Goal: Information Seeking & Learning: Learn about a topic

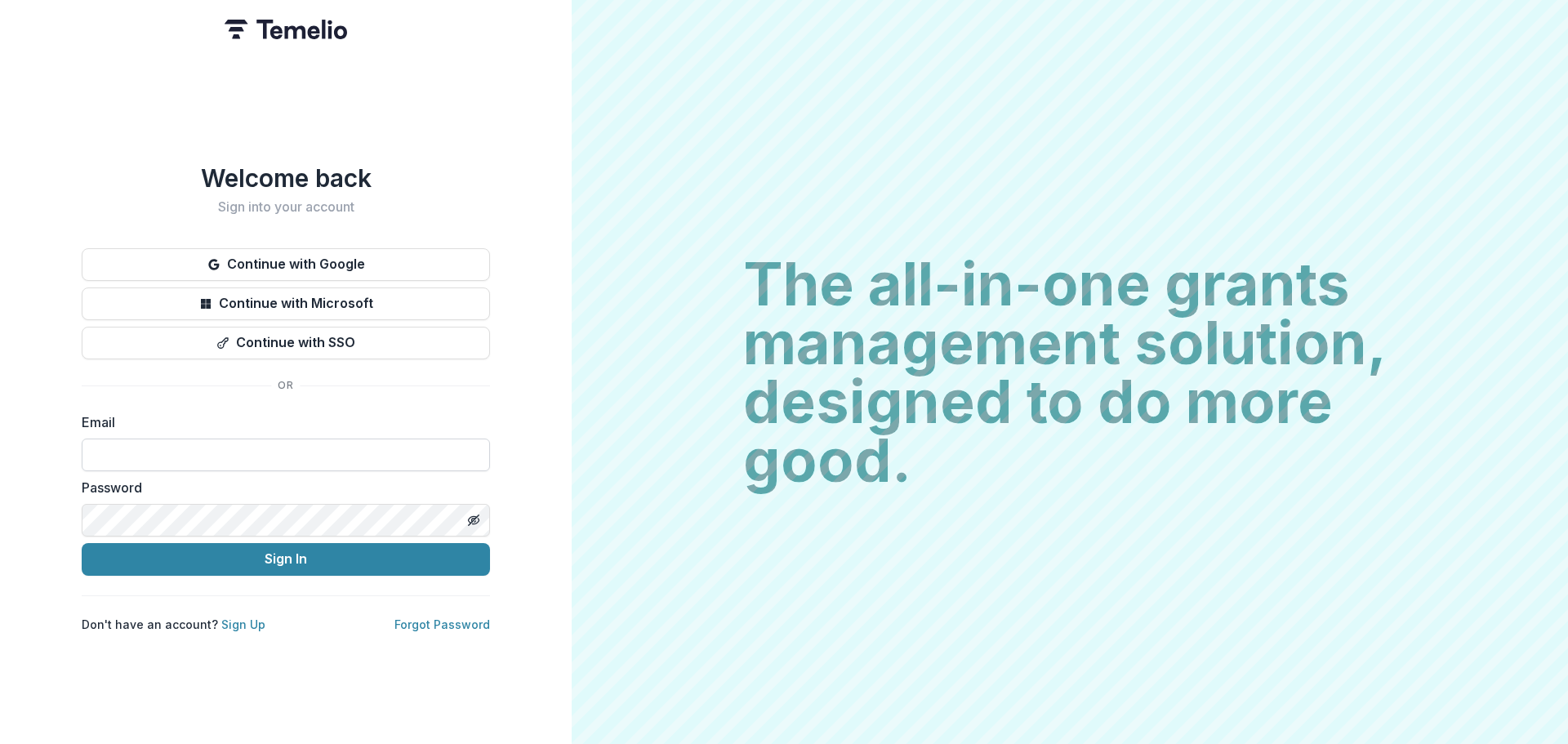
click at [299, 444] on input at bounding box center [286, 455] width 409 height 33
type input "**********"
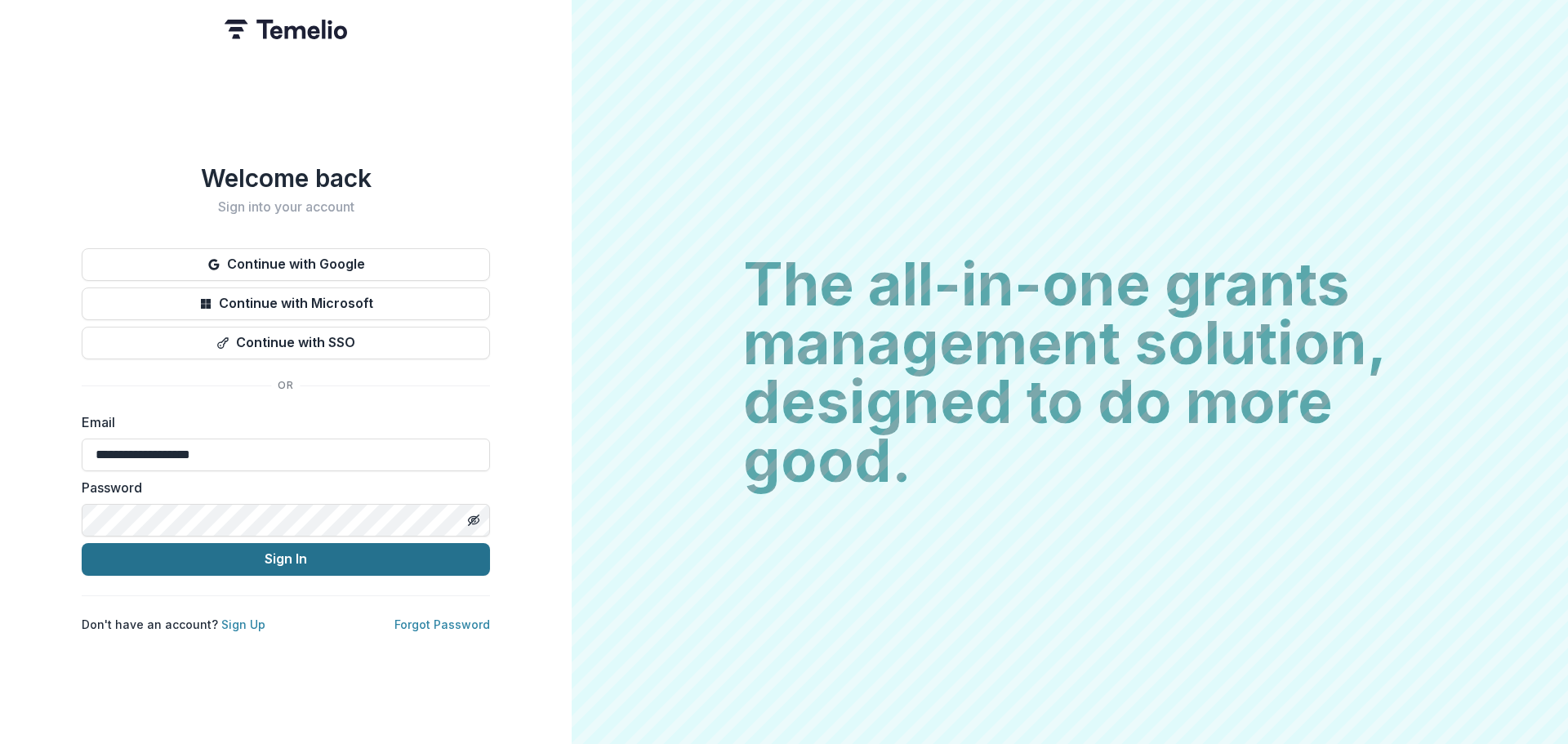
click at [345, 566] on button "Sign In" at bounding box center [286, 559] width 409 height 33
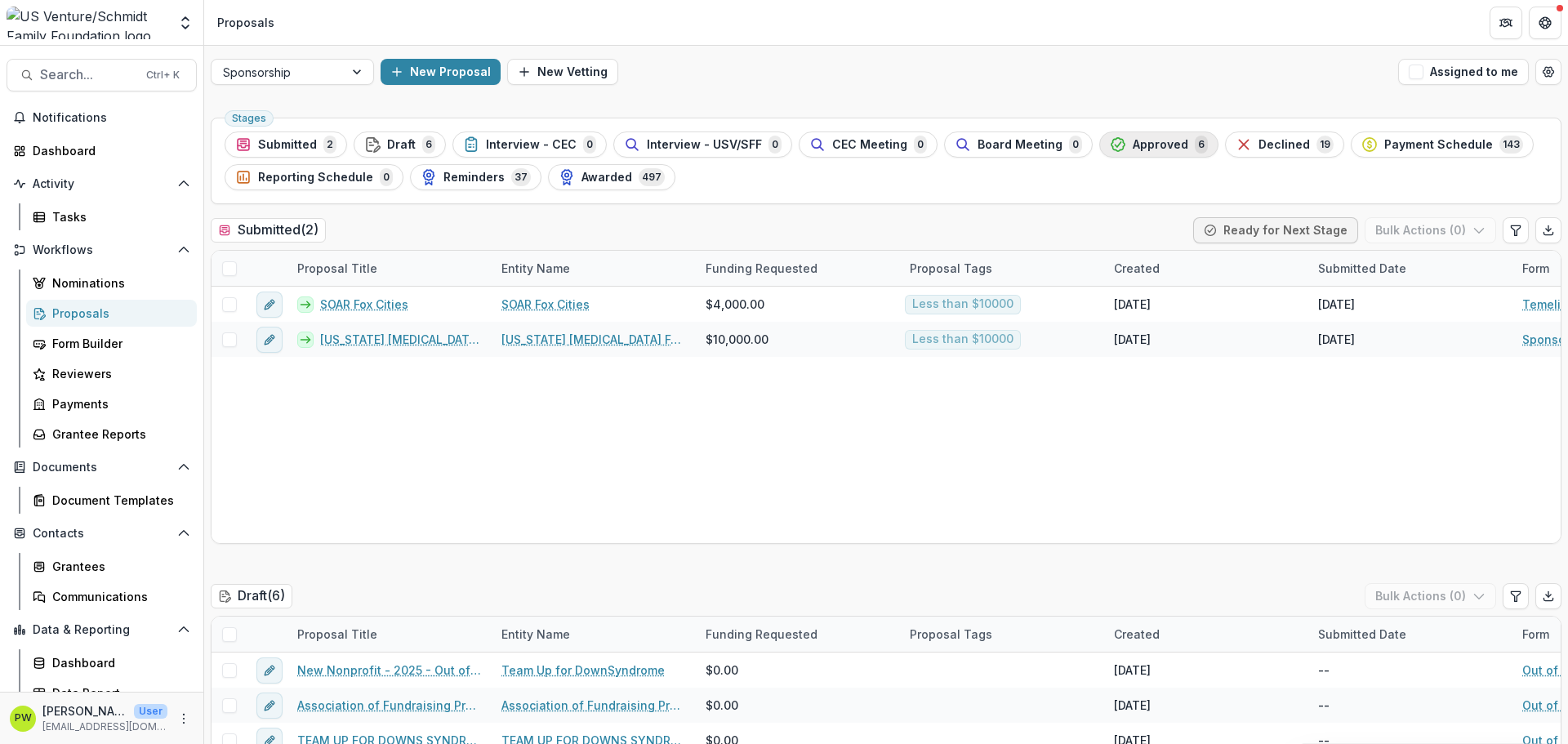
click at [1133, 150] on span "Approved" at bounding box center [1160, 144] width 56 height 14
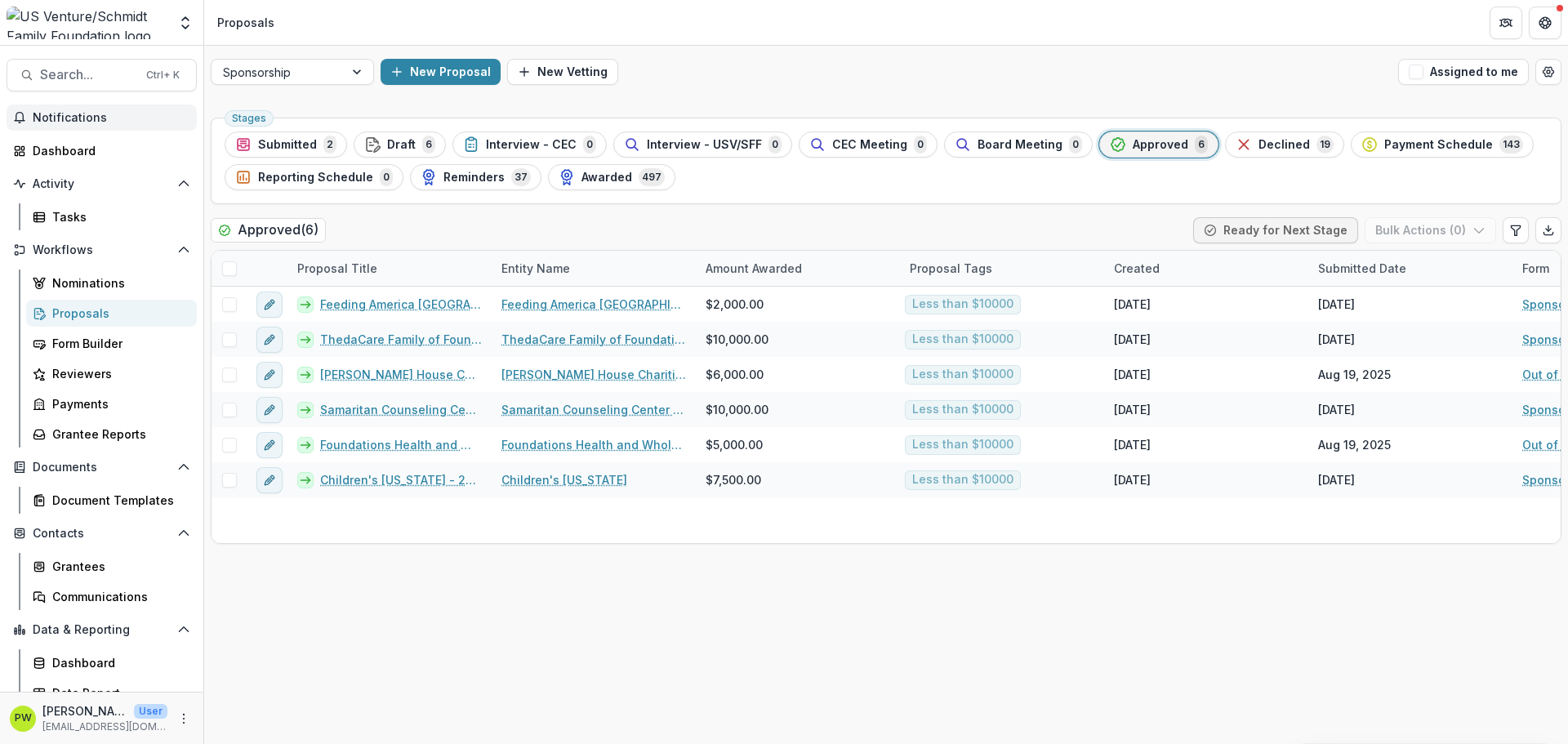
click at [89, 111] on span "Notifications" at bounding box center [111, 118] width 158 height 14
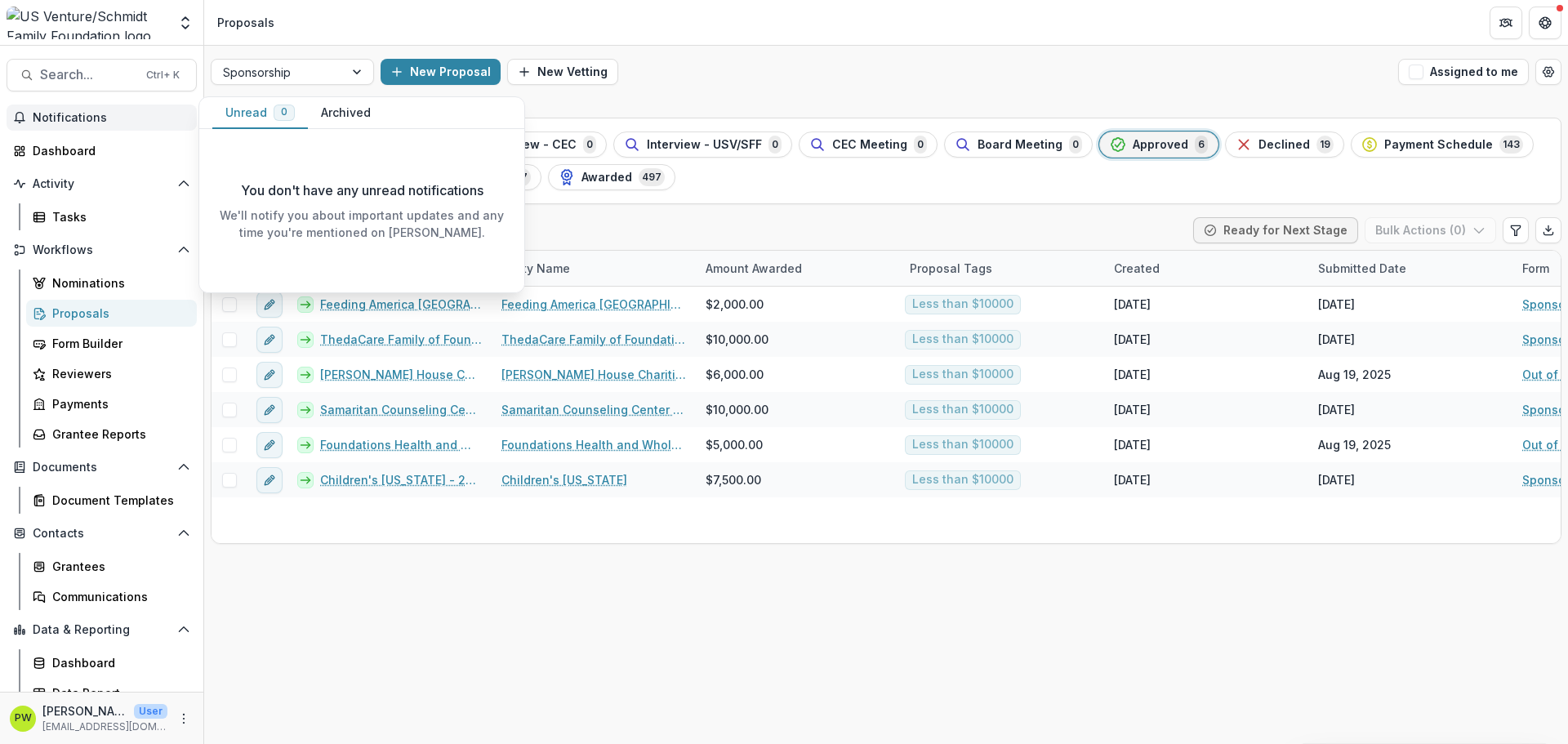
click at [675, 110] on div "Sponsorship New Proposal New Vetting Assigned to me Stages Submitted 2 Draft 6 …" at bounding box center [885, 395] width 1364 height 699
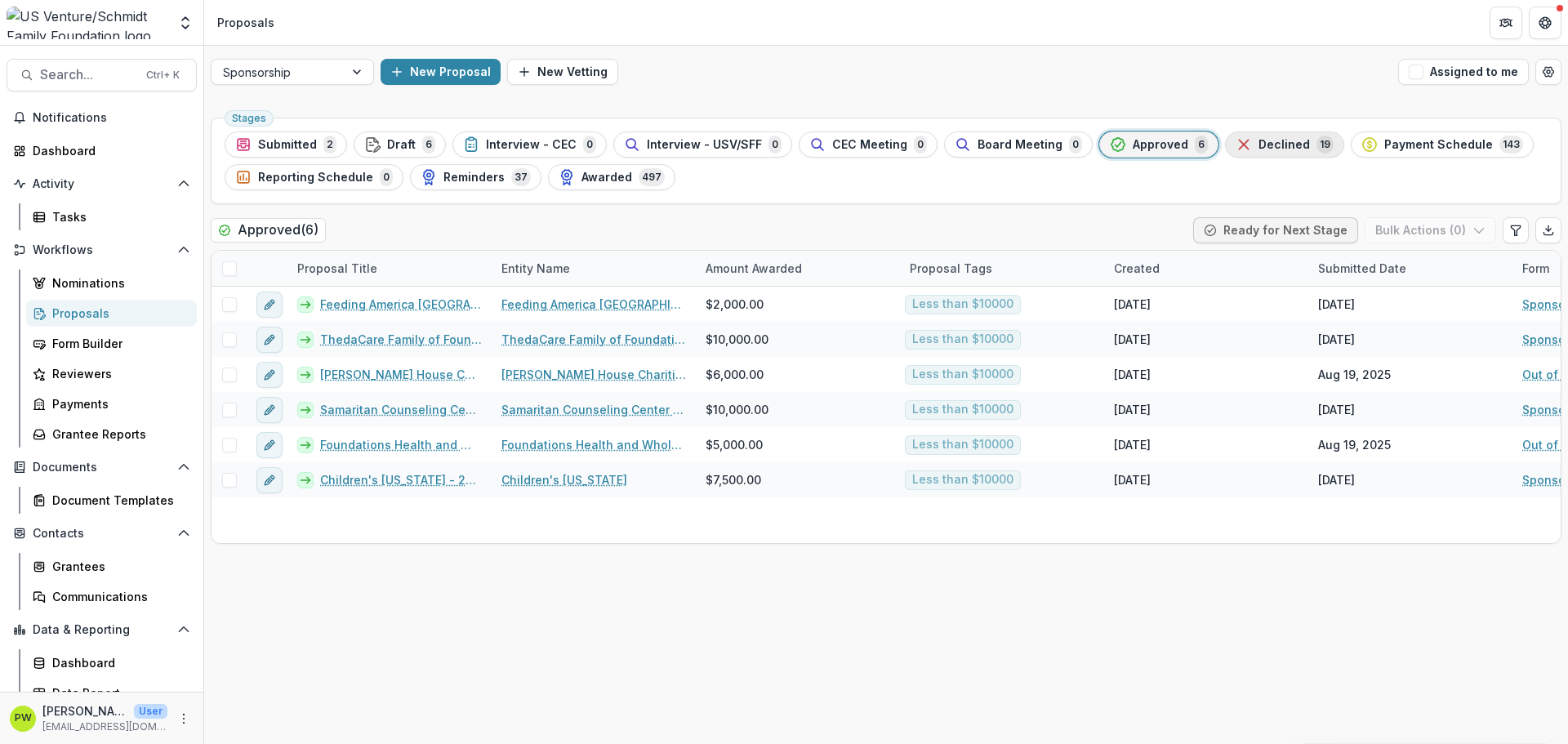
click at [1242, 152] on div "Declined 19" at bounding box center [1285, 144] width 98 height 18
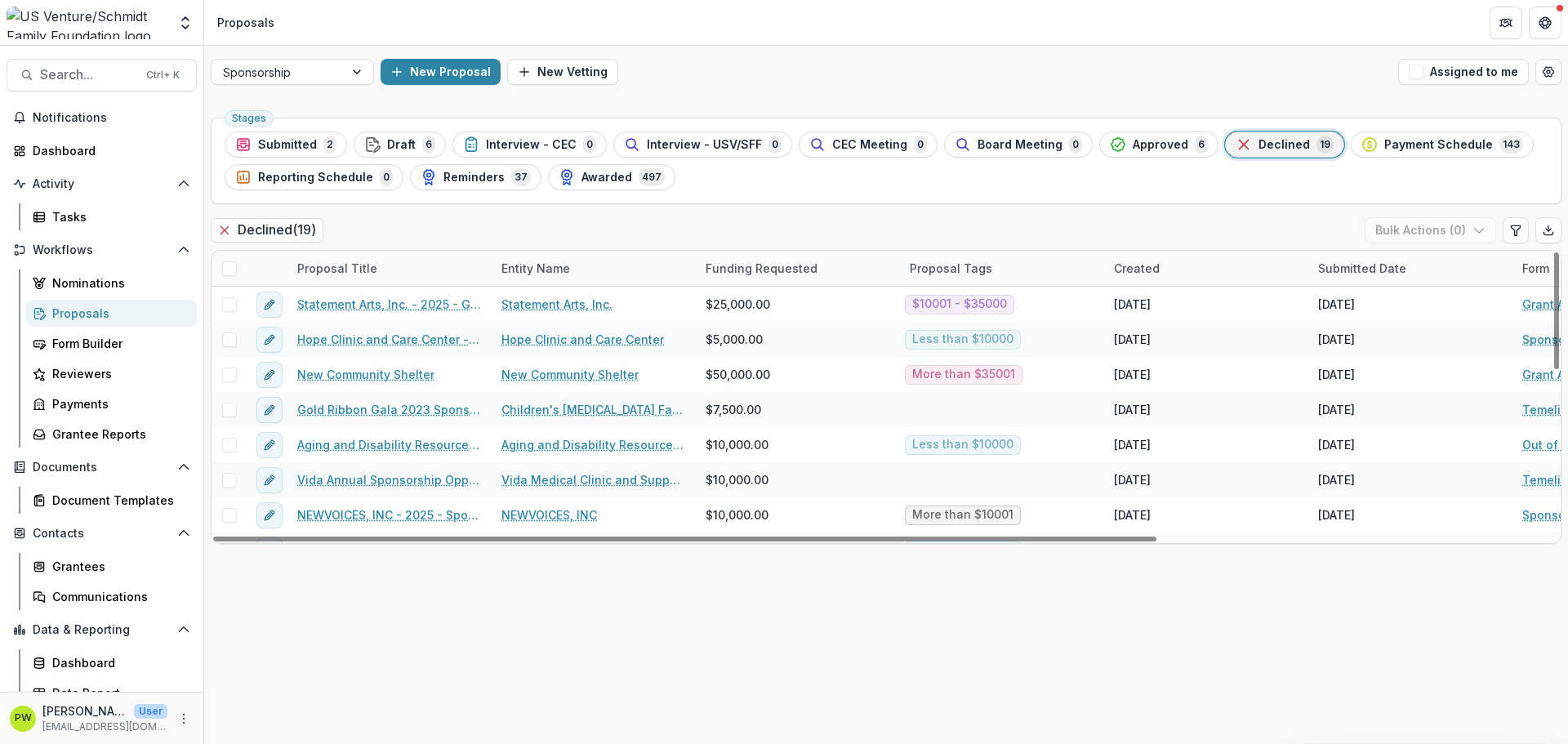
scroll to position [5, 0]
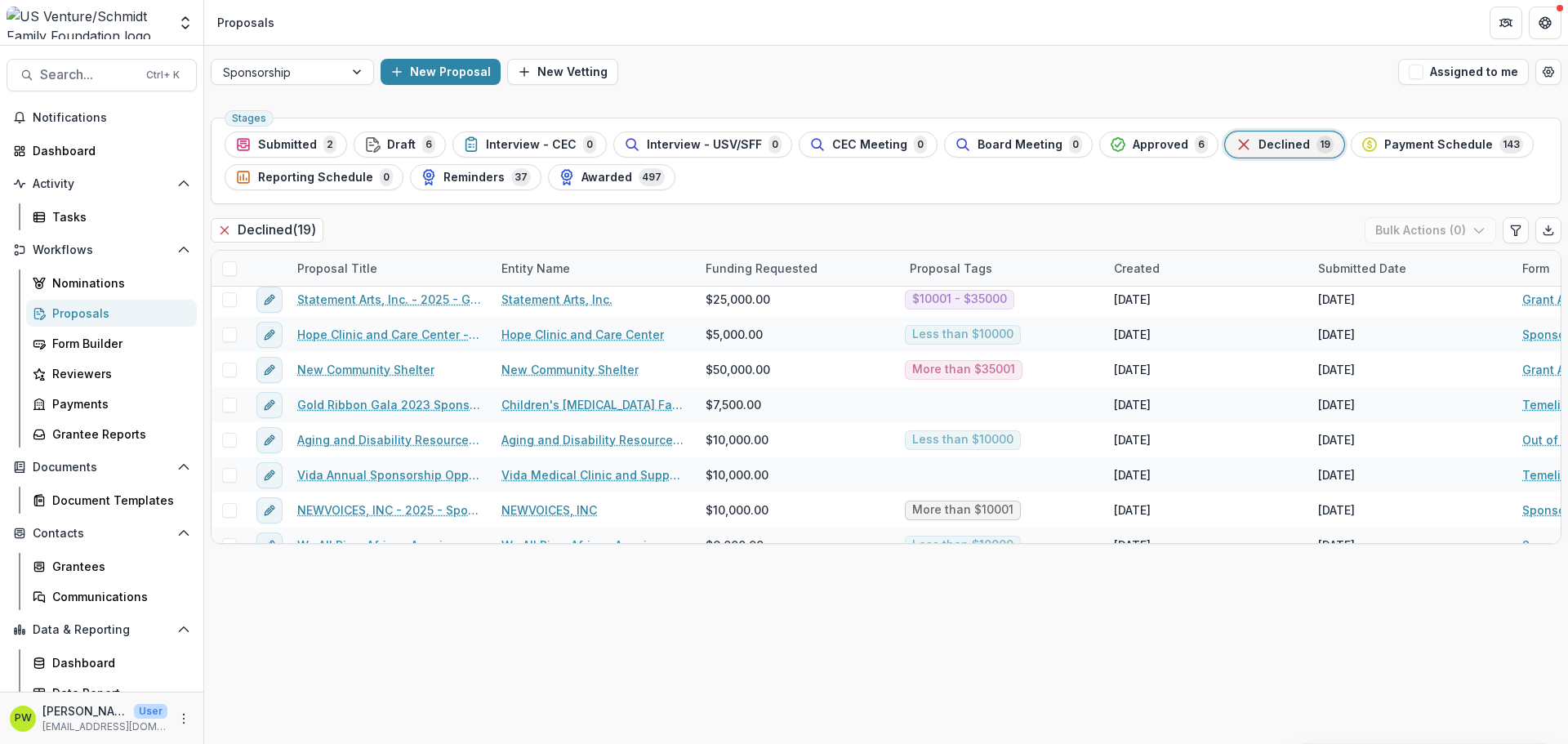
click at [1121, 160] on ul "Stages Submitted 2 Draft 6 Interview - CEC 0 Interview - USV/SFF 0 CEC Meeting …" at bounding box center [885, 161] width 1323 height 59
click at [1133, 148] on span "Approved" at bounding box center [1160, 144] width 56 height 14
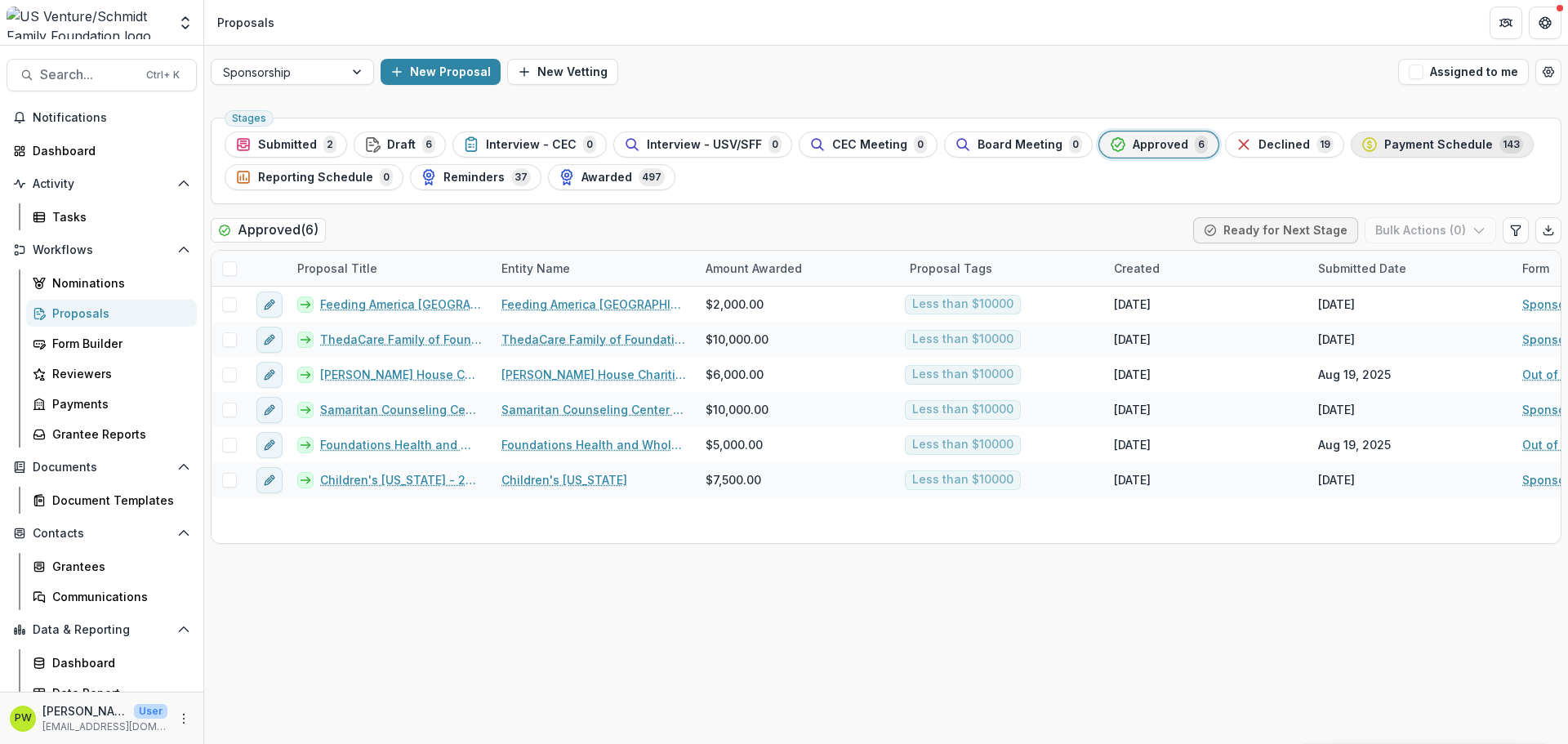
click at [1442, 144] on span "Payment Schedule" at bounding box center [1438, 144] width 109 height 14
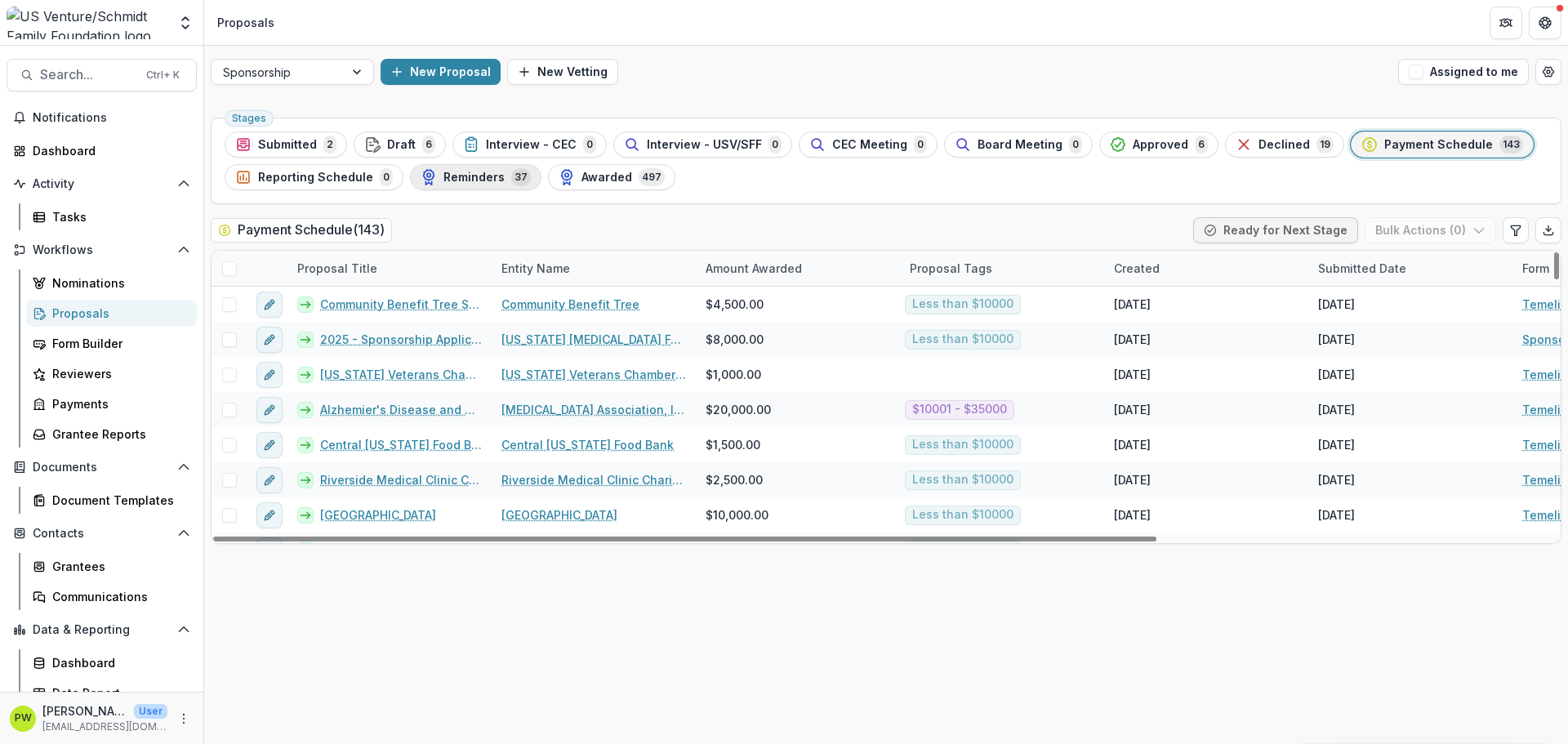
click at [488, 181] on span "Reminders" at bounding box center [474, 178] width 61 height 14
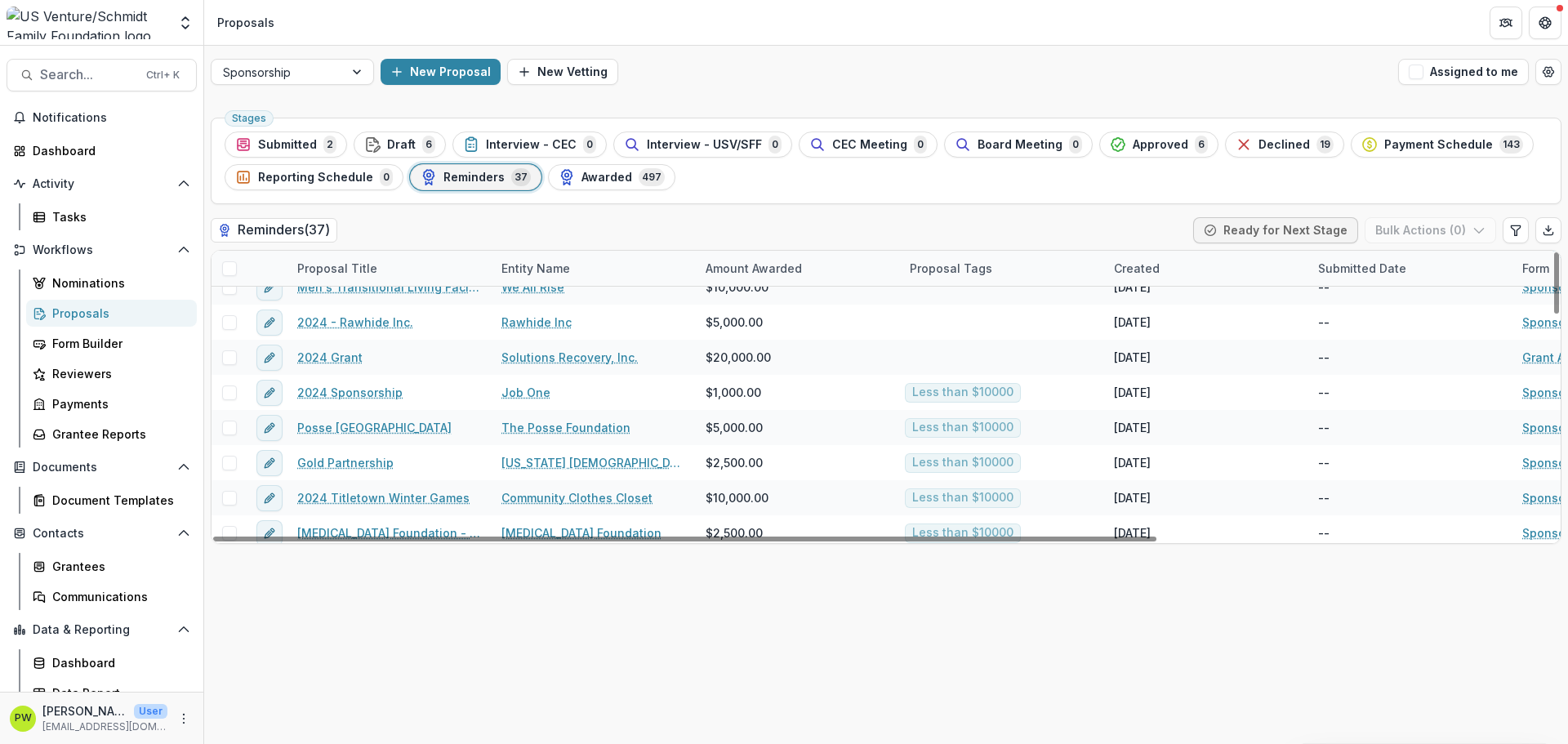
scroll to position [1037, 0]
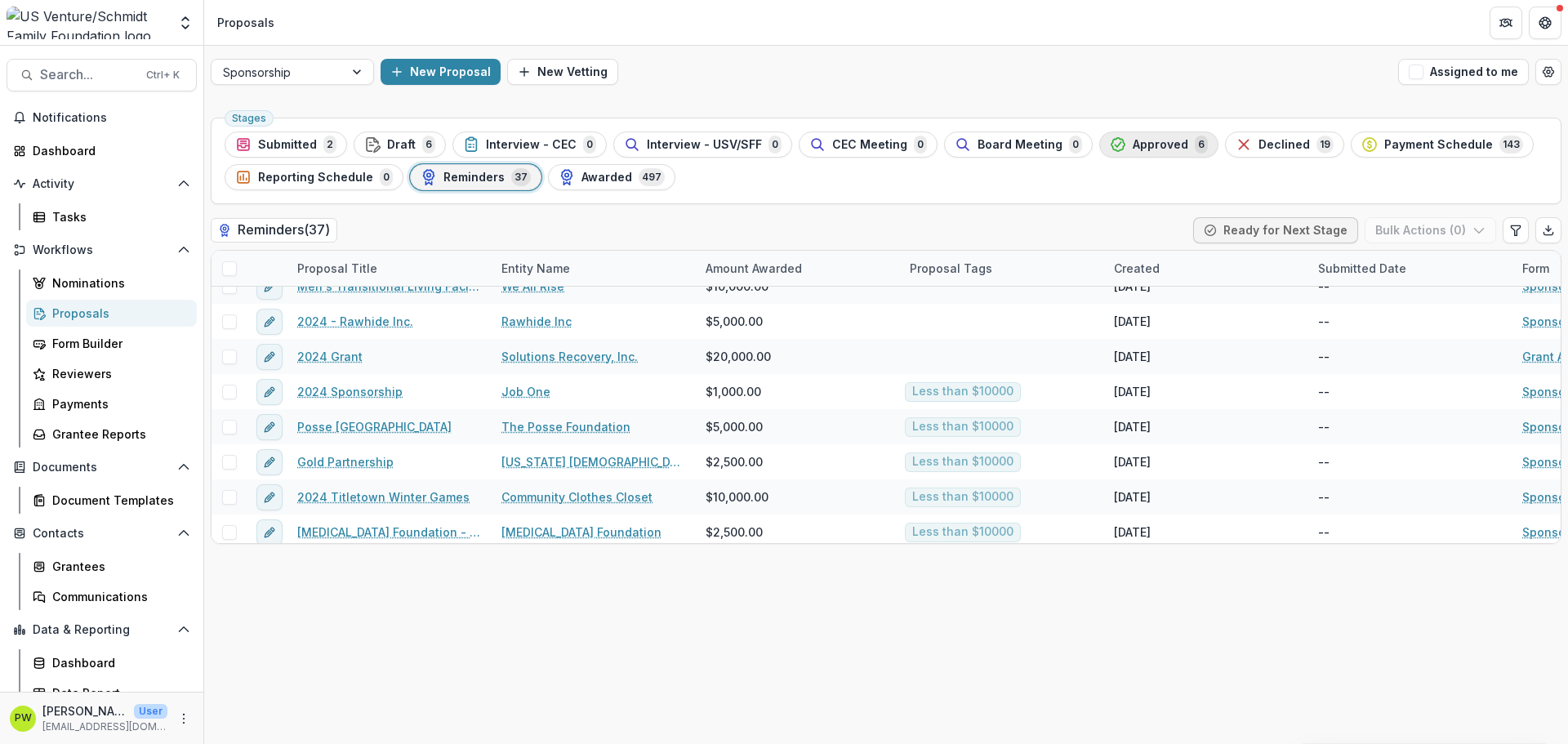
click at [1155, 144] on span "Approved" at bounding box center [1160, 144] width 56 height 14
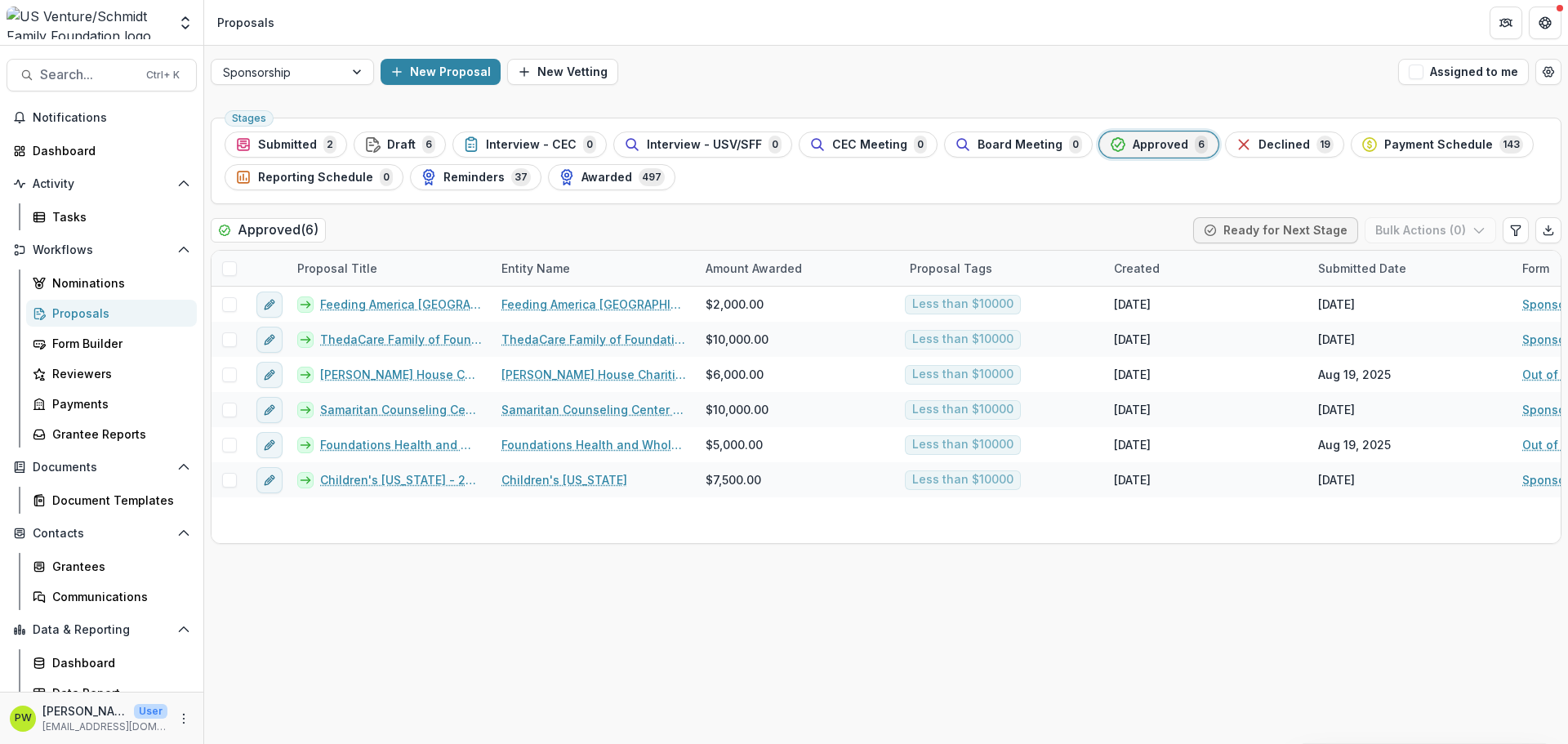
click at [85, 314] on div "Proposals" at bounding box center [117, 313] width 131 height 17
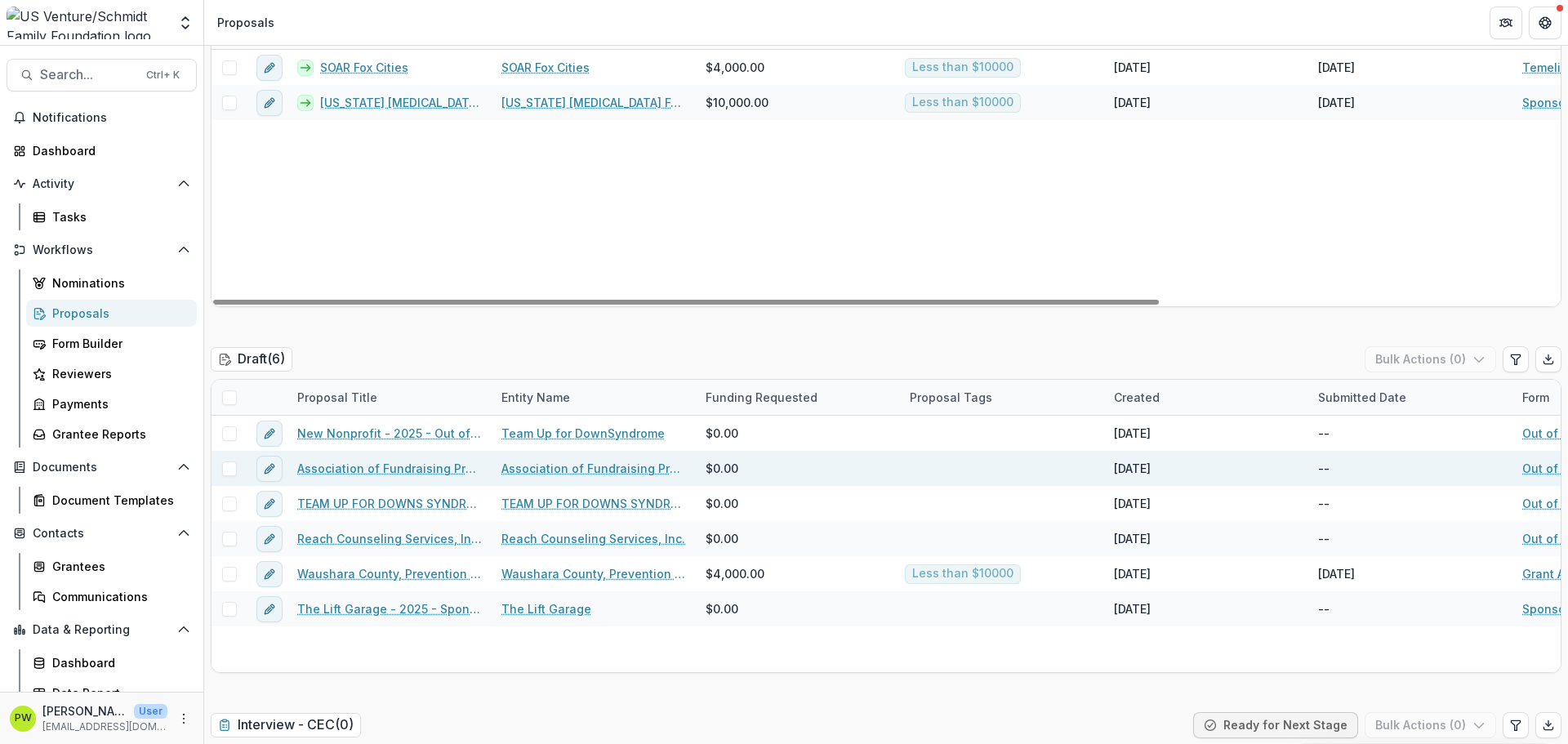
scroll to position [236, 0]
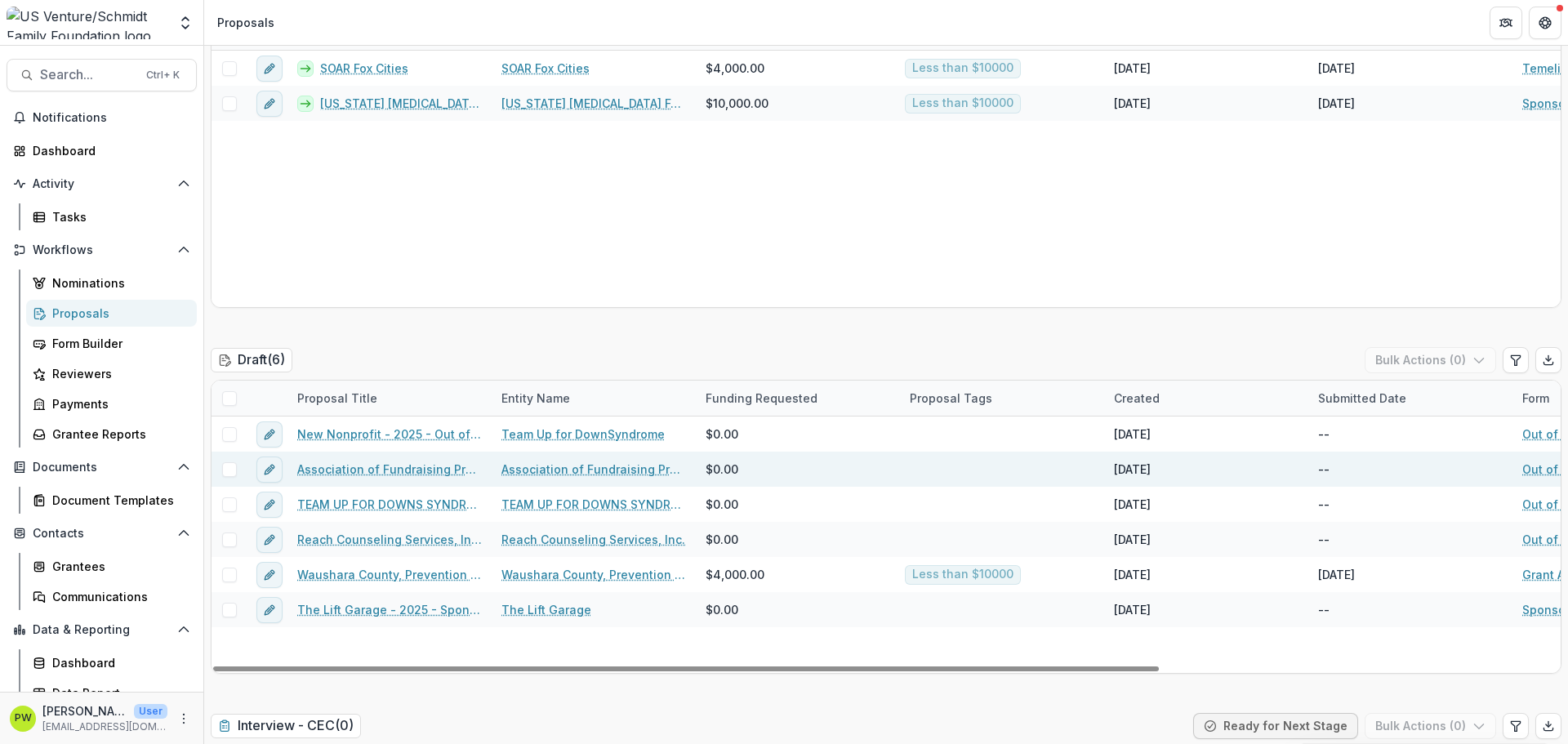
click at [440, 471] on link "Association of Fundraising Professionals - Northeast [US_STATE] Chapter - 2025 …" at bounding box center [390, 469] width 185 height 17
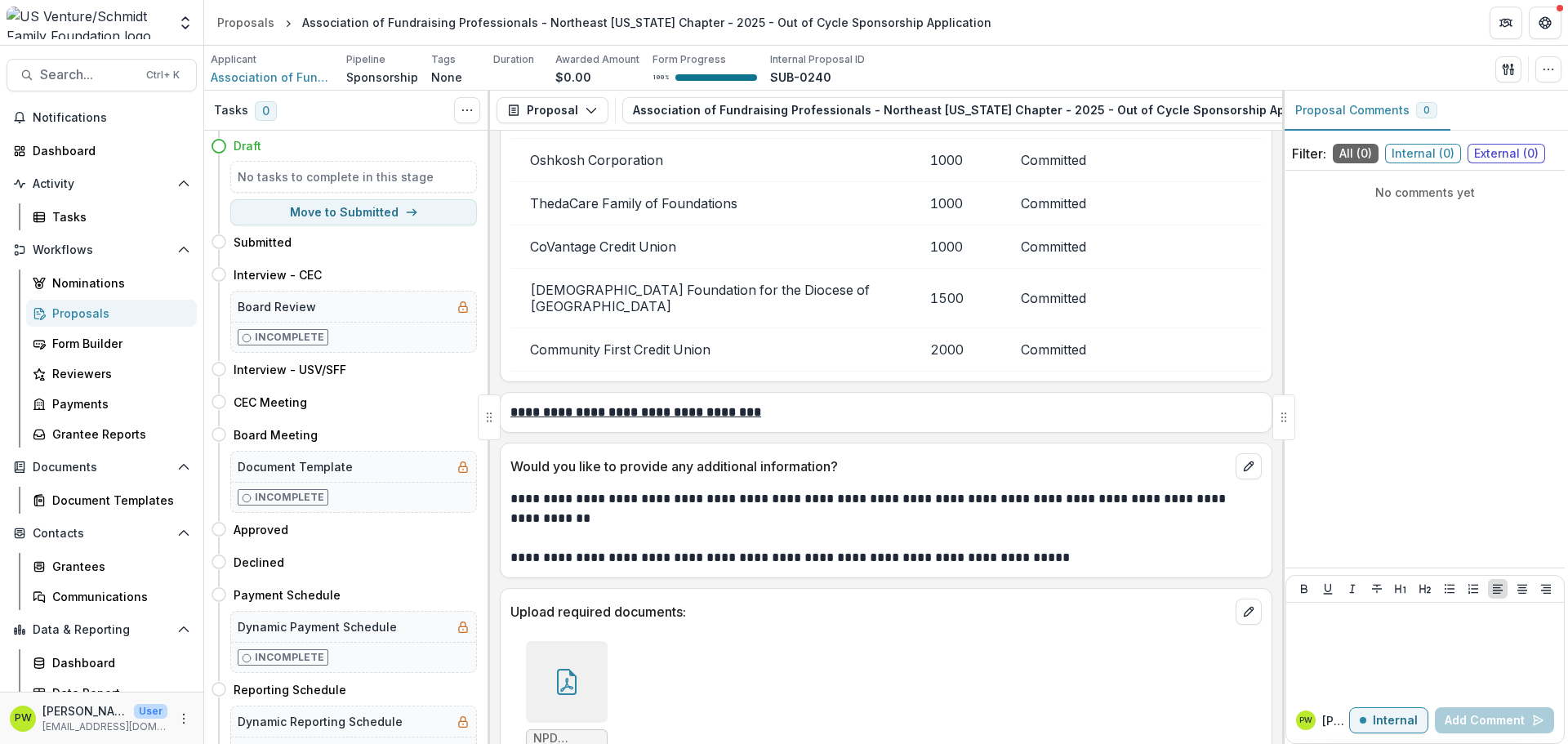
scroll to position [4020, 0]
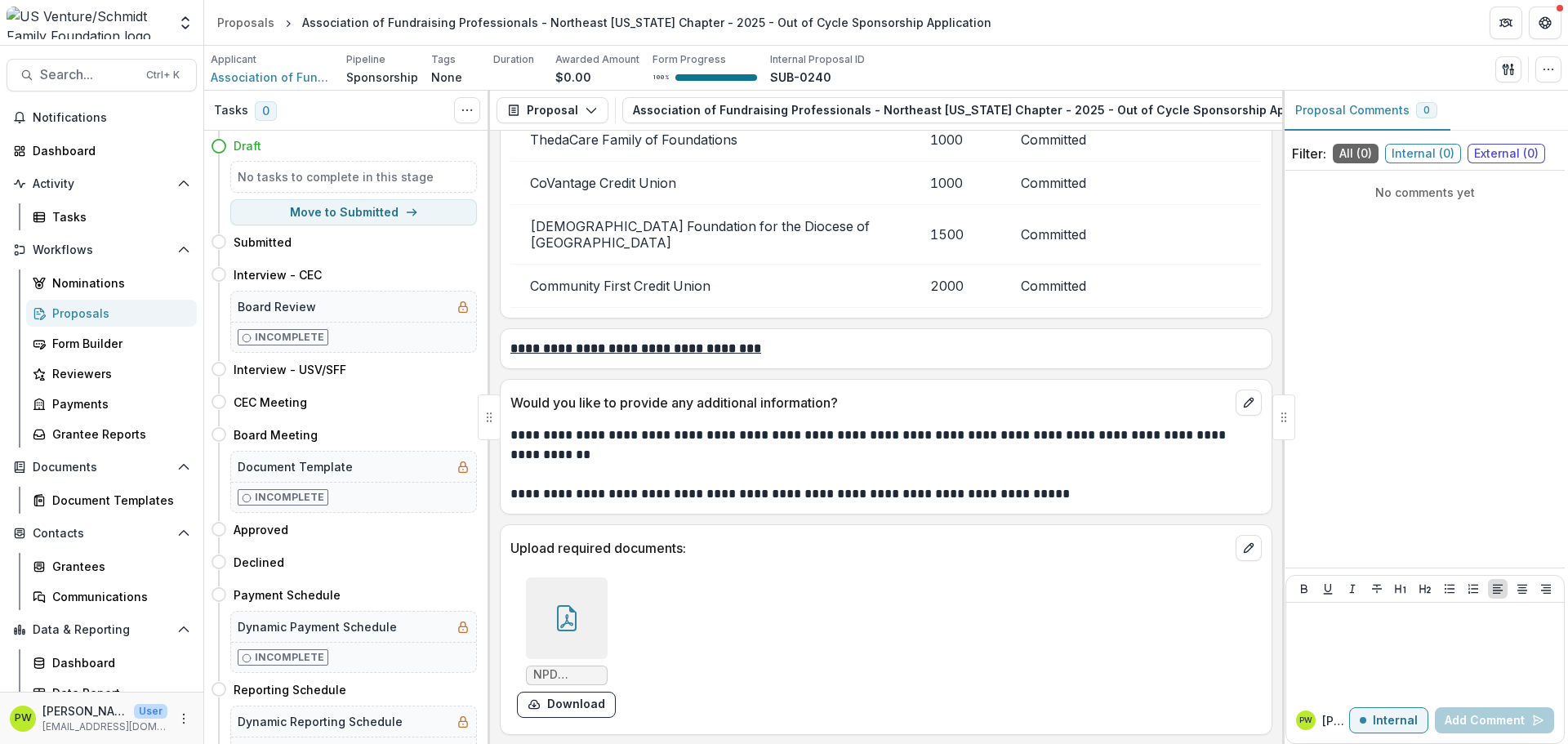
click at [572, 626] on icon at bounding box center [567, 618] width 26 height 26
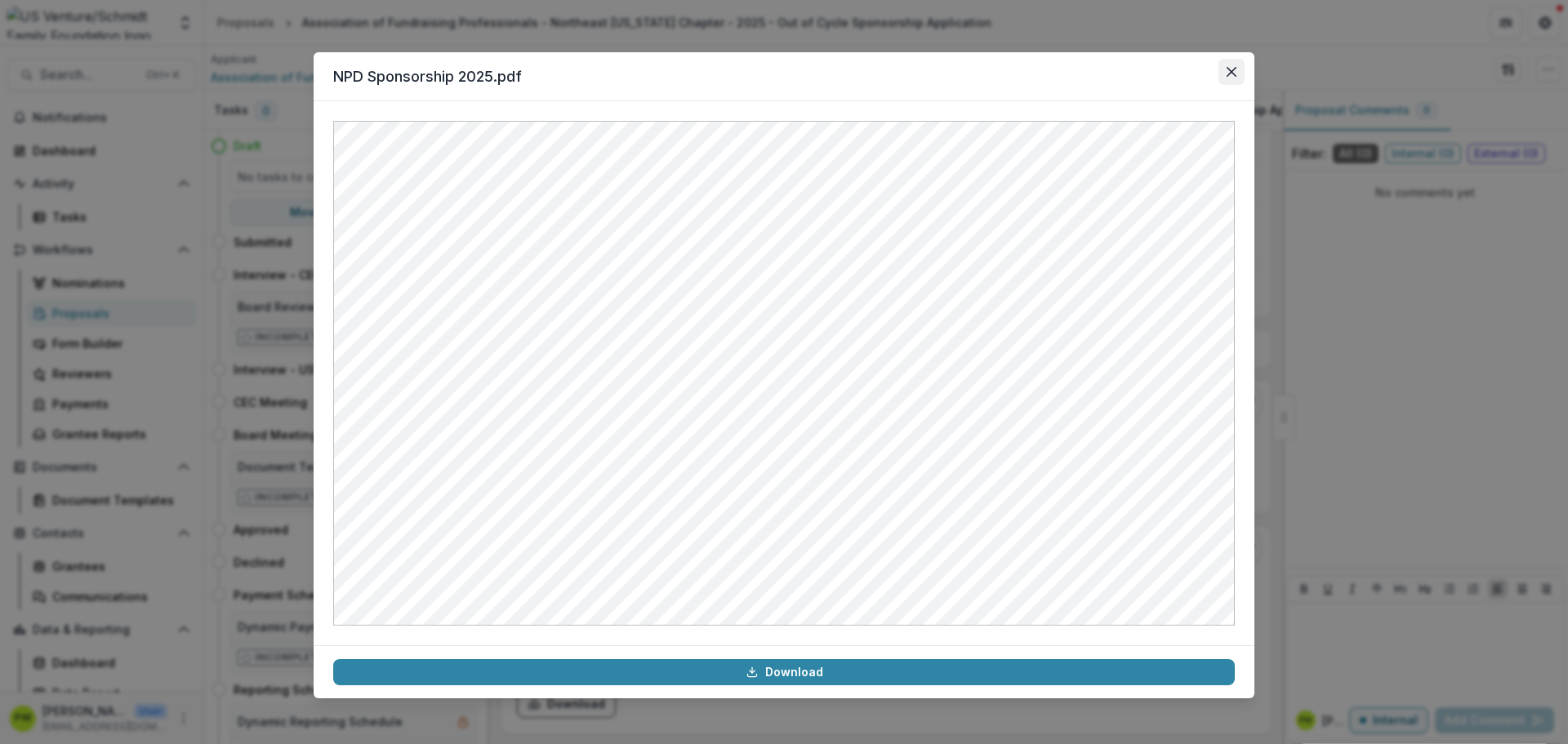
click at [1236, 70] on icon "Close" at bounding box center [1231, 72] width 9 height 9
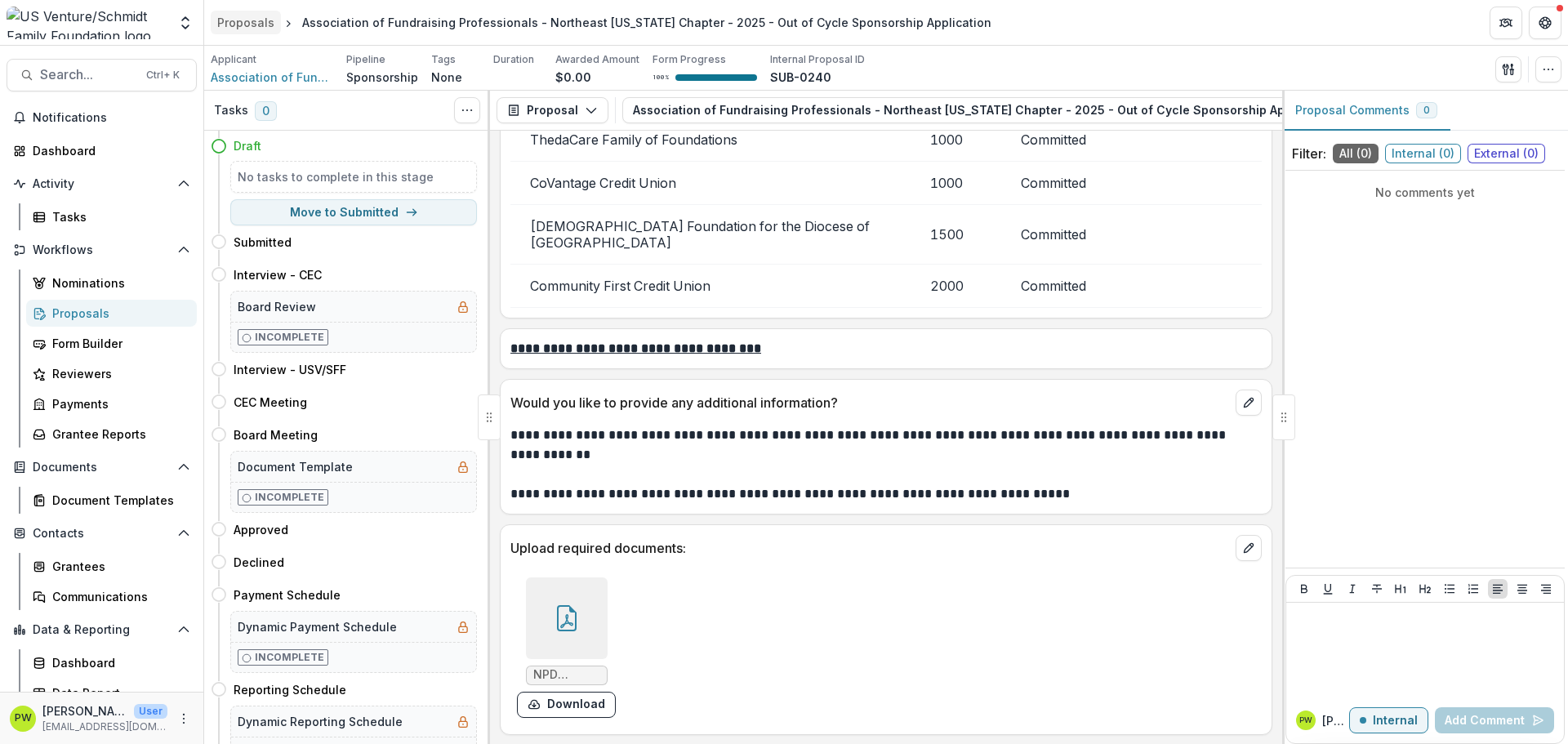
click at [223, 27] on div "Proposals" at bounding box center [245, 23] width 58 height 17
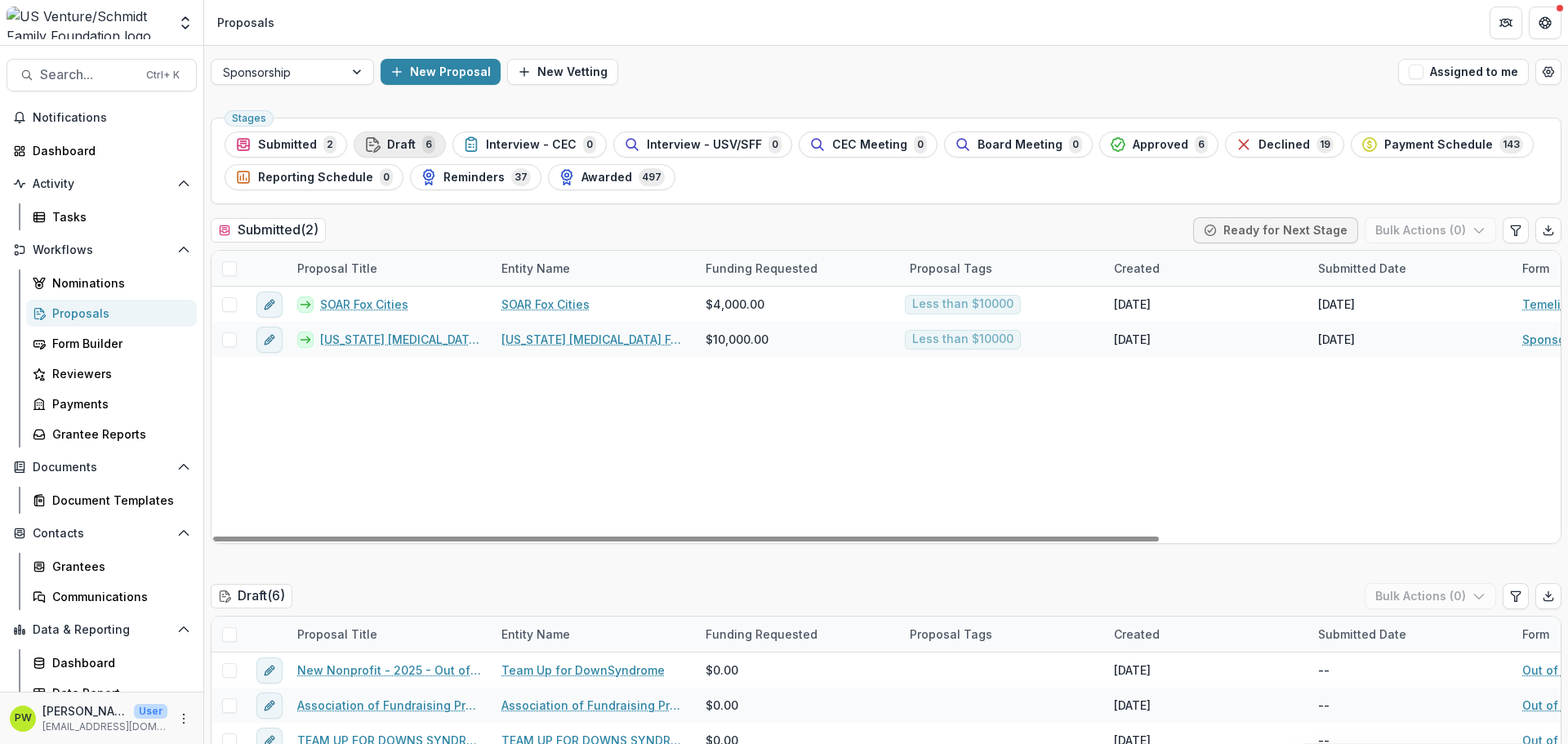
click at [414, 151] on div "Draft 6" at bounding box center [399, 144] width 71 height 18
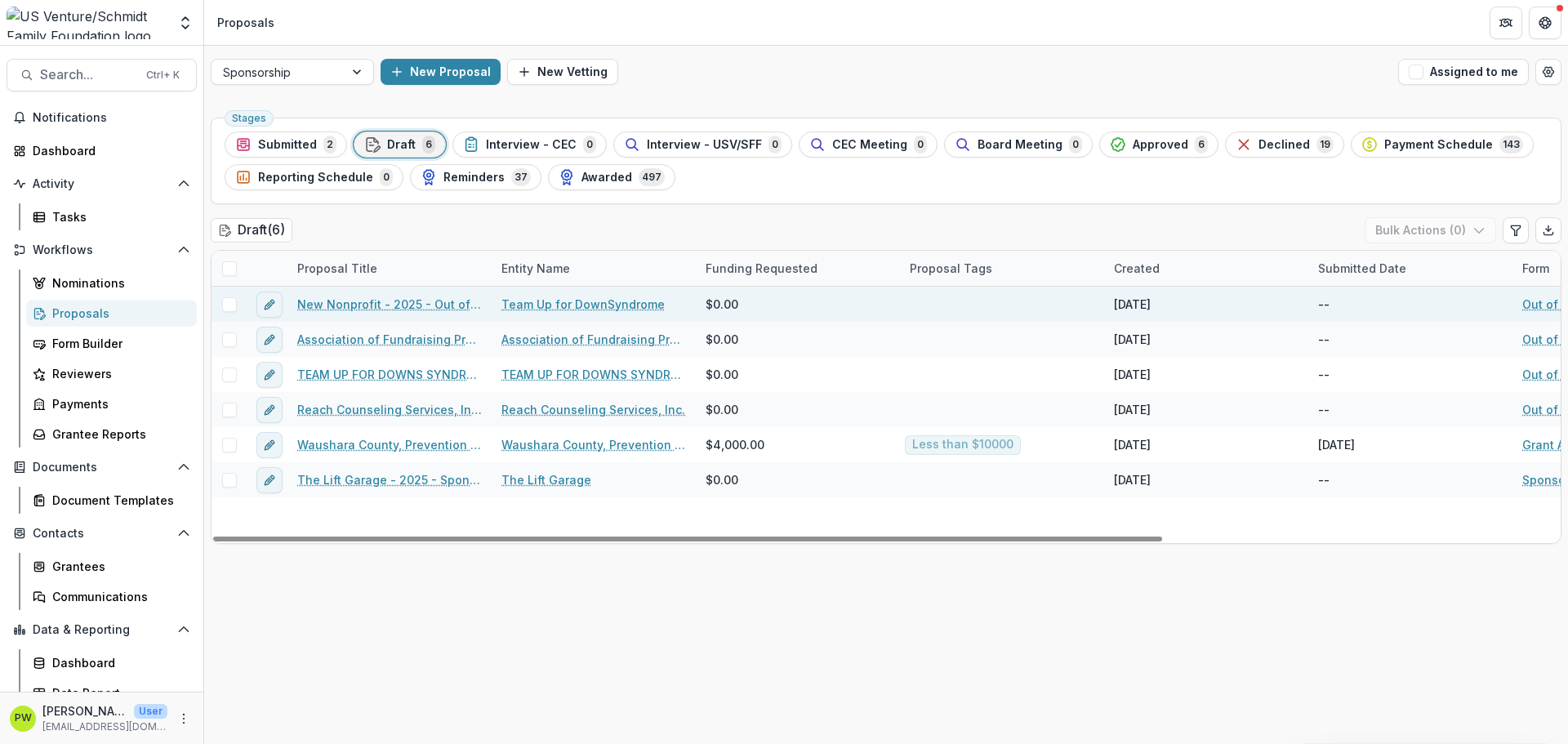
click at [232, 305] on span at bounding box center [229, 305] width 15 height 15
click at [269, 308] on icon "edit" at bounding box center [268, 305] width 8 height 8
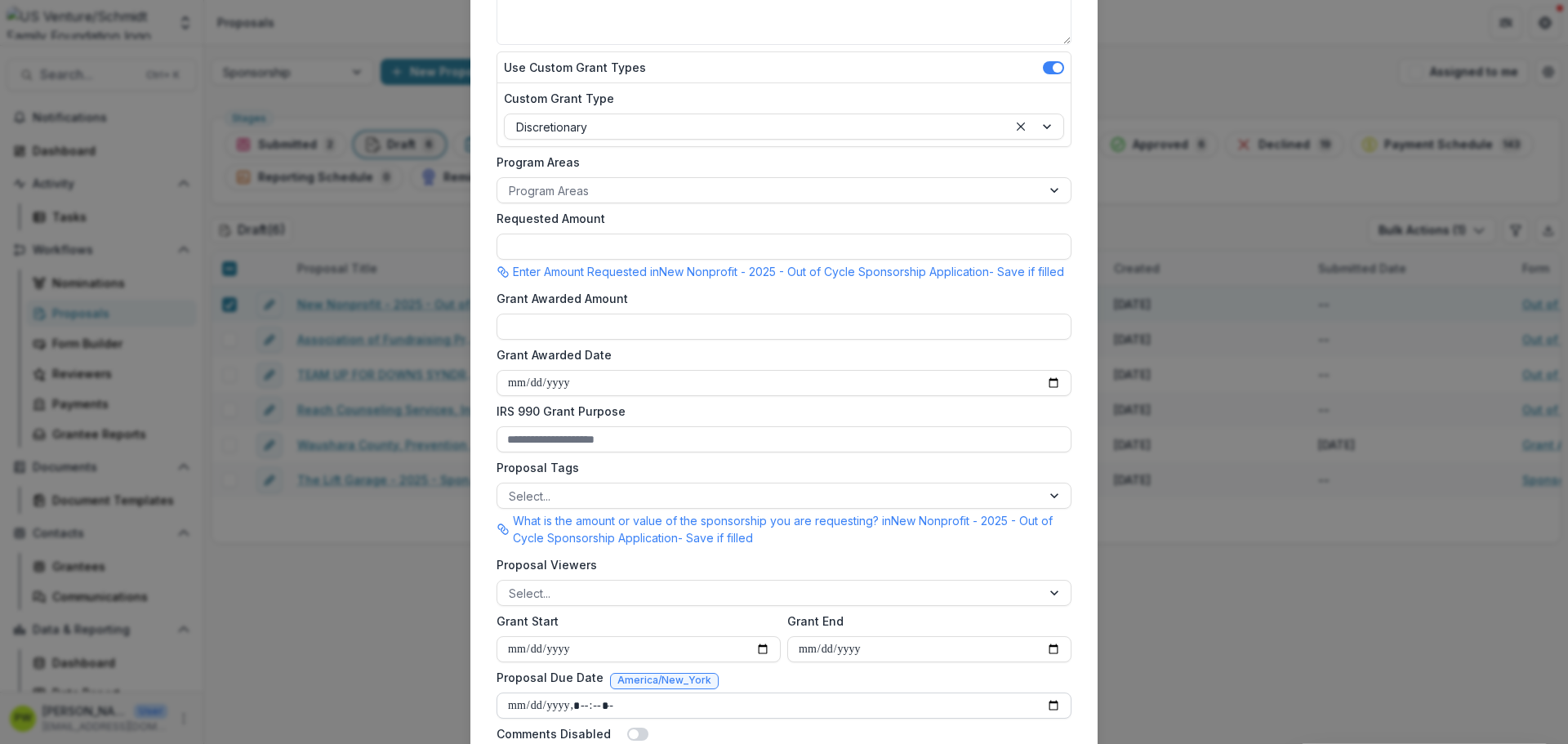
scroll to position [455, 0]
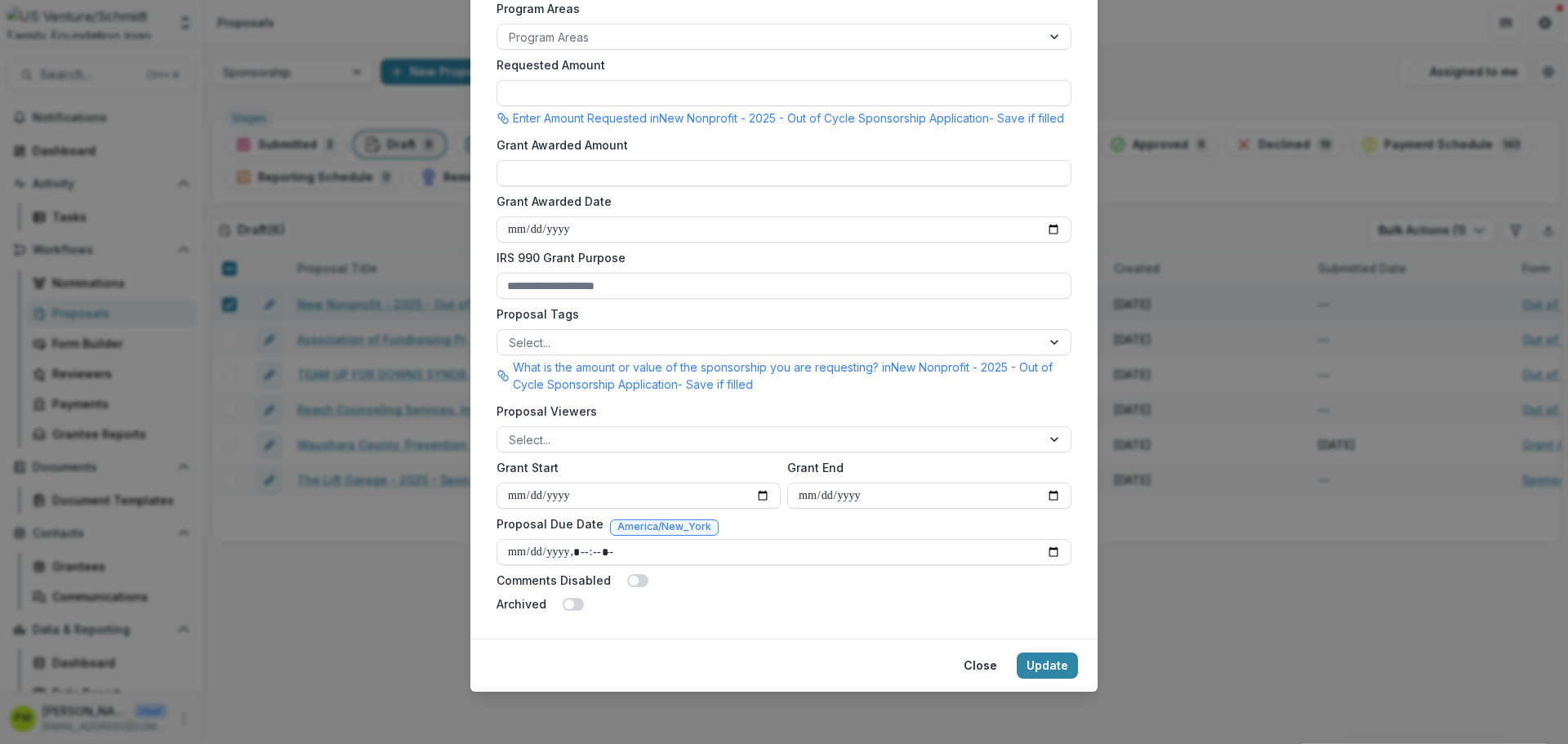
click at [575, 605] on span at bounding box center [573, 604] width 21 height 13
click at [1046, 668] on button "Update" at bounding box center [1047, 666] width 61 height 26
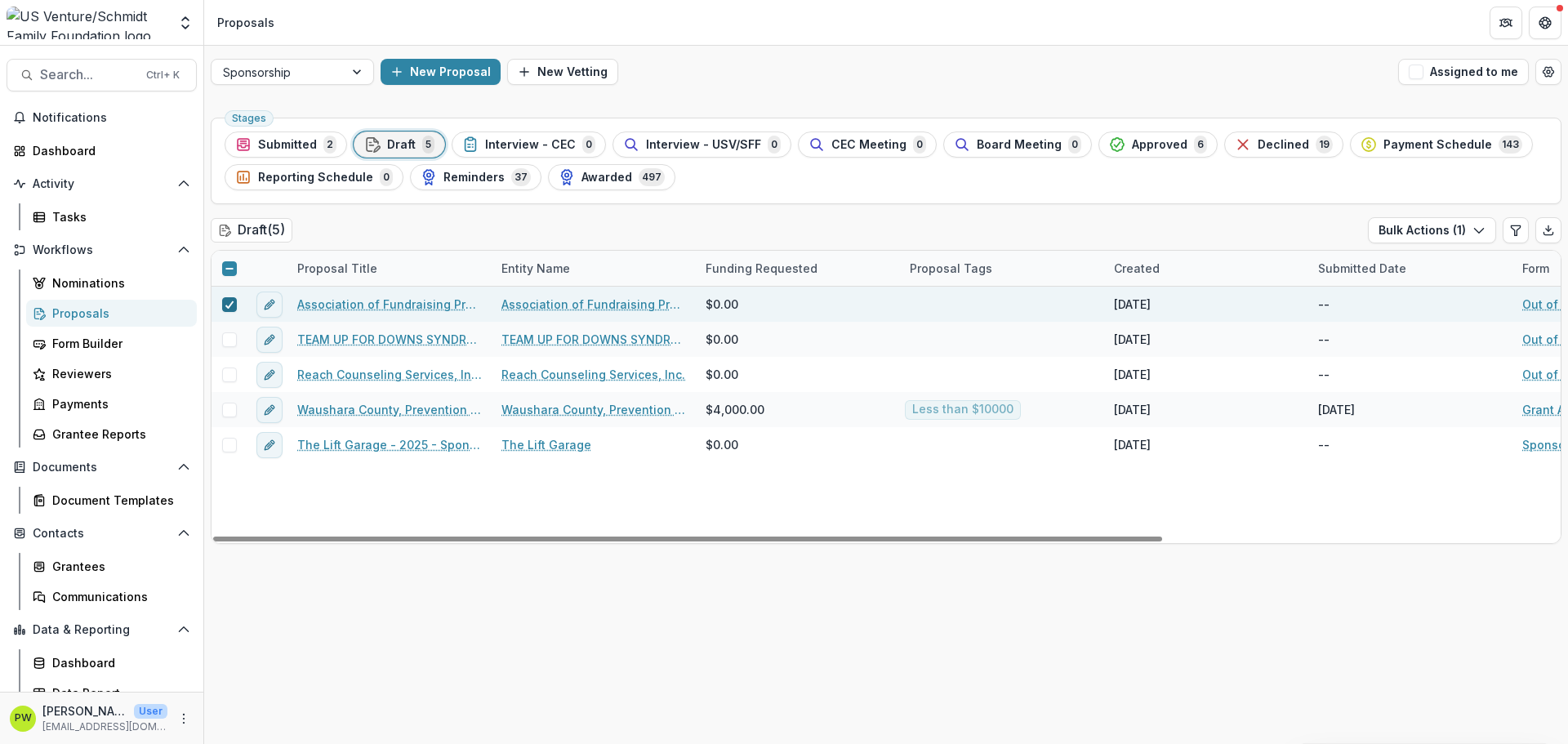
click at [226, 307] on icon at bounding box center [229, 304] width 9 height 8
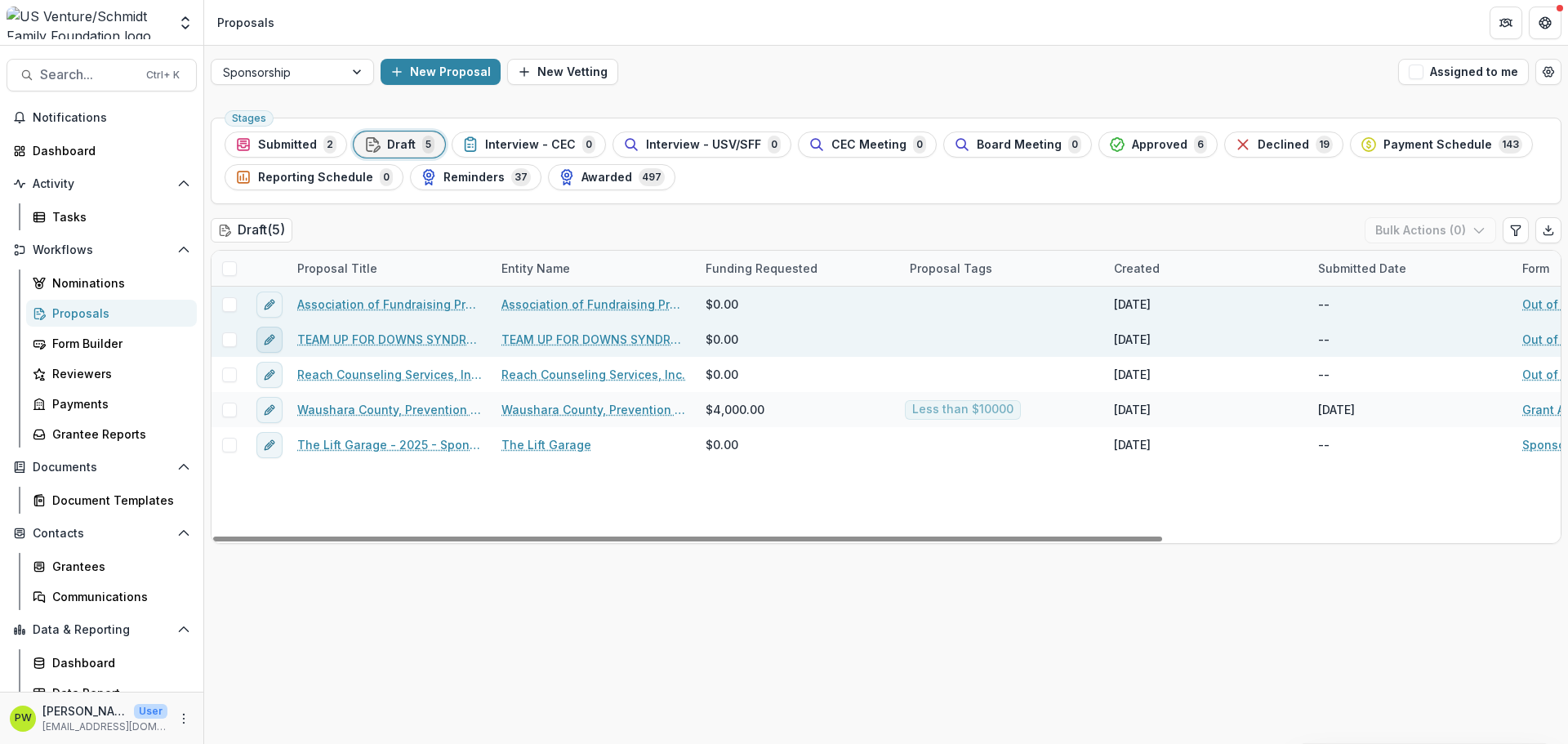
click at [273, 342] on icon "edit" at bounding box center [270, 340] width 13 height 13
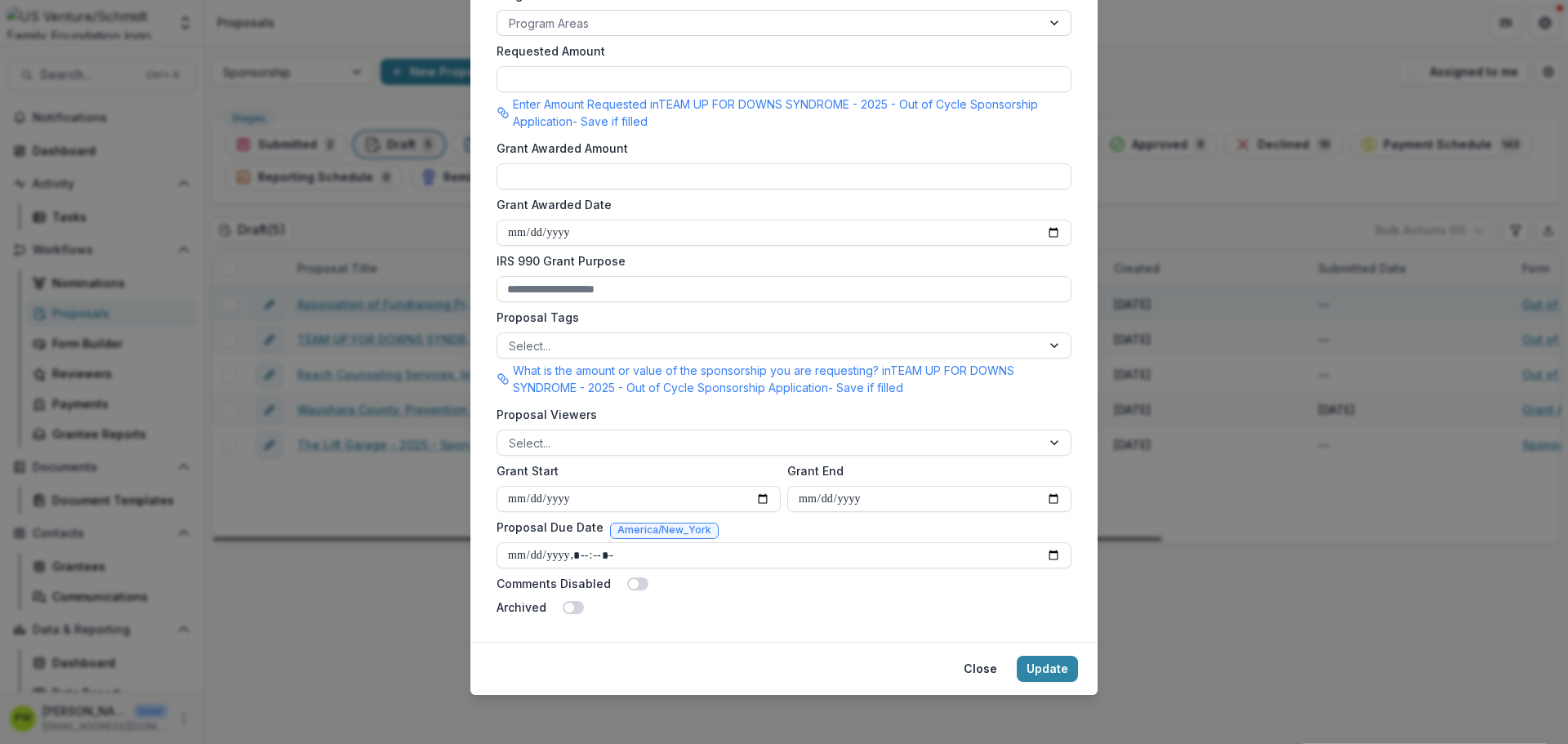
scroll to position [453, 0]
click at [577, 608] on span at bounding box center [573, 606] width 21 height 13
click at [1039, 668] on button "Update" at bounding box center [1047, 668] width 61 height 26
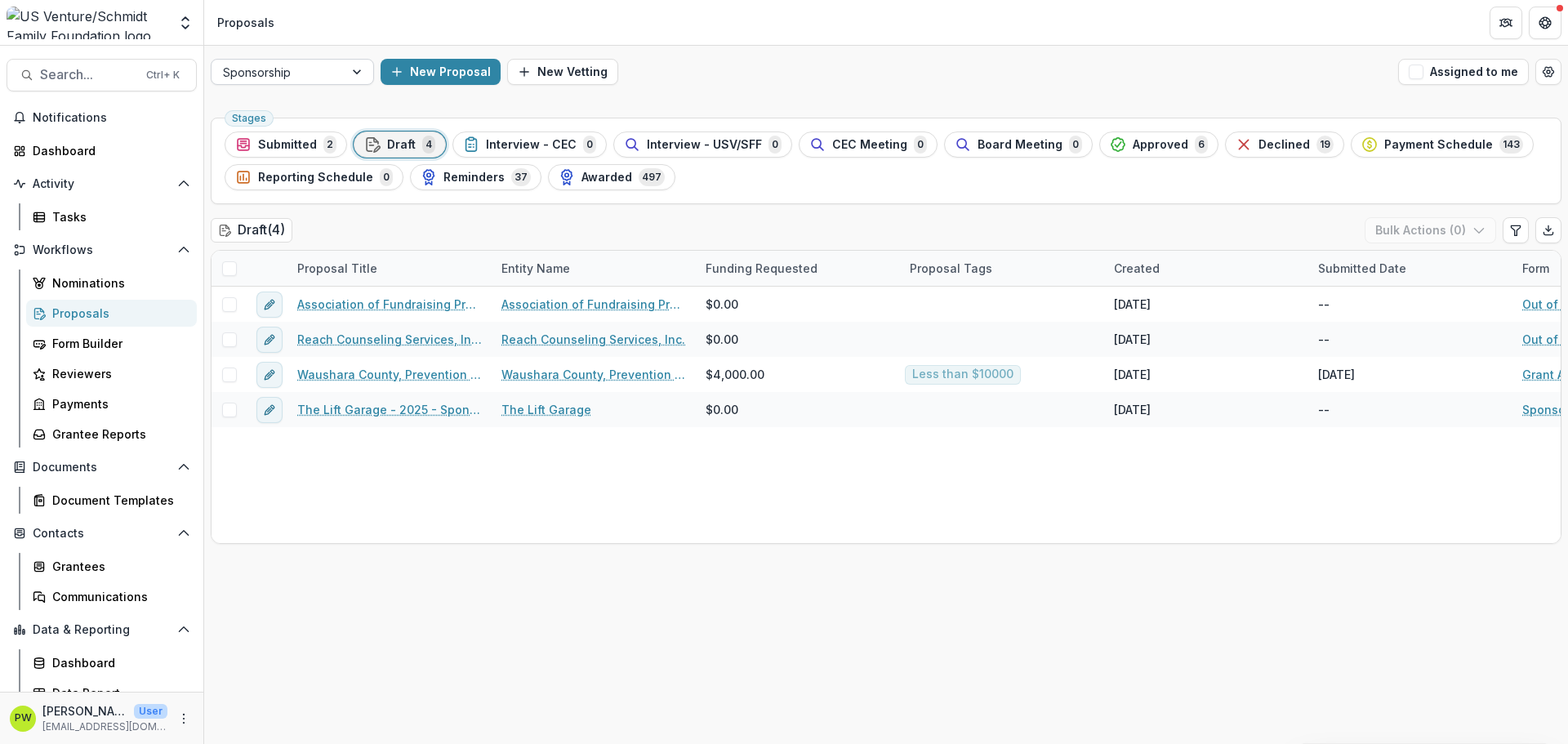
click at [324, 81] on div at bounding box center [278, 73] width 110 height 21
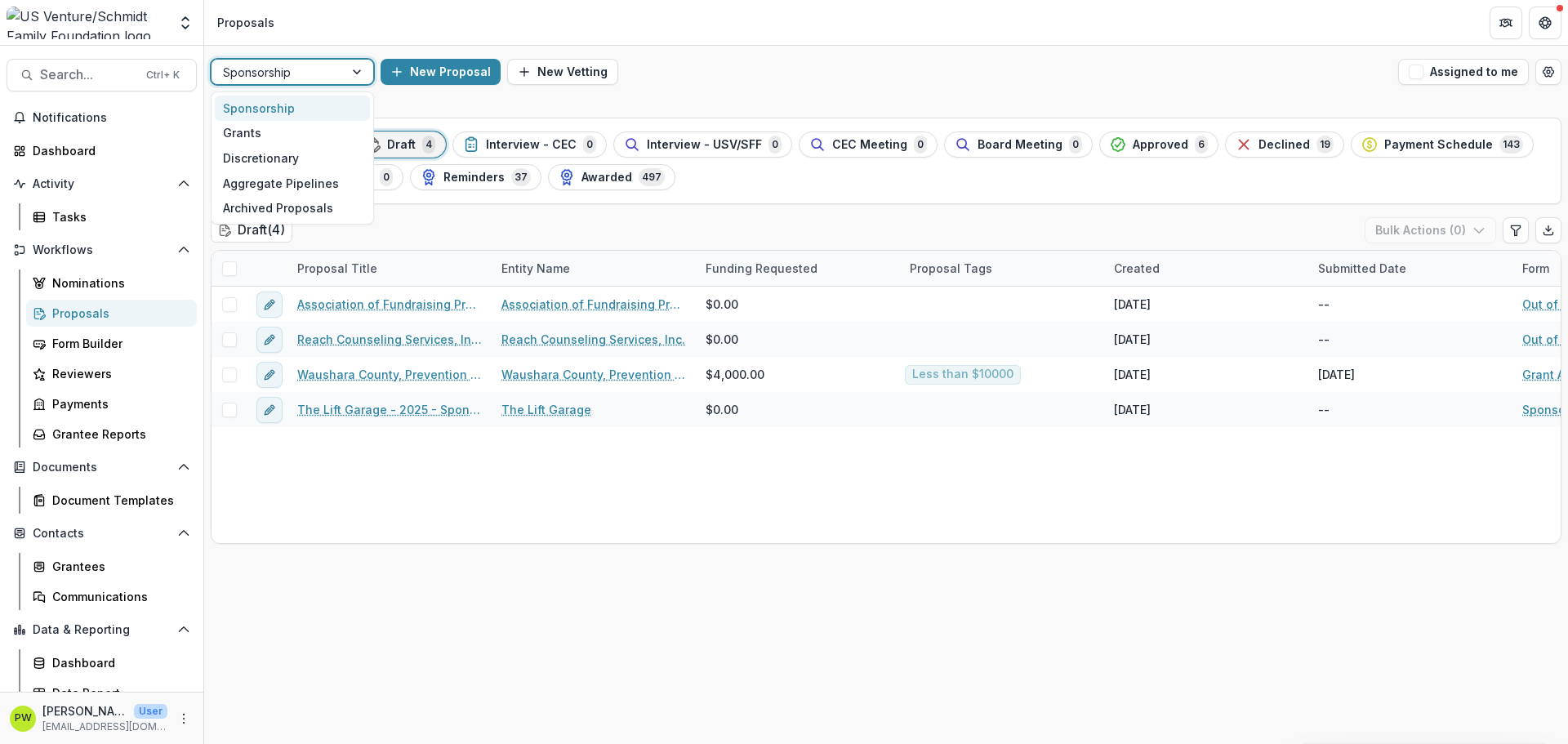
click at [287, 112] on div "Sponsorship" at bounding box center [293, 108] width 155 height 25
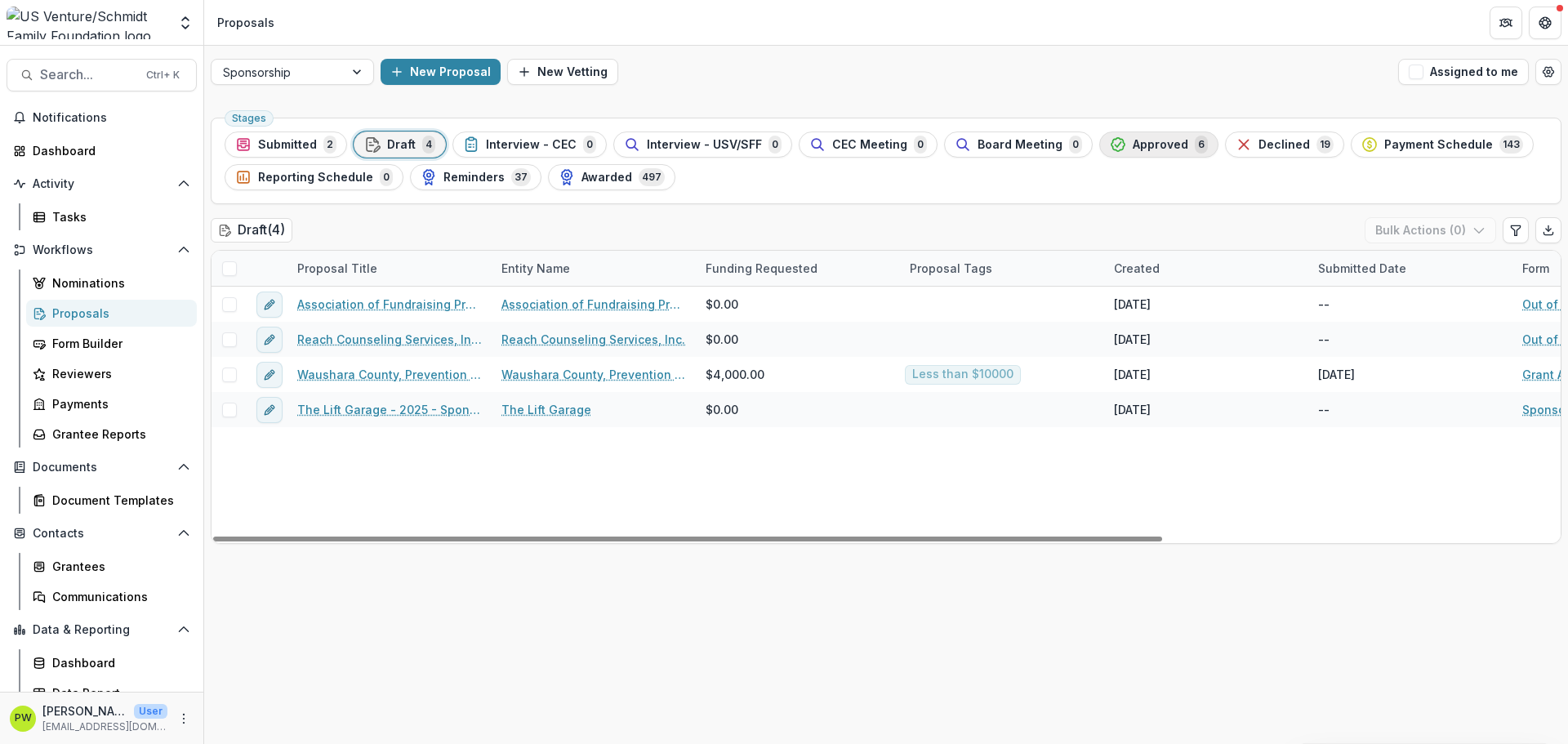
click at [1137, 147] on span "Approved" at bounding box center [1160, 144] width 56 height 14
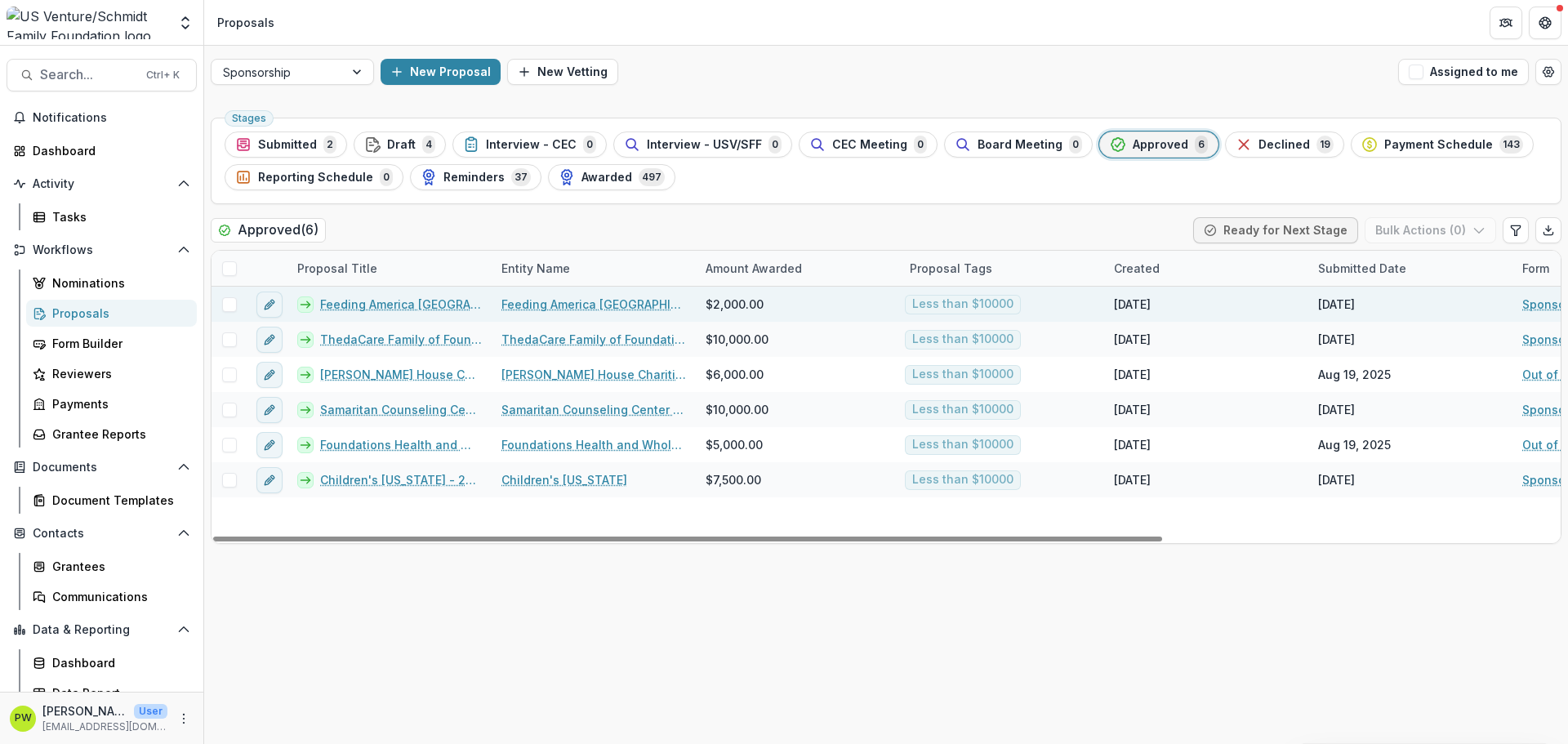
click at [436, 299] on link "Feeding America [GEOGRAPHIC_DATA][US_STATE], Inc. - 2025 - Sponsorship Applicat…" at bounding box center [400, 304] width 161 height 17
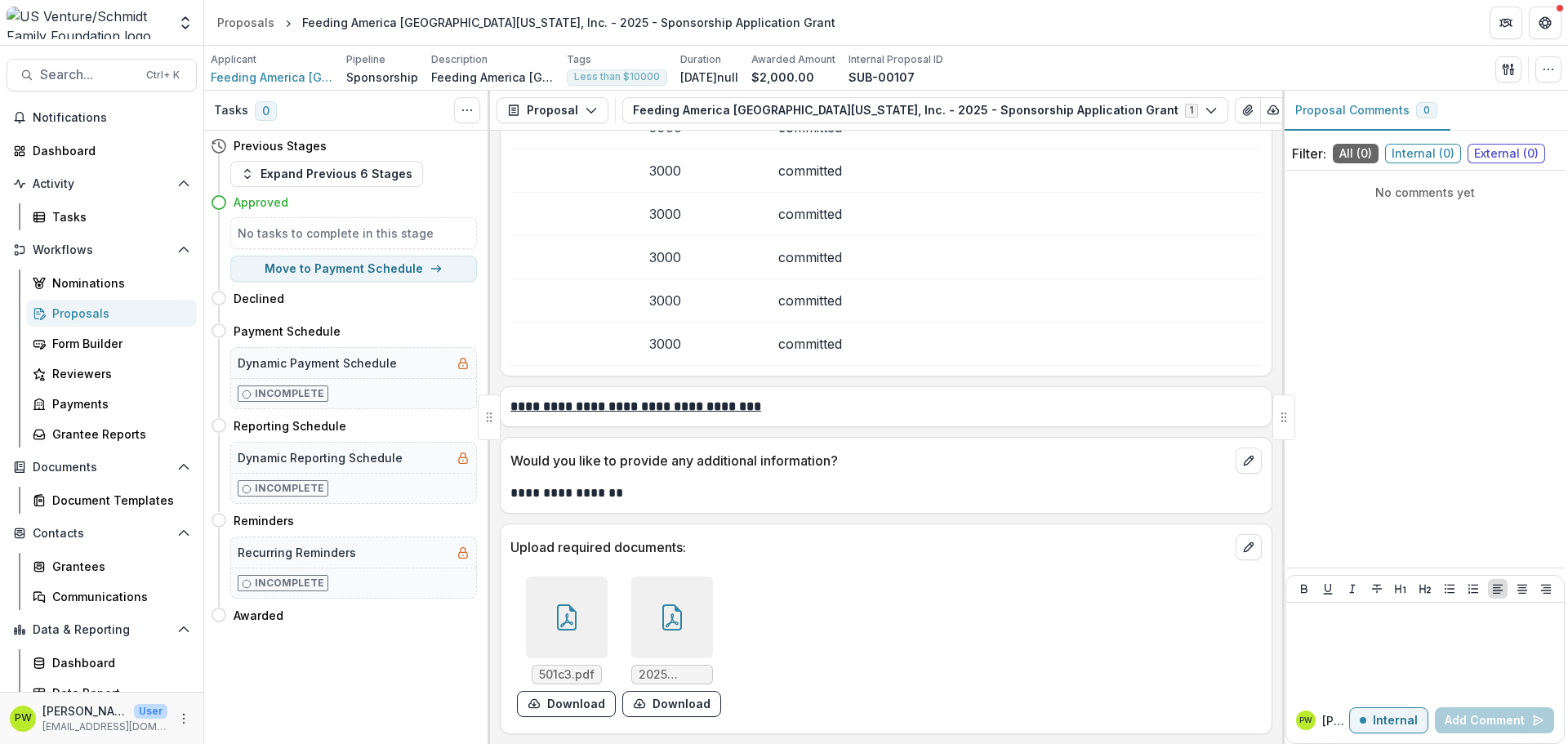
scroll to position [3312, 0]
click at [244, 22] on div "Proposals" at bounding box center [245, 23] width 58 height 17
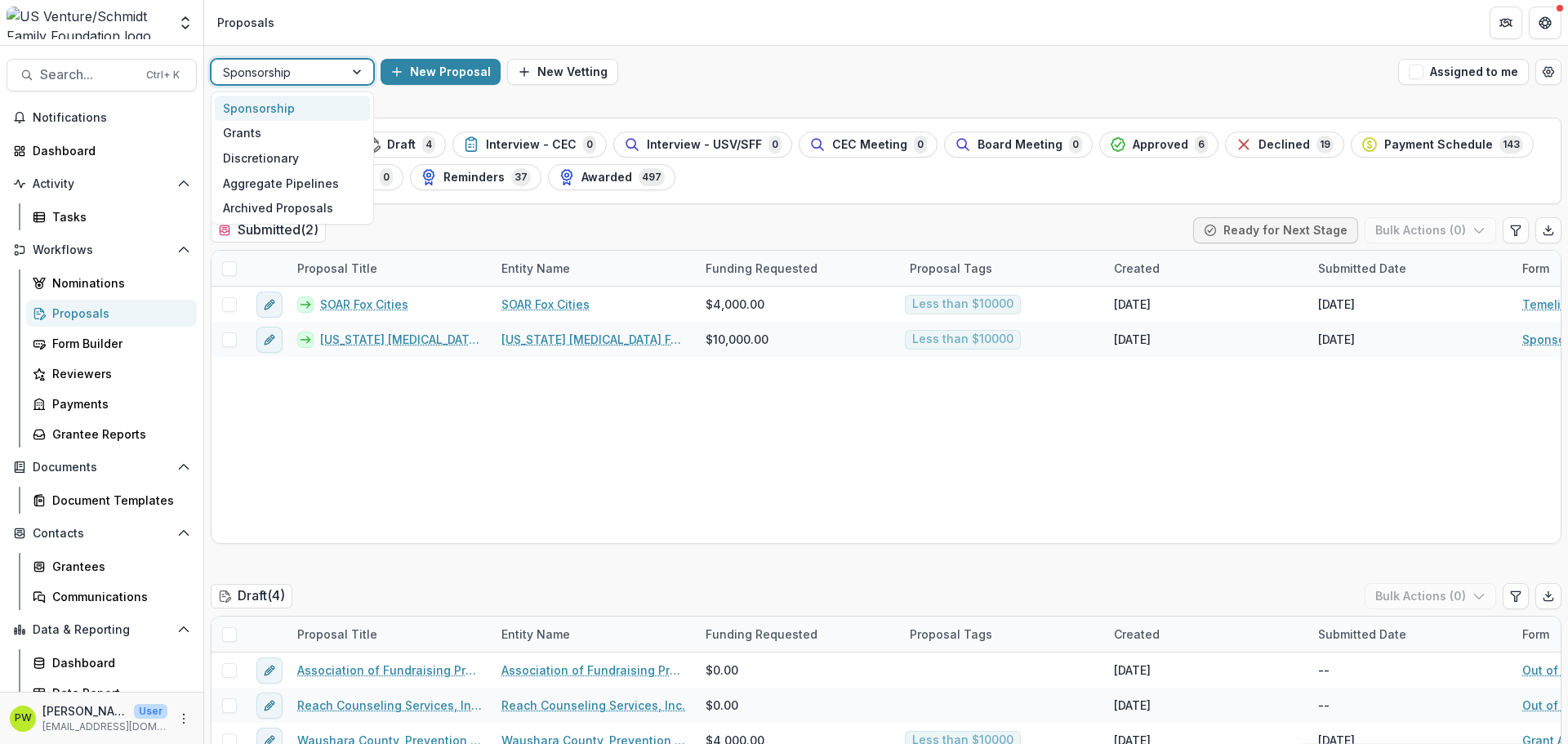
click at [312, 70] on div at bounding box center [278, 73] width 110 height 21
click at [296, 143] on div "Grants" at bounding box center [293, 133] width 155 height 25
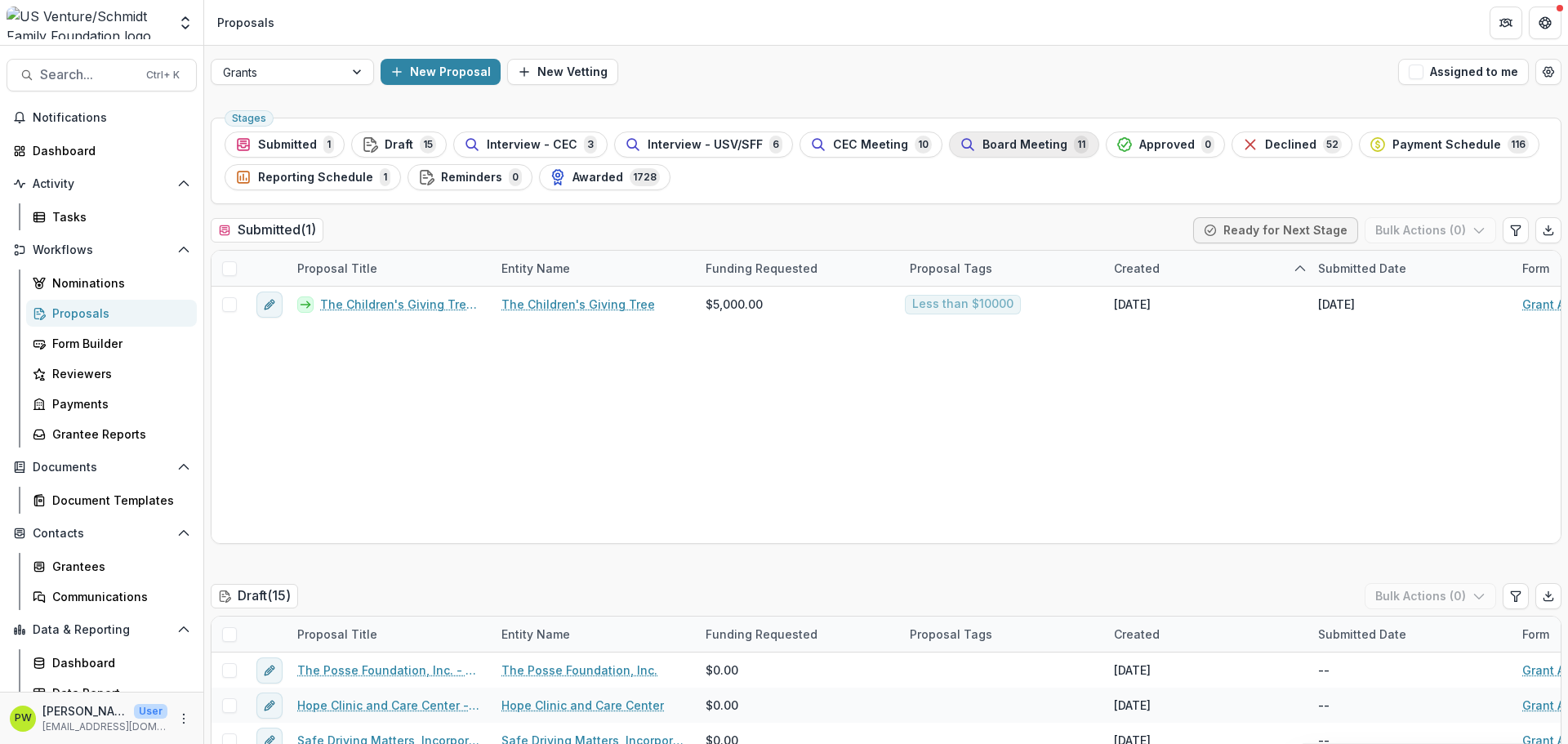
click at [1004, 152] on div "Board Meeting 11" at bounding box center [1023, 144] width 129 height 18
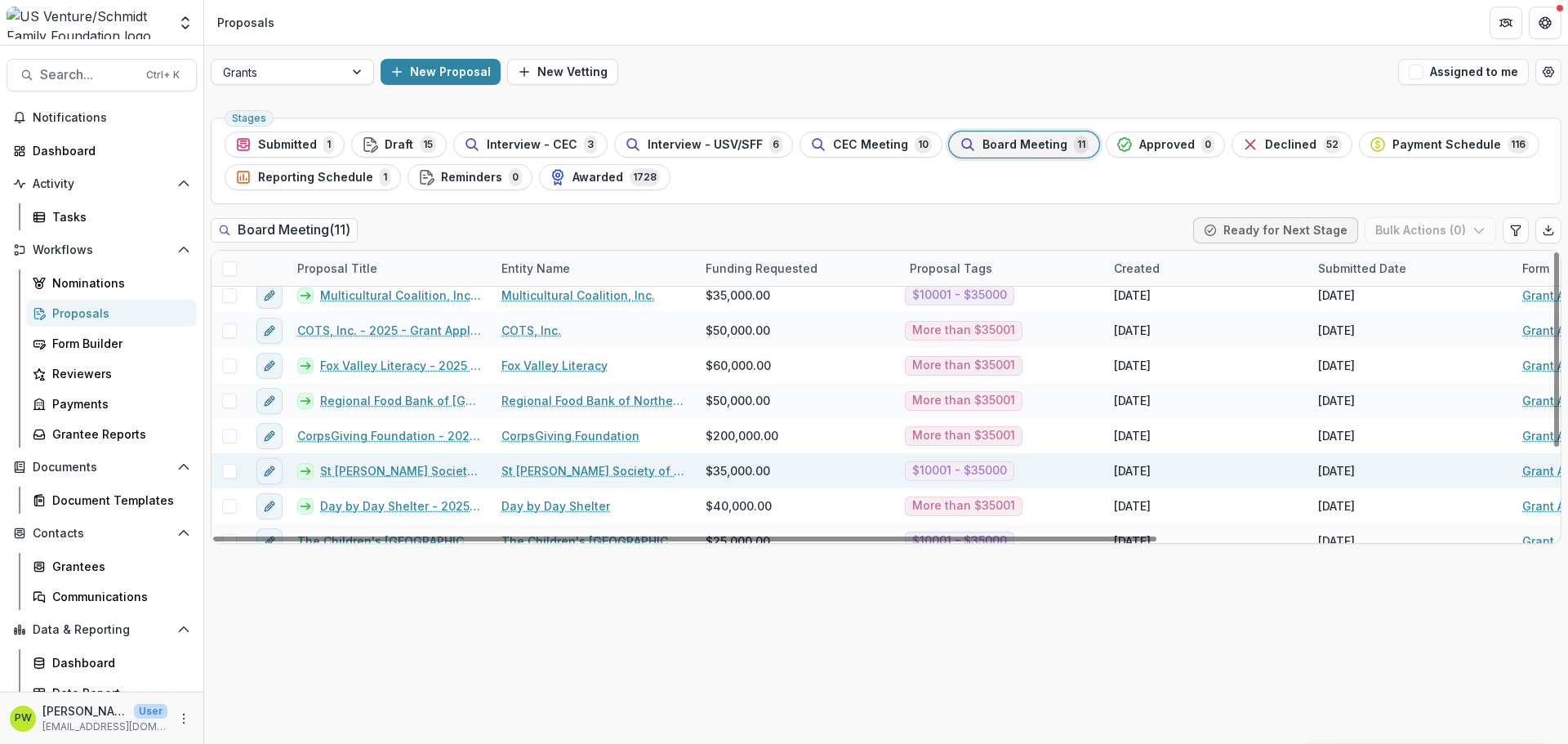
scroll to position [9, 0]
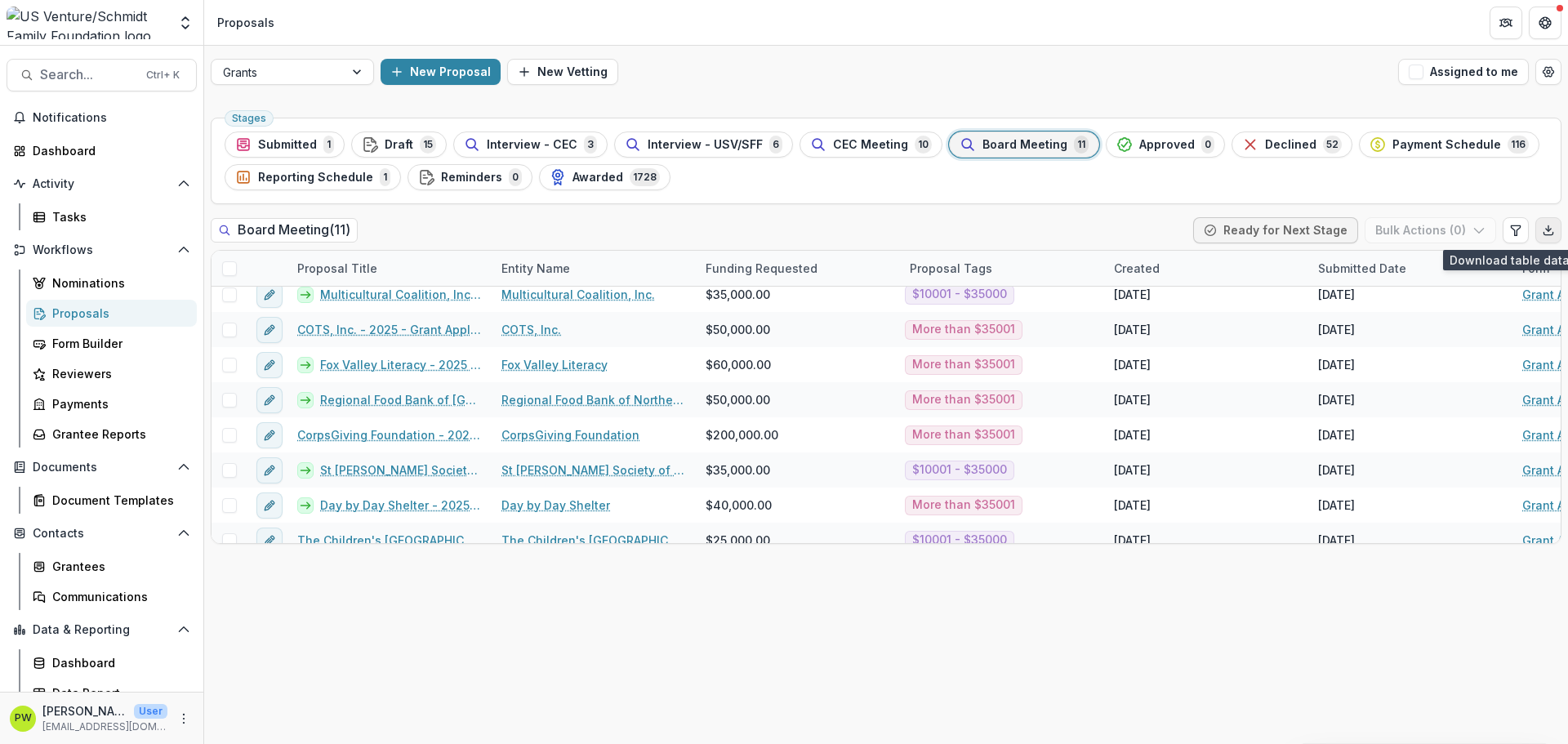
click at [1545, 232] on icon "Export table data" at bounding box center [1548, 230] width 13 height 13
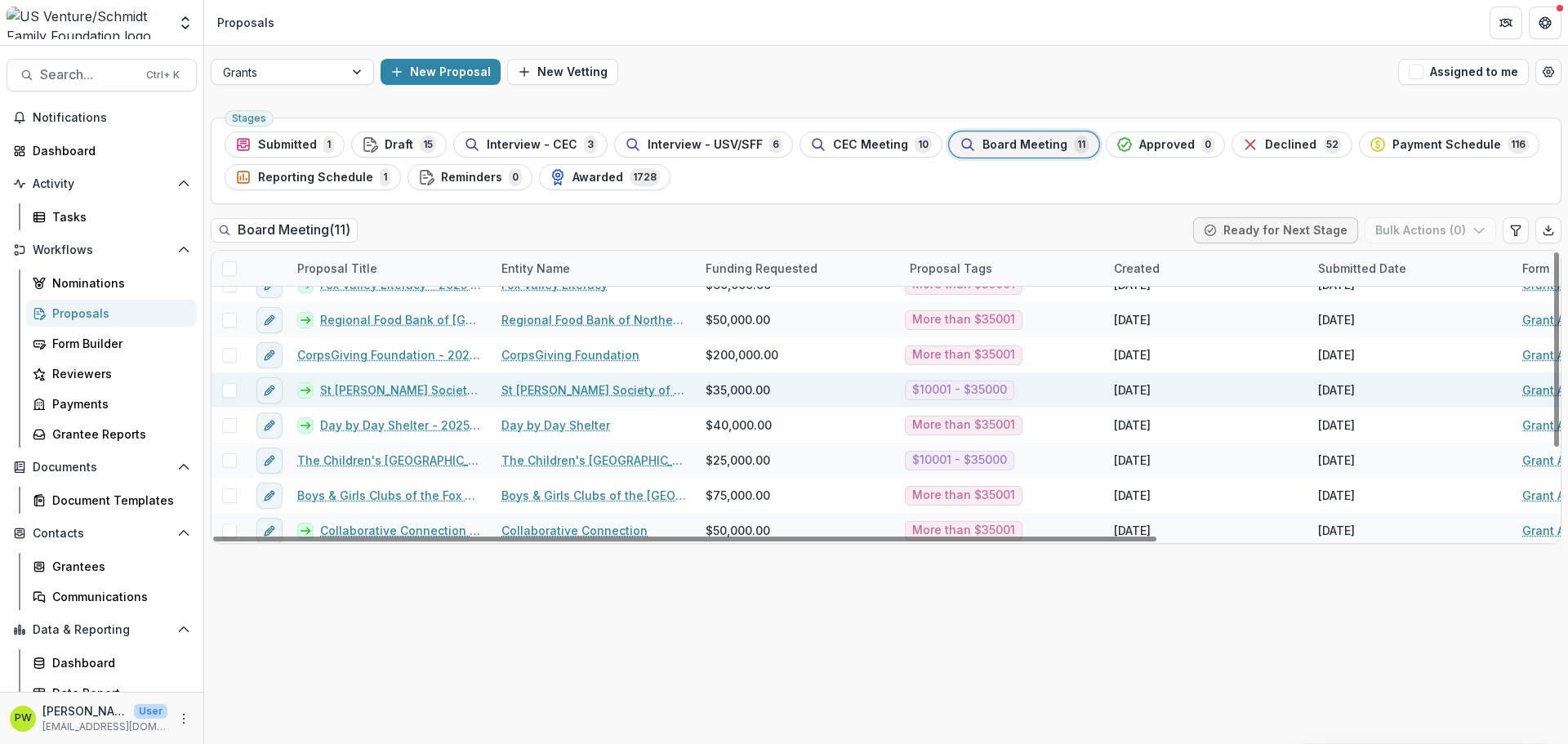
scroll to position [130, 0]
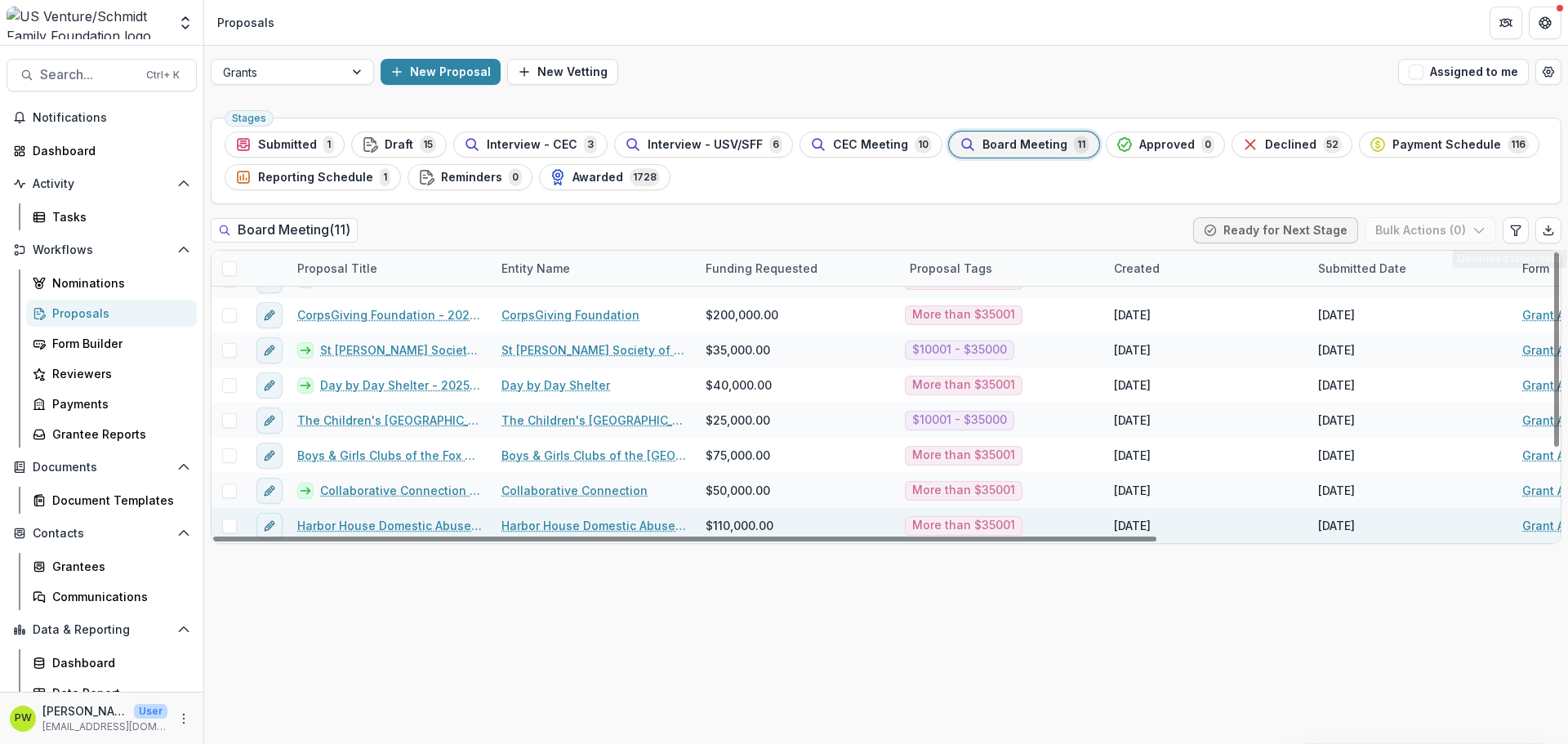
click at [359, 525] on link "Harbor House Domestic Abuse Programs, Inc. - 2025 - Grant Application" at bounding box center [390, 526] width 185 height 17
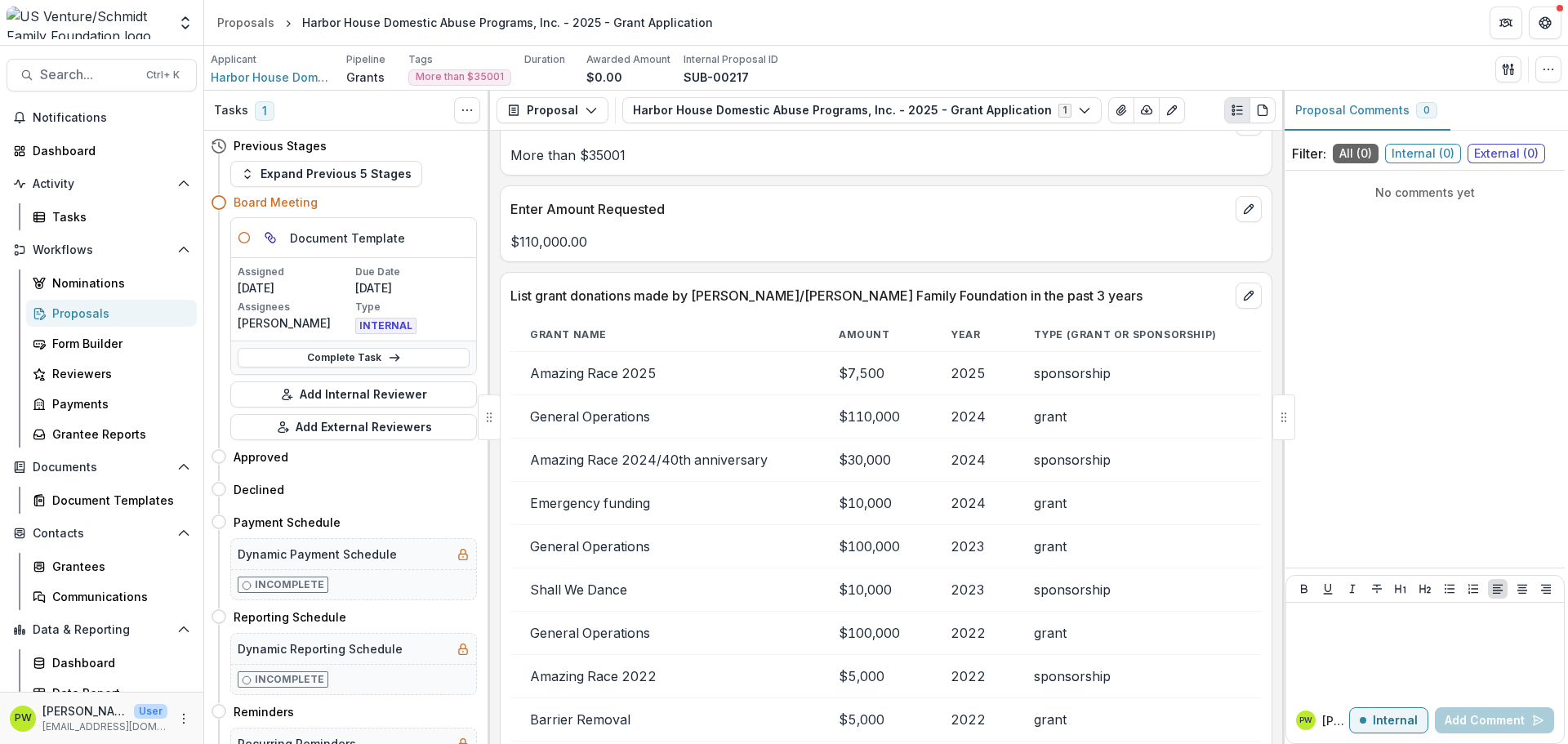
scroll to position [3489, 0]
click at [290, 76] on span "Harbor House Domestic Abuse Programs, Inc." at bounding box center [272, 77] width 123 height 17
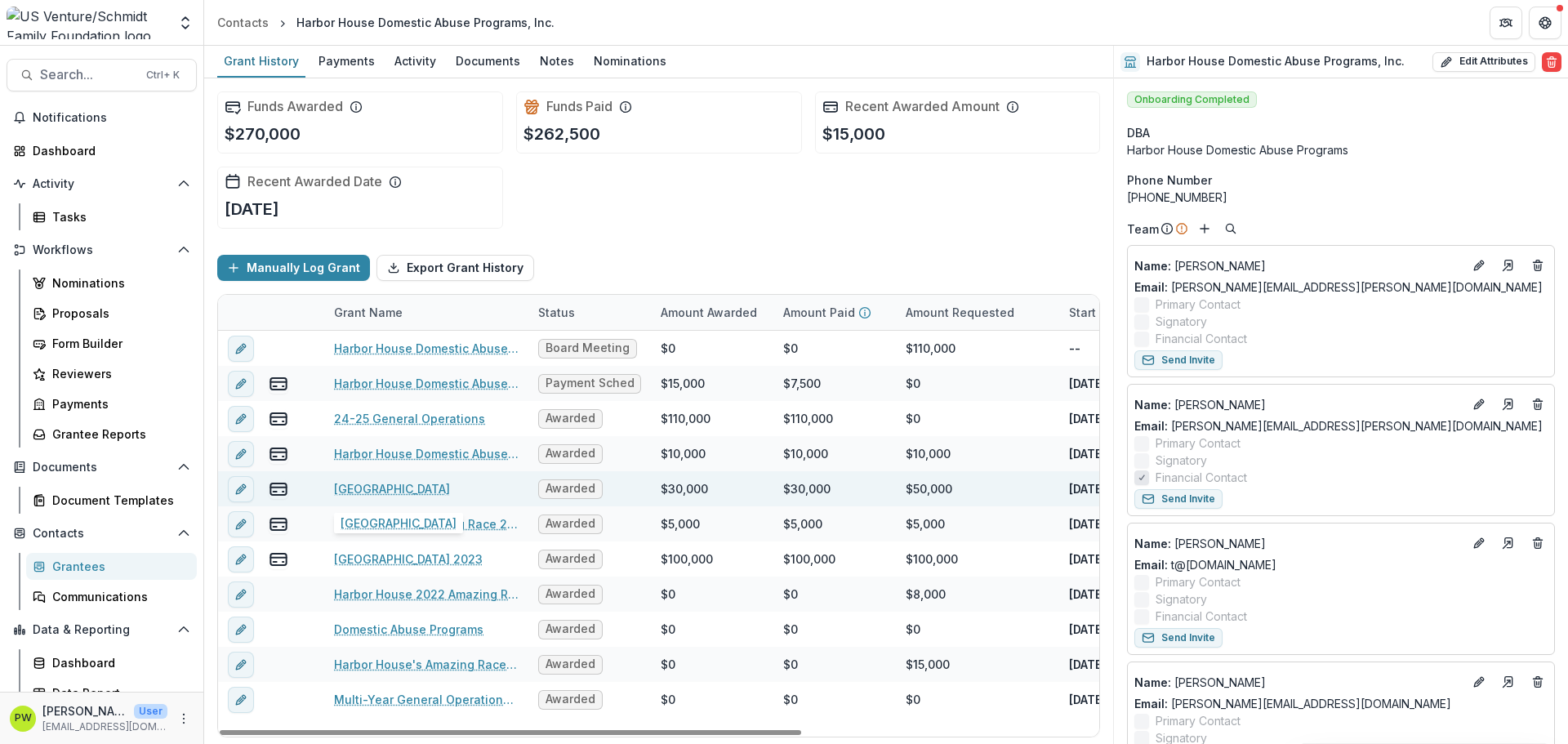
click at [386, 491] on link "[GEOGRAPHIC_DATA]" at bounding box center [392, 489] width 116 height 17
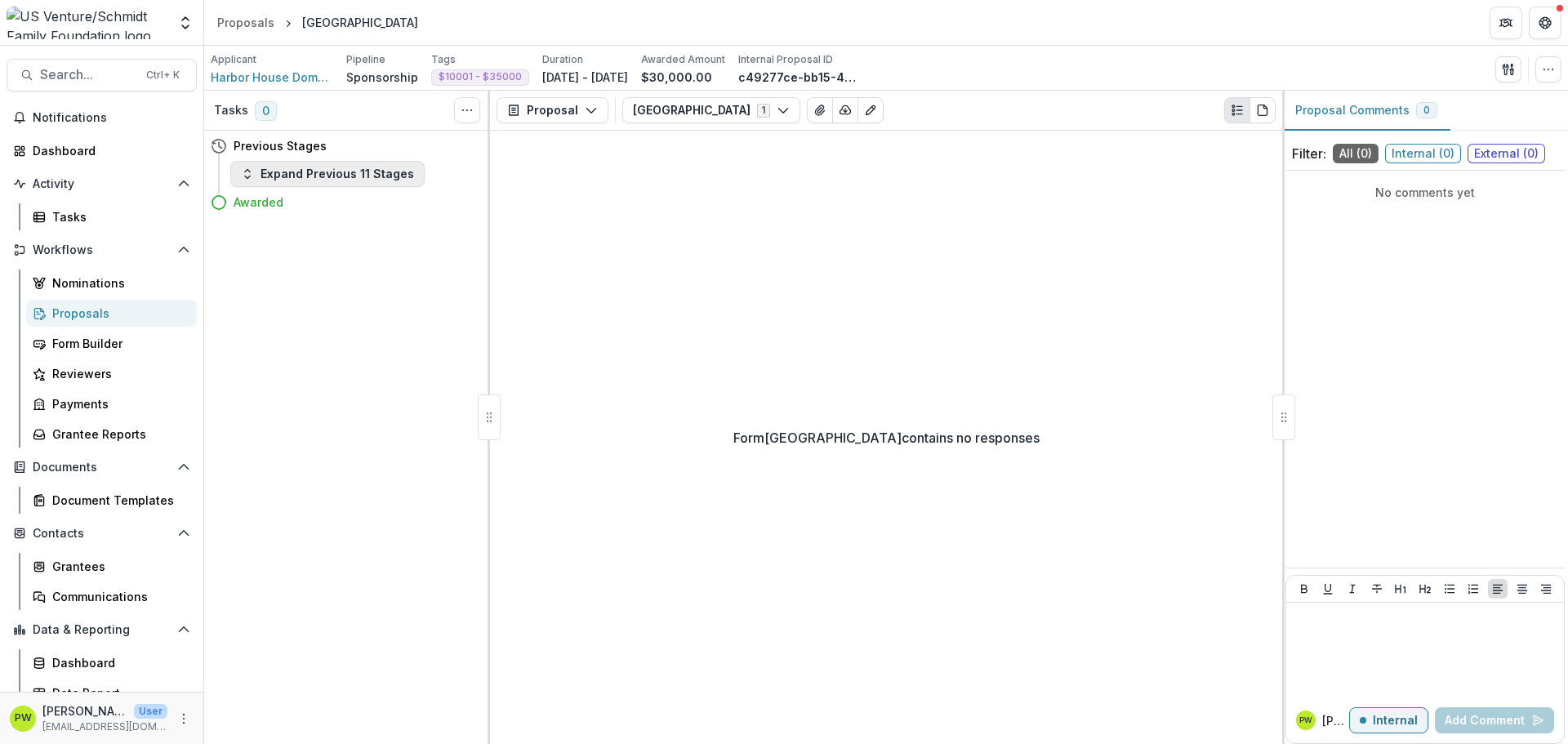
click at [258, 173] on button "Expand Previous 11 Stages" at bounding box center [328, 174] width 194 height 26
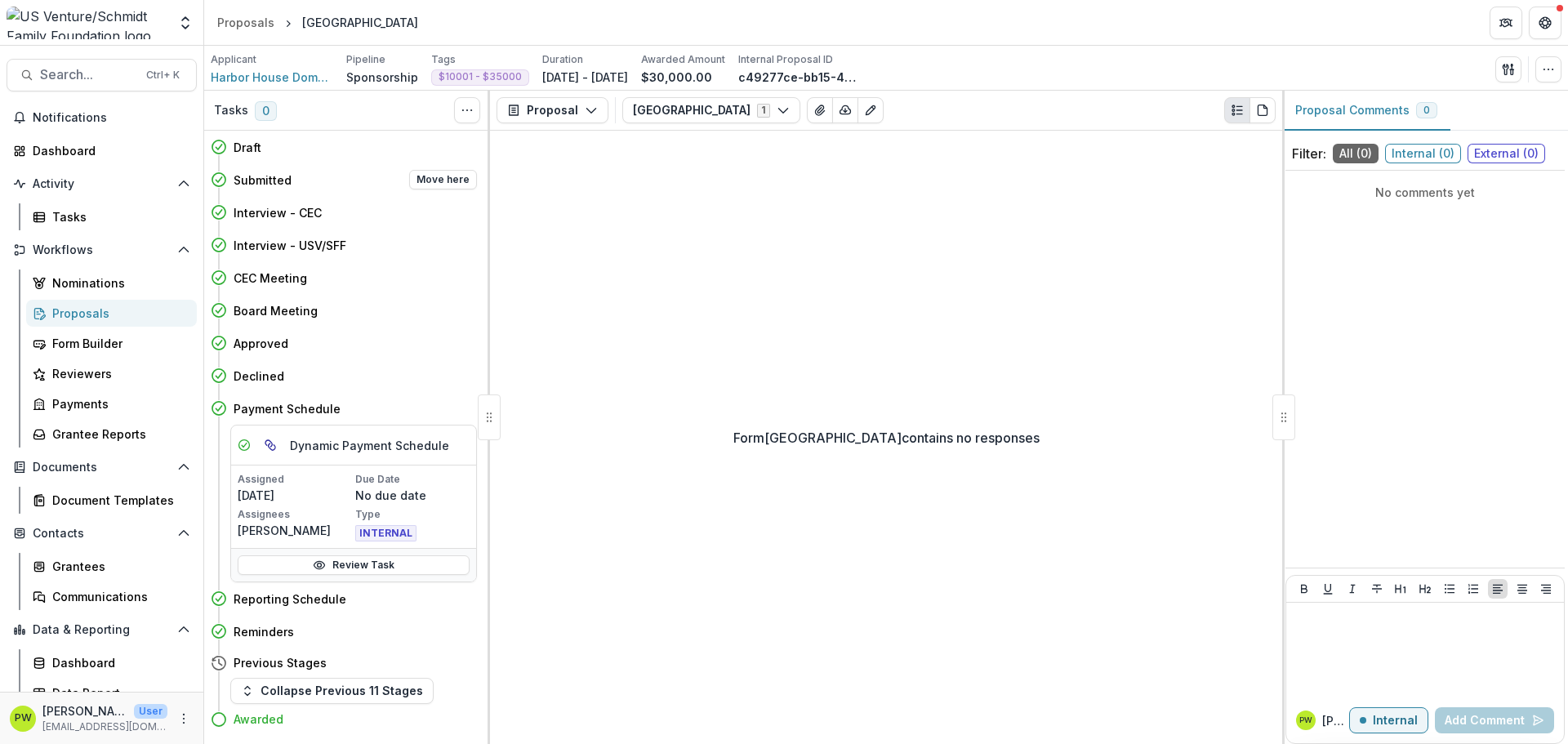
click at [295, 183] on div "Submitted Move here" at bounding box center [355, 179] width 244 height 20
click at [246, 21] on div "Proposals" at bounding box center [245, 23] width 58 height 17
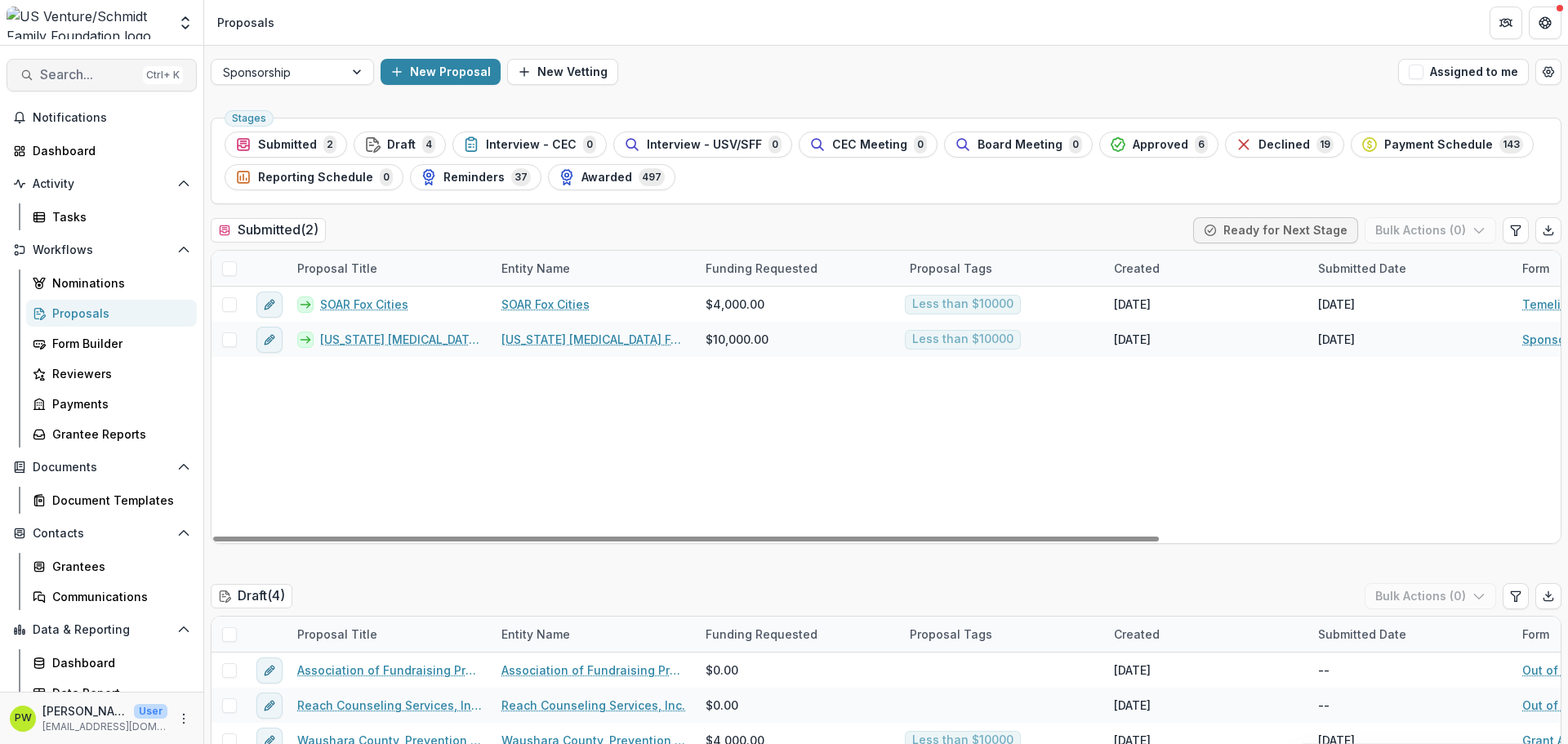
click at [100, 67] on span "Search..." at bounding box center [88, 75] width 96 height 15
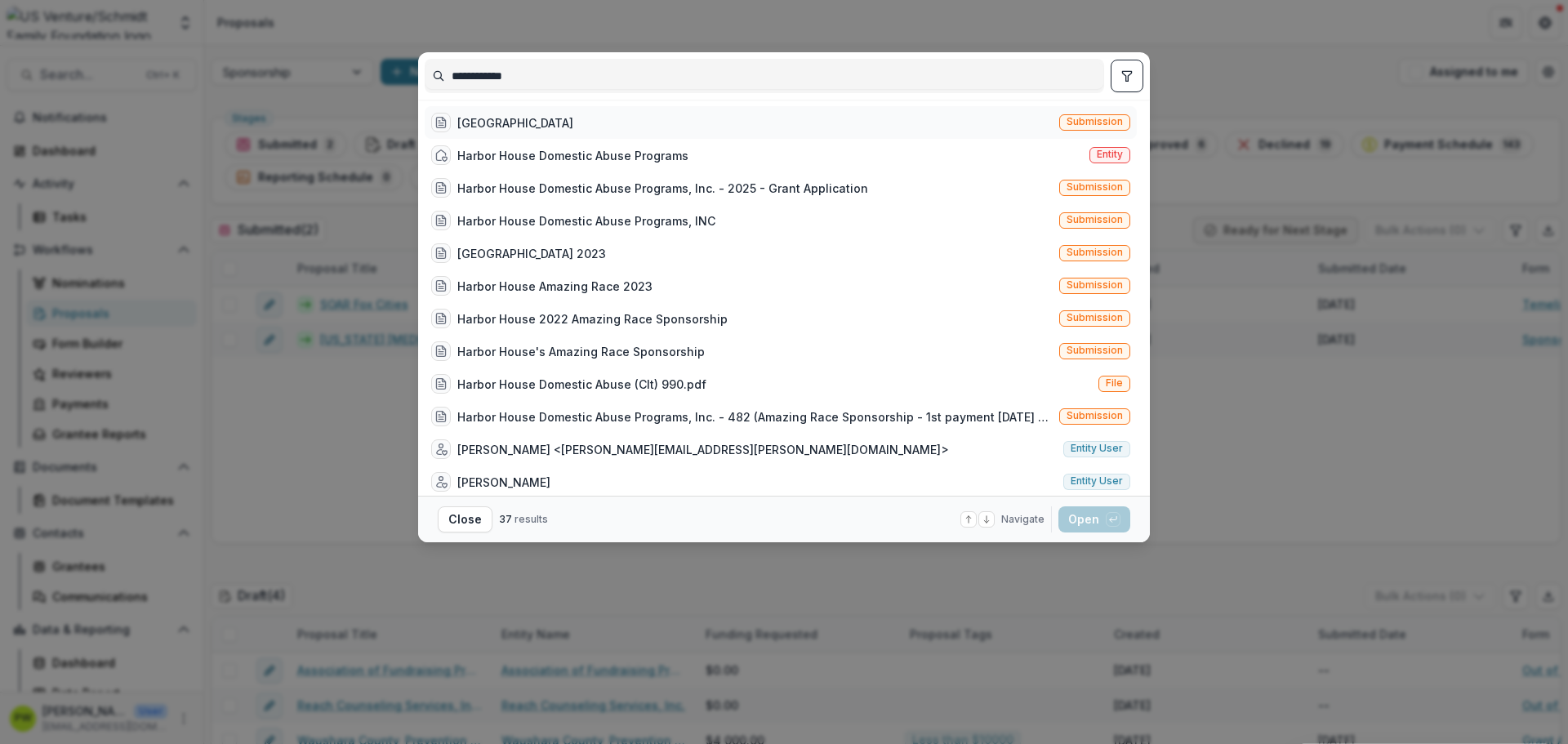
type input "**********"
click at [593, 127] on div "Harbor House Submission" at bounding box center [781, 122] width 712 height 33
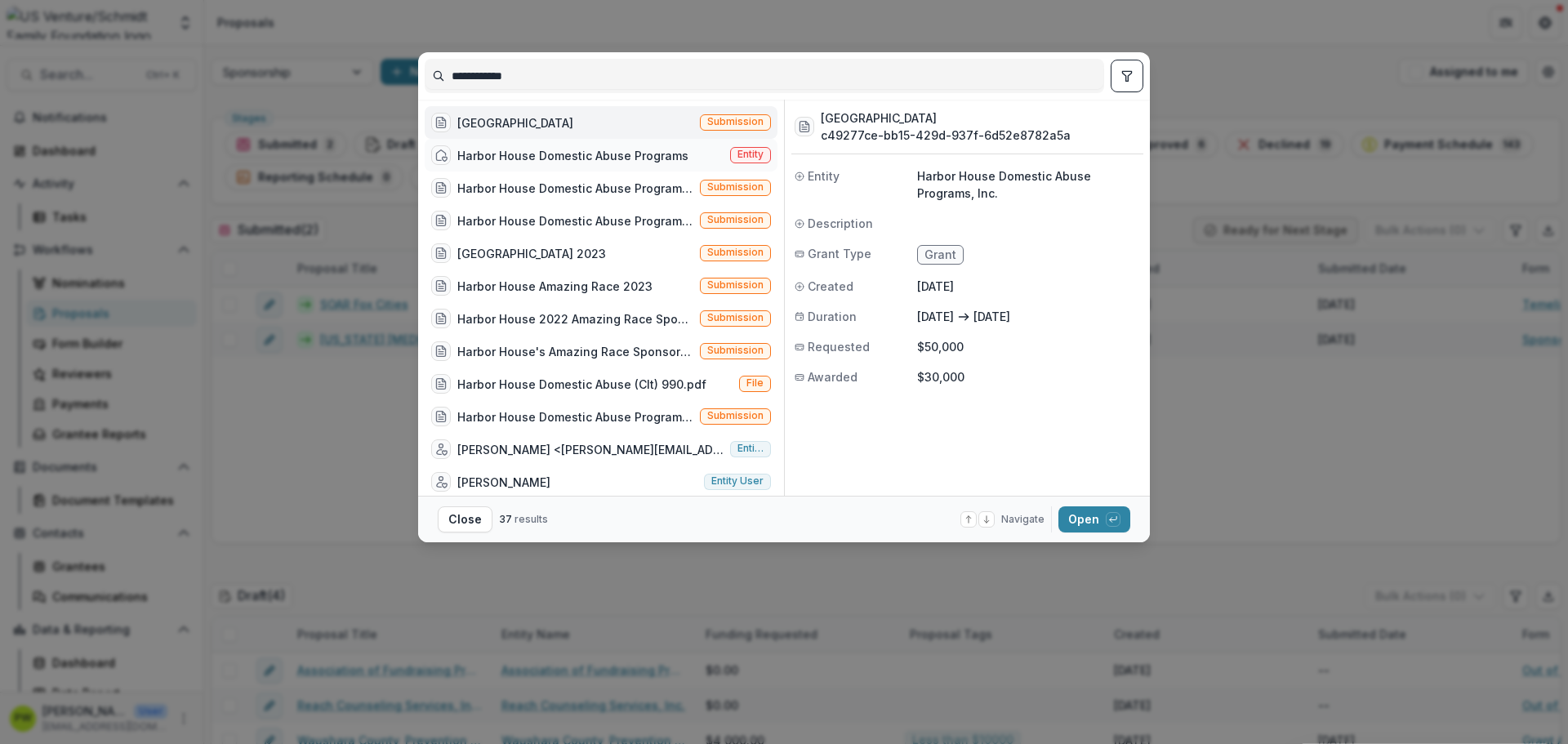
click at [604, 153] on div "Harbor House Domestic Abuse Programs" at bounding box center [572, 156] width 231 height 17
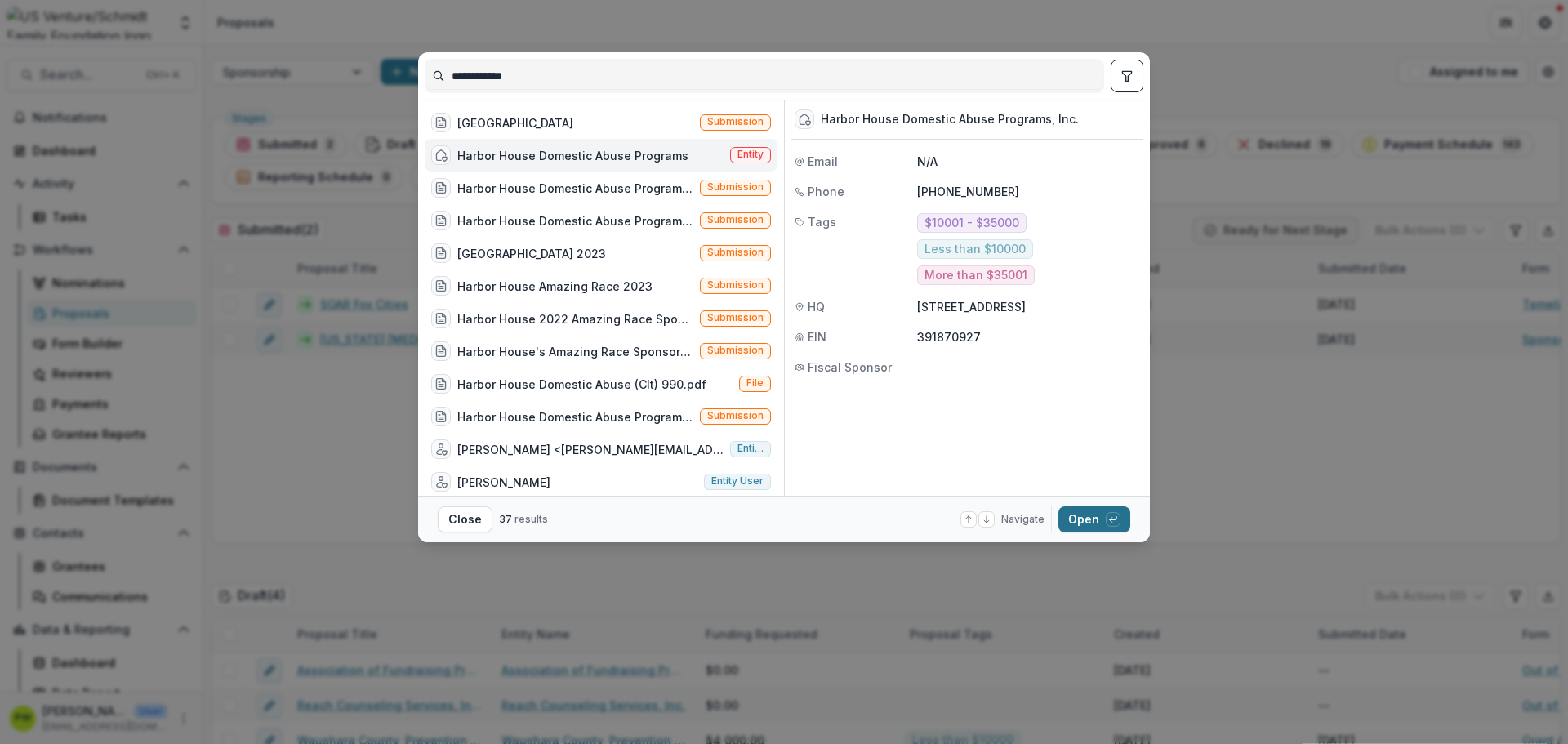
click at [1090, 523] on button "Open with enter key" at bounding box center [1094, 519] width 72 height 26
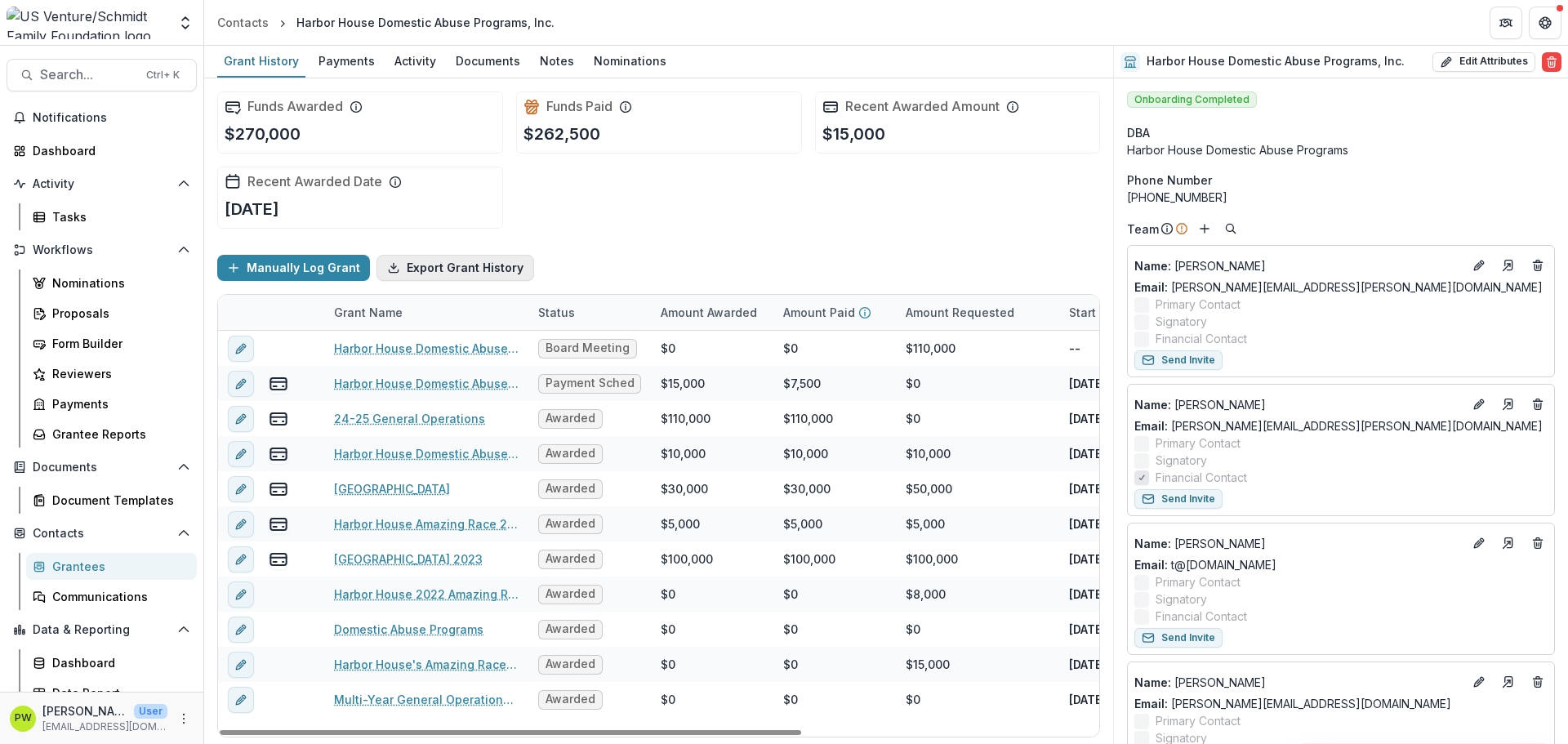
click at [509, 270] on button "Export Grant History" at bounding box center [455, 268] width 158 height 26
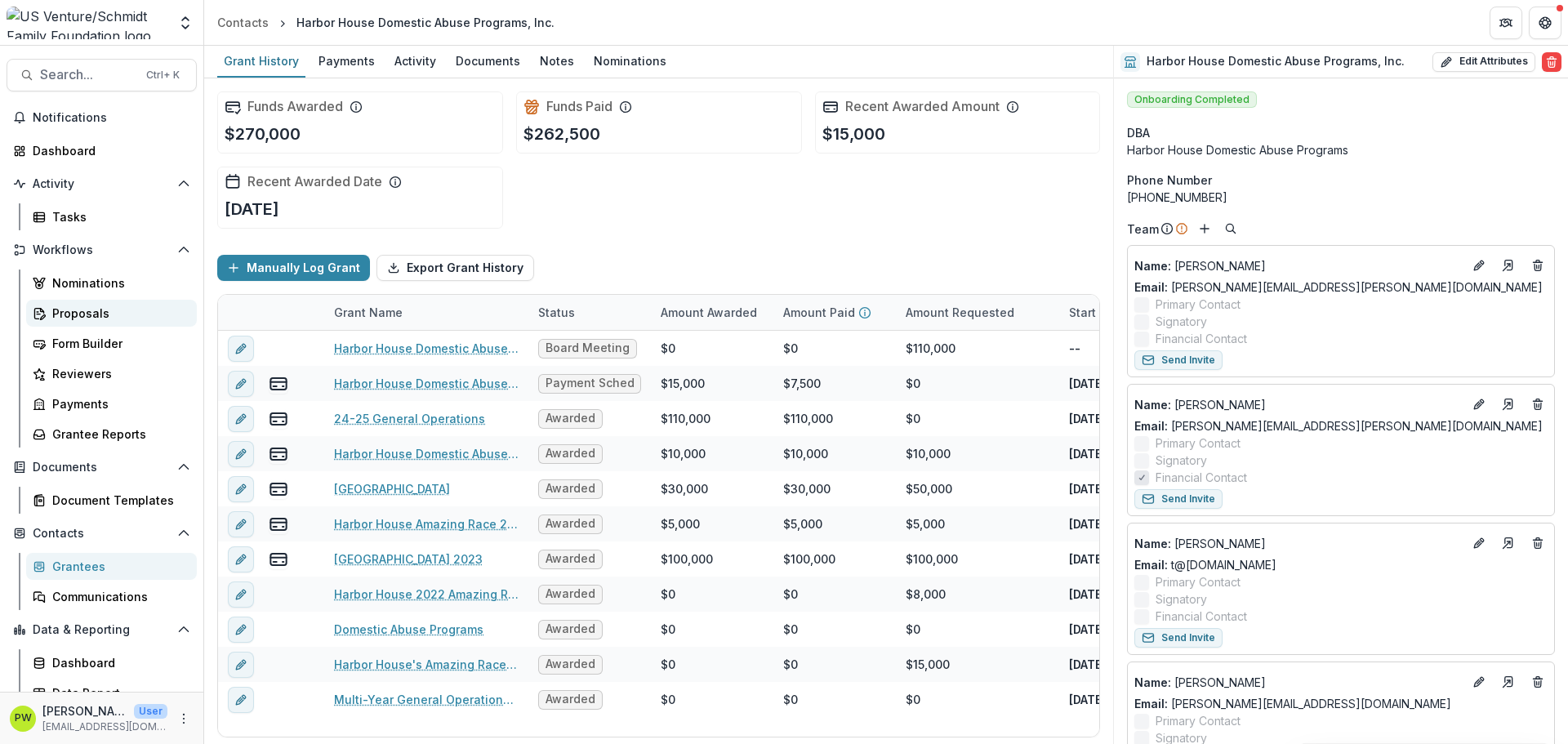
click at [113, 318] on div "Proposals" at bounding box center [117, 313] width 131 height 17
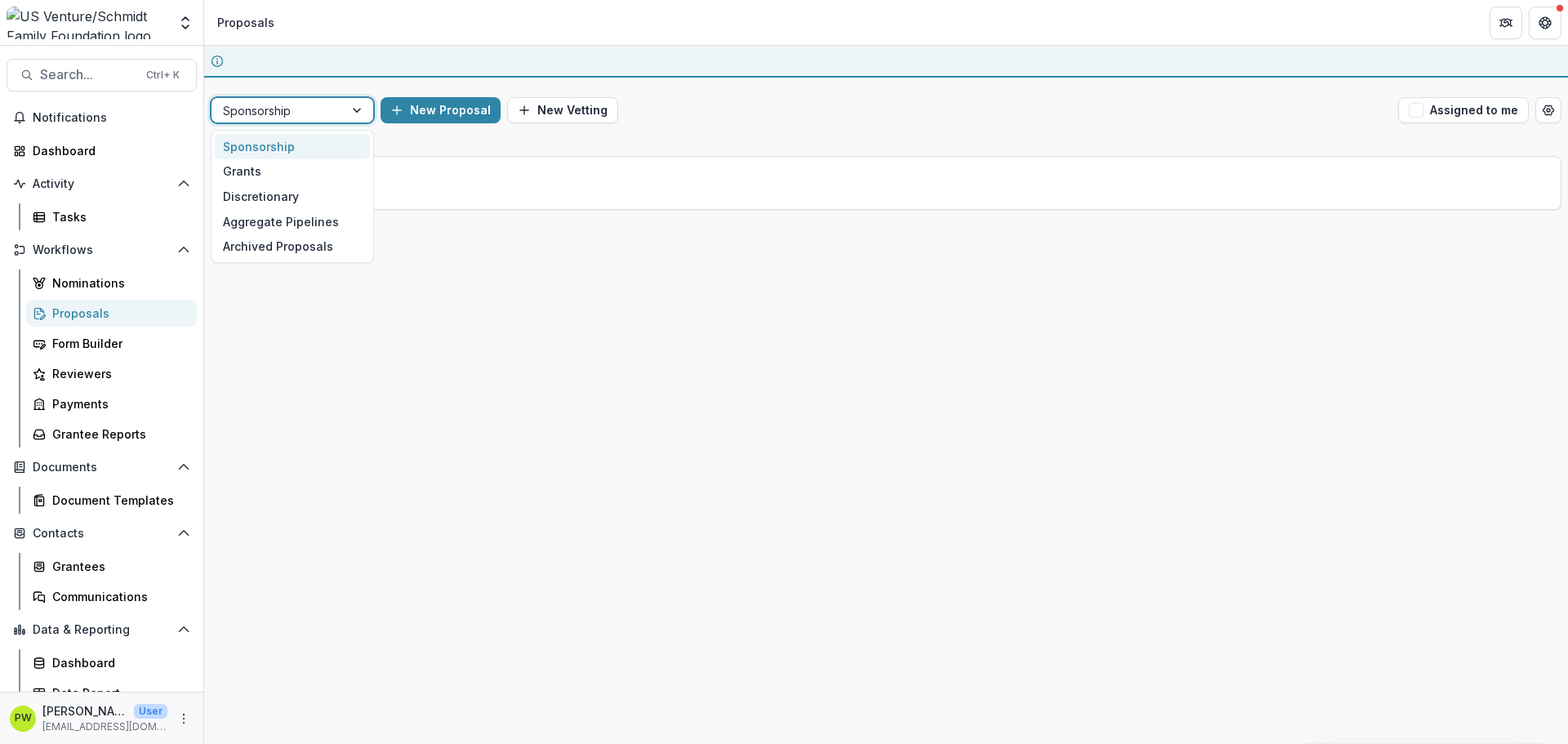
click at [299, 114] on div at bounding box center [278, 110] width 110 height 21
click at [282, 178] on div "Grants" at bounding box center [293, 172] width 155 height 25
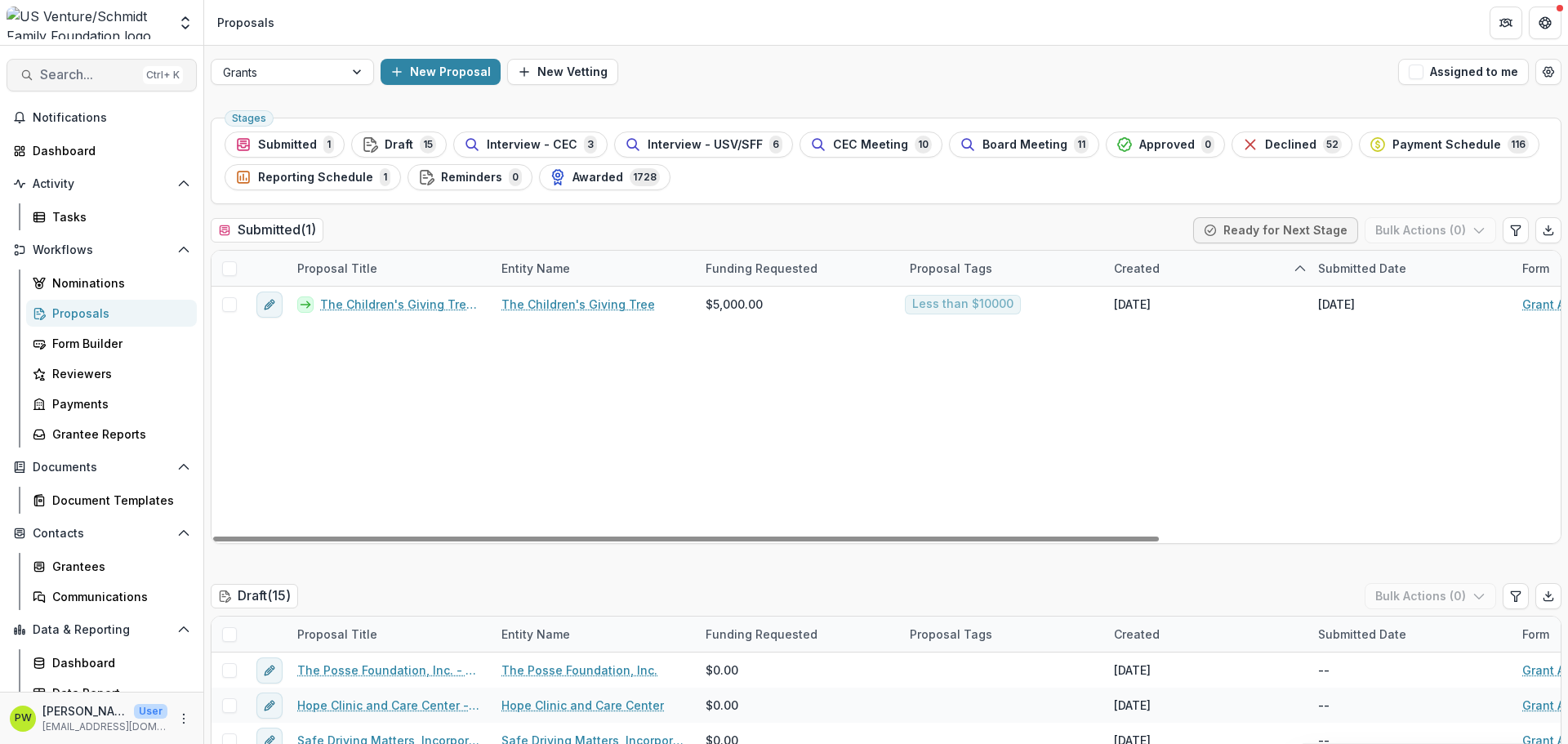
click at [110, 62] on button "Search... Ctrl + K" at bounding box center [102, 75] width 191 height 33
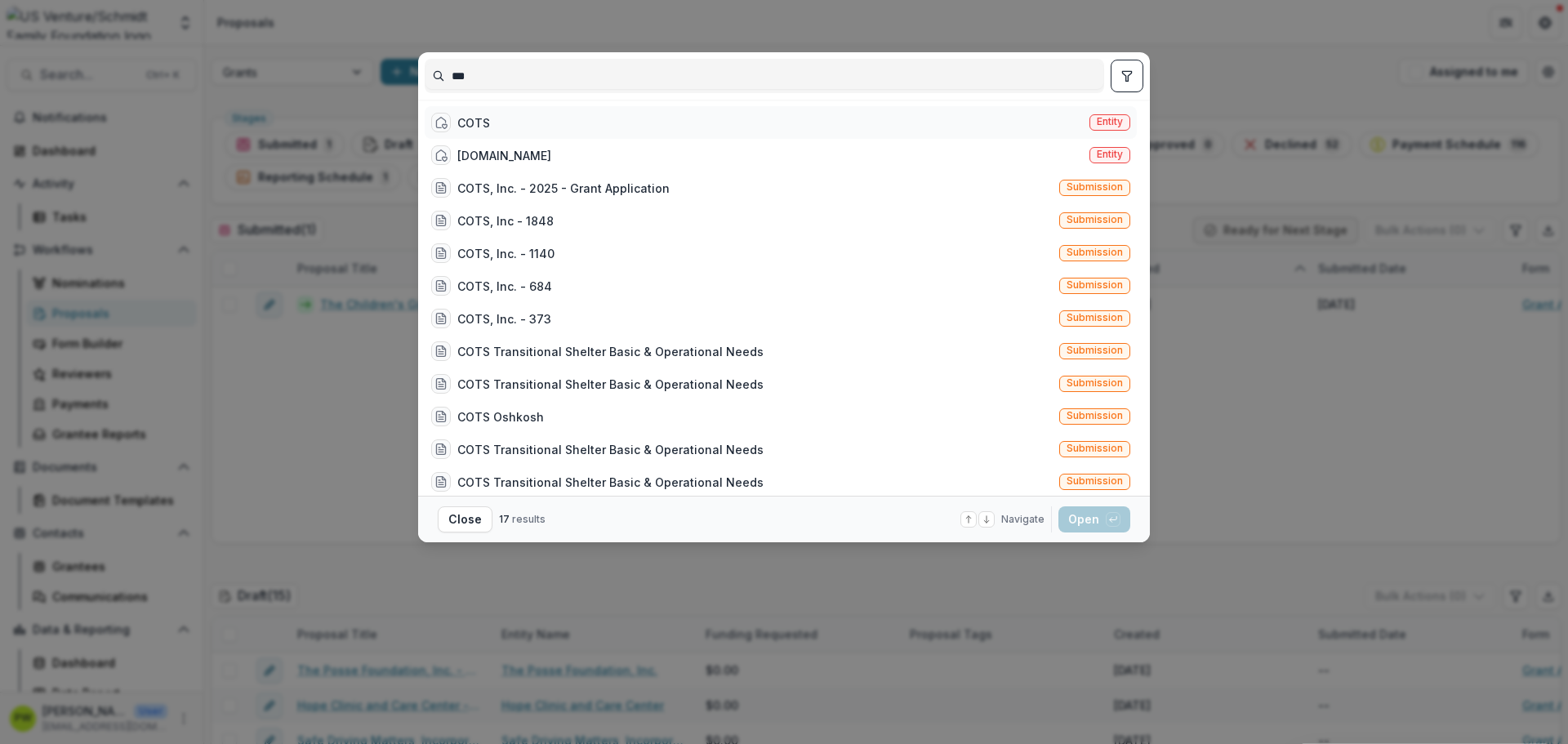
type input "***"
click at [548, 125] on div "COTS Entity" at bounding box center [781, 122] width 712 height 33
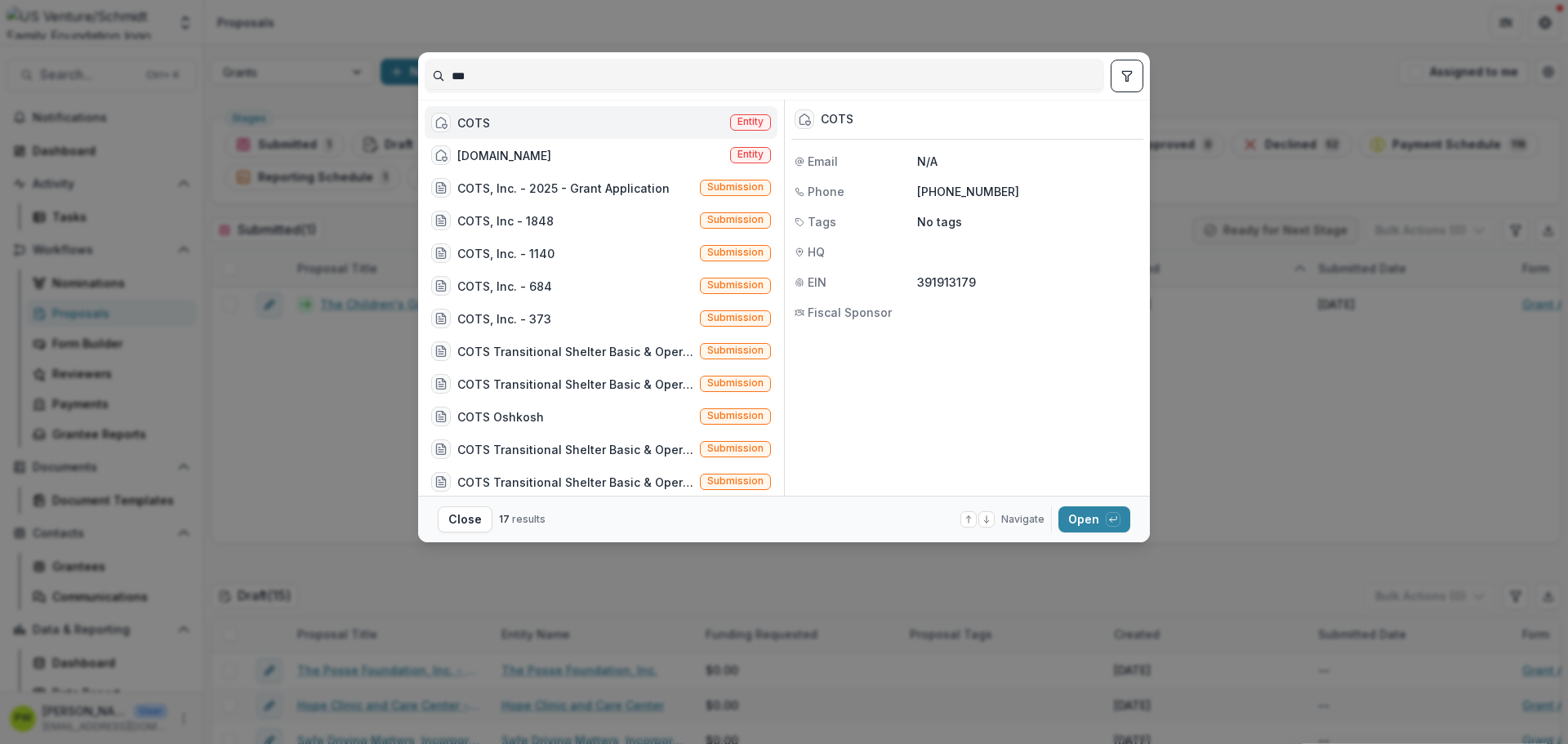
click at [542, 118] on div "COTS Entity" at bounding box center [601, 122] width 353 height 33
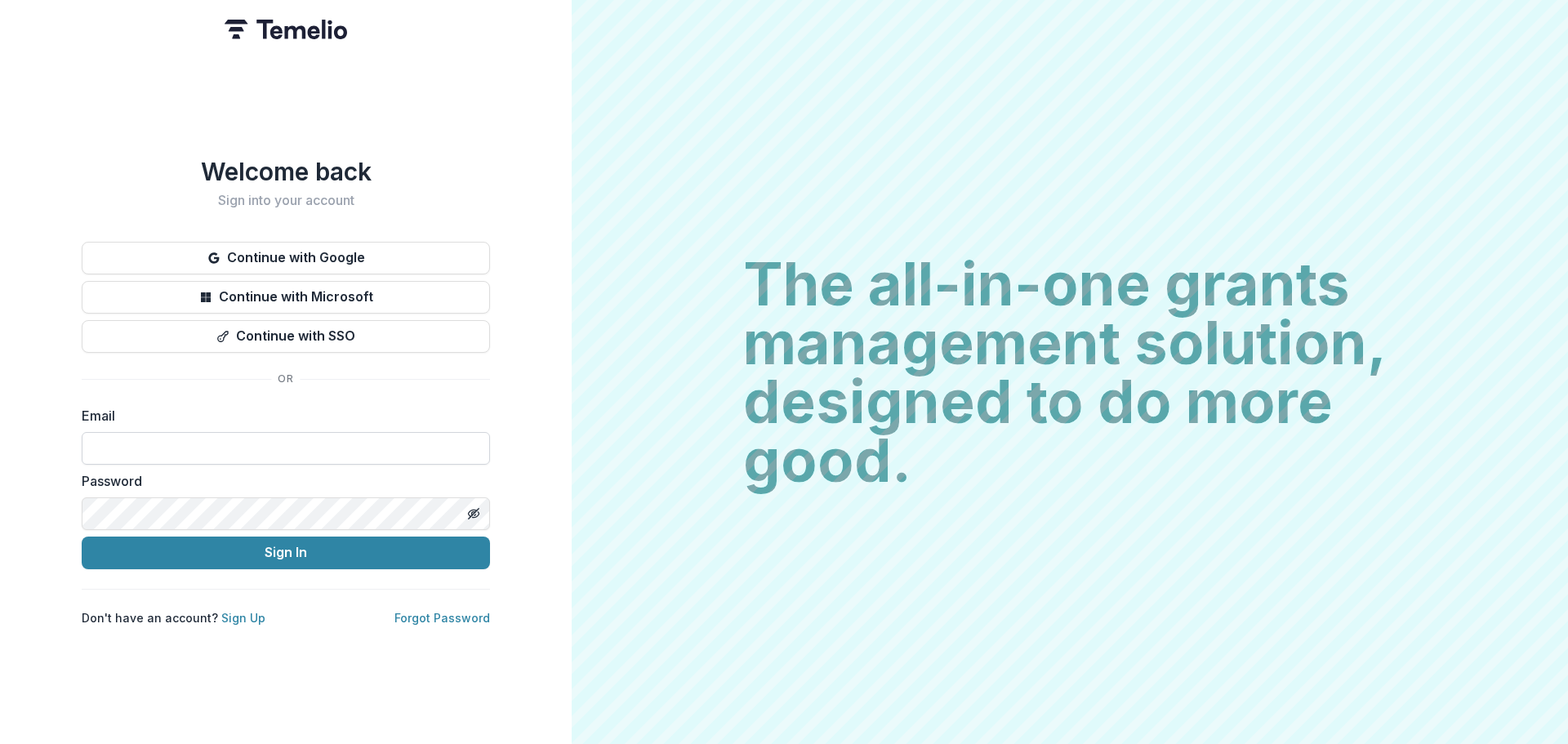
click at [336, 456] on input at bounding box center [286, 448] width 409 height 33
type input "**********"
click at [280, 548] on button "Sign In" at bounding box center [286, 552] width 409 height 33
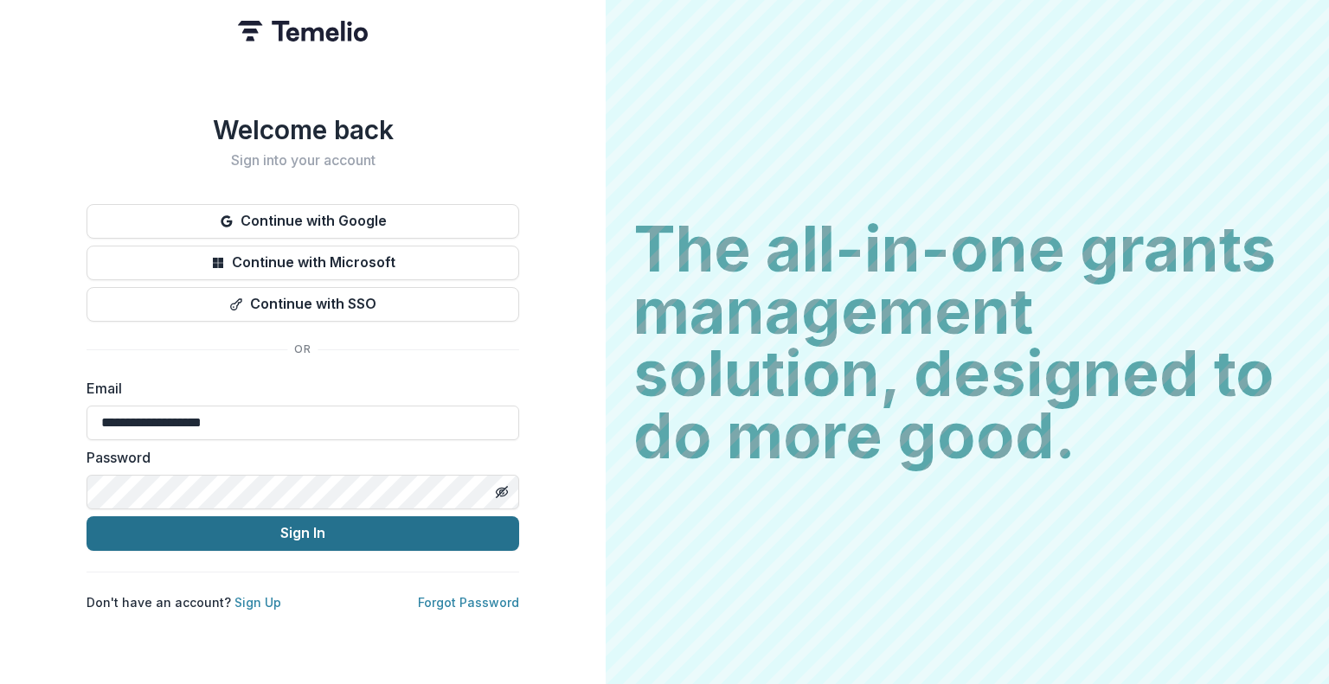
click at [373, 529] on button "Sign In" at bounding box center [303, 533] width 433 height 35
click at [452, 534] on button "Sign In" at bounding box center [303, 533] width 433 height 35
click at [414, 544] on button "Sign In" at bounding box center [303, 533] width 433 height 35
click at [325, 537] on button "Sign In" at bounding box center [303, 533] width 433 height 35
click at [332, 535] on button "Sign In" at bounding box center [303, 533] width 433 height 35
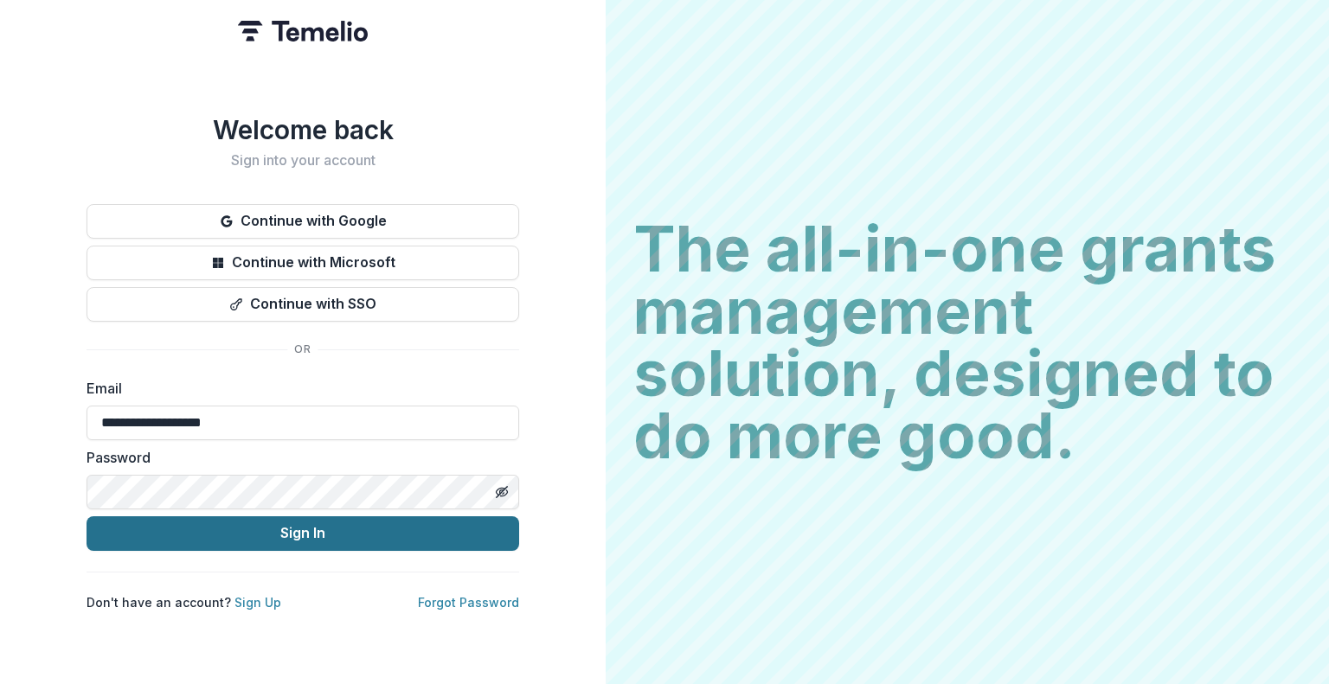
click at [332, 535] on button "Sign In" at bounding box center [303, 533] width 433 height 35
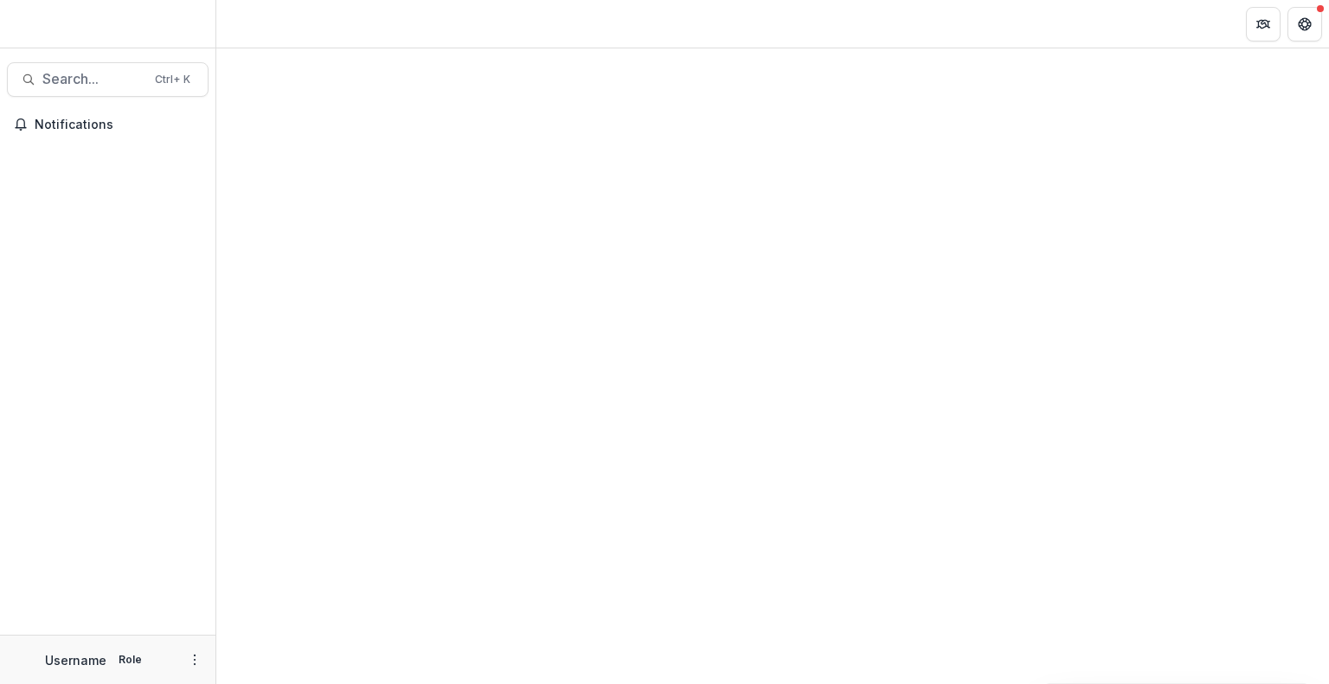
drag, startPoint x: 575, startPoint y: 546, endPoint x: 742, endPoint y: 532, distance: 167.5
click at [742, 532] on div at bounding box center [772, 366] width 1113 height 636
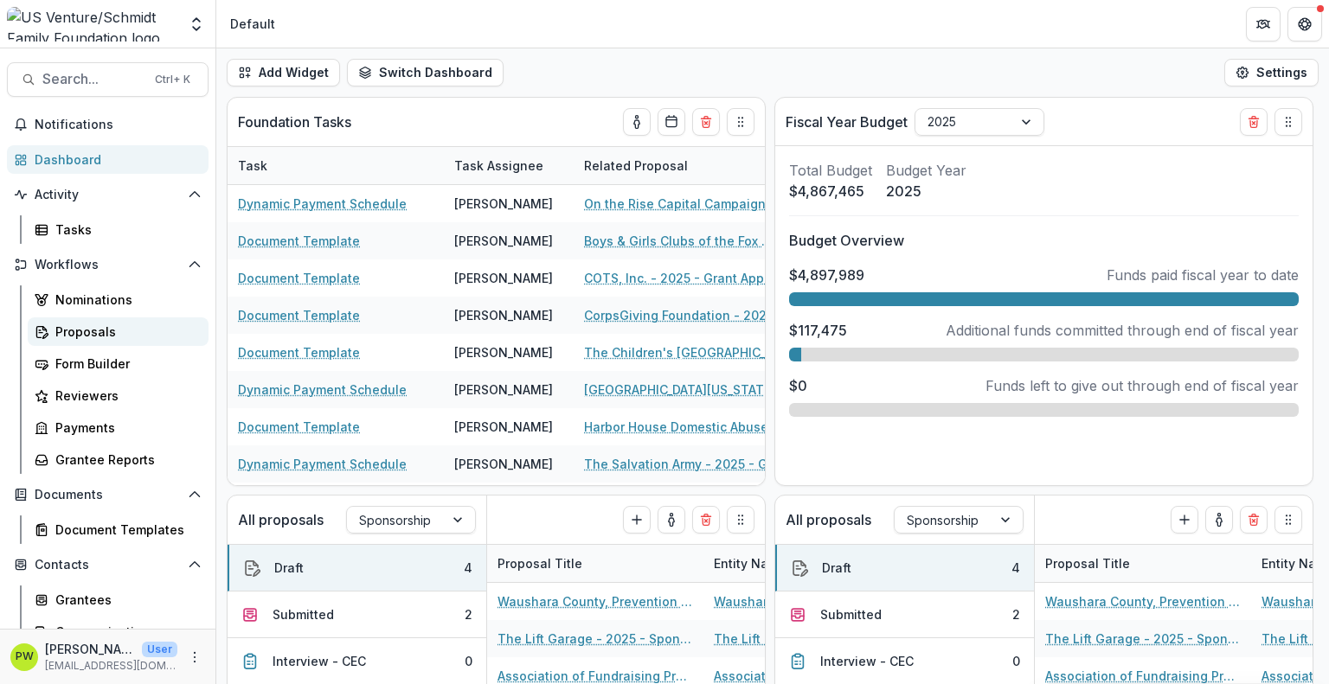
click at [128, 331] on div "Proposals" at bounding box center [124, 332] width 139 height 18
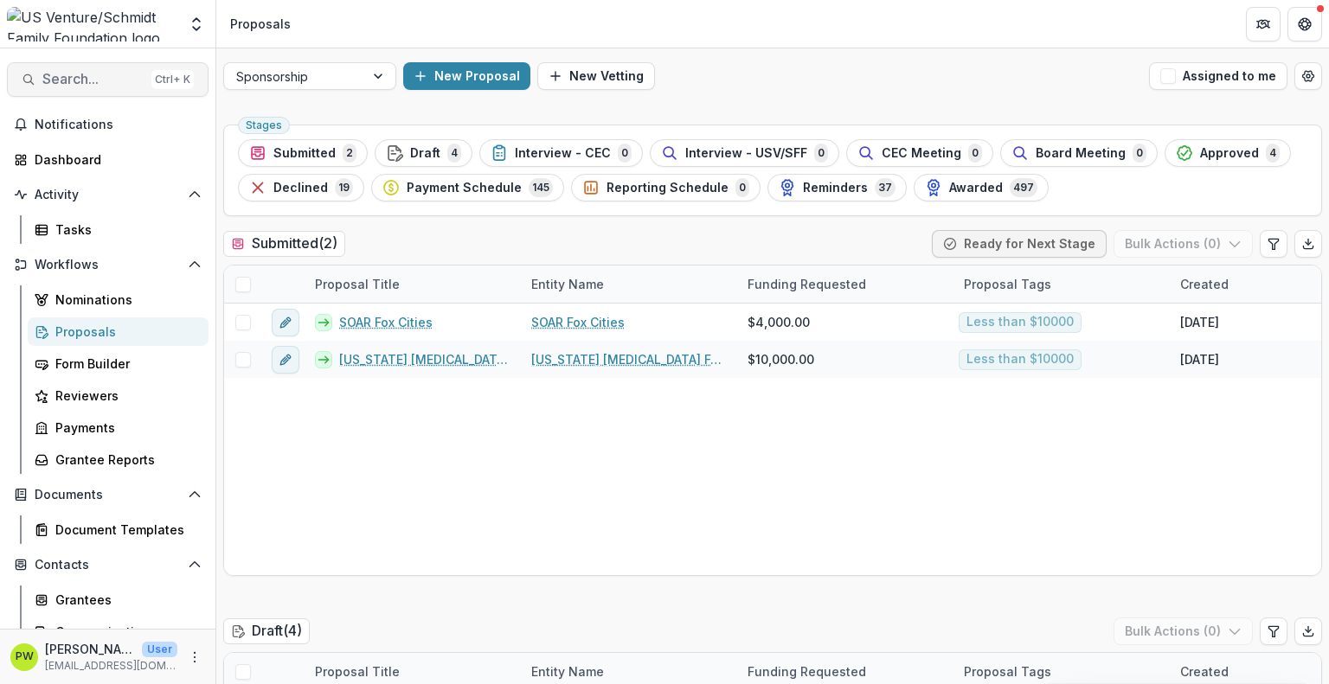
click at [125, 83] on span "Search..." at bounding box center [93, 79] width 102 height 16
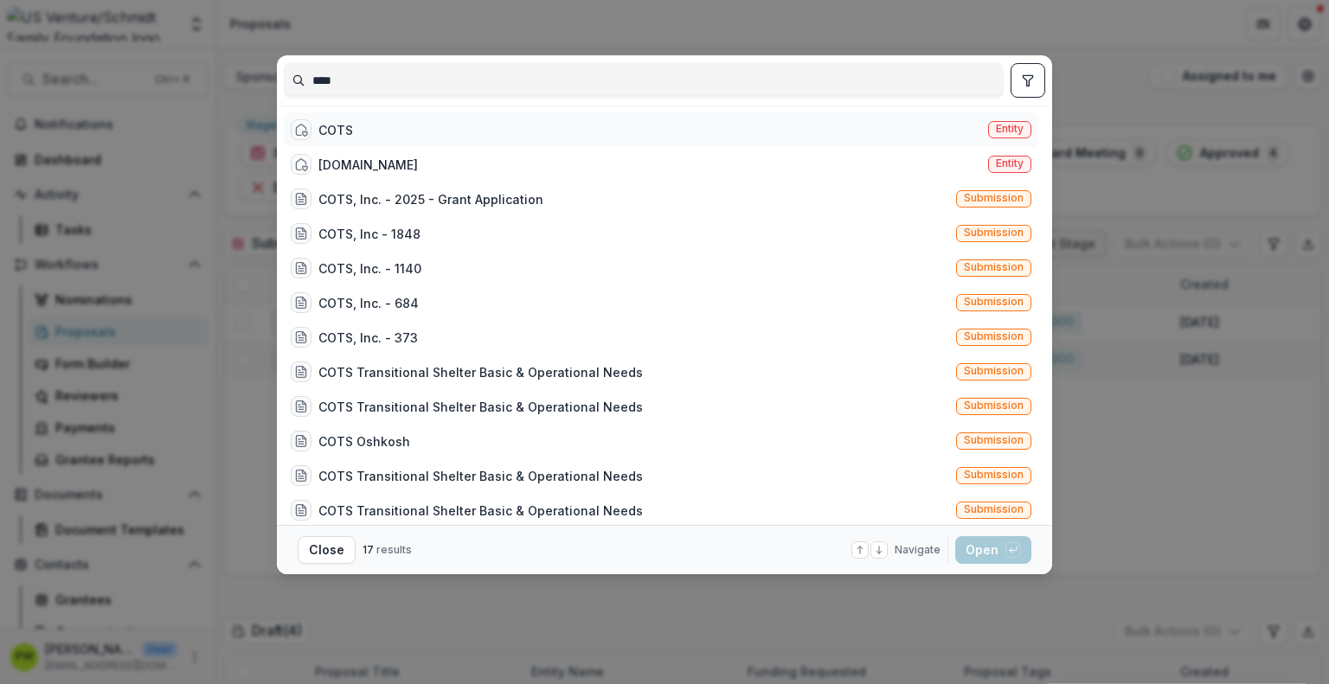
type input "****"
click at [384, 138] on div "COTS Entity" at bounding box center [661, 129] width 754 height 35
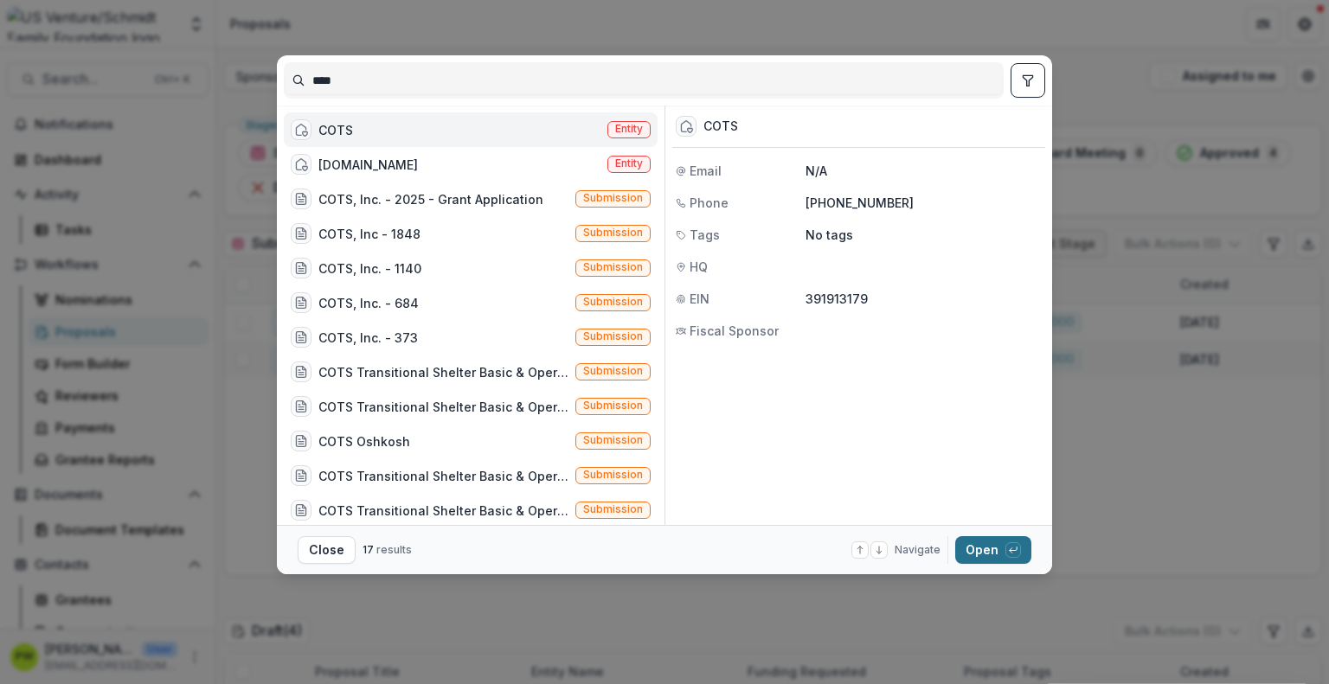
click at [972, 560] on button "Open with enter key" at bounding box center [993, 550] width 76 height 28
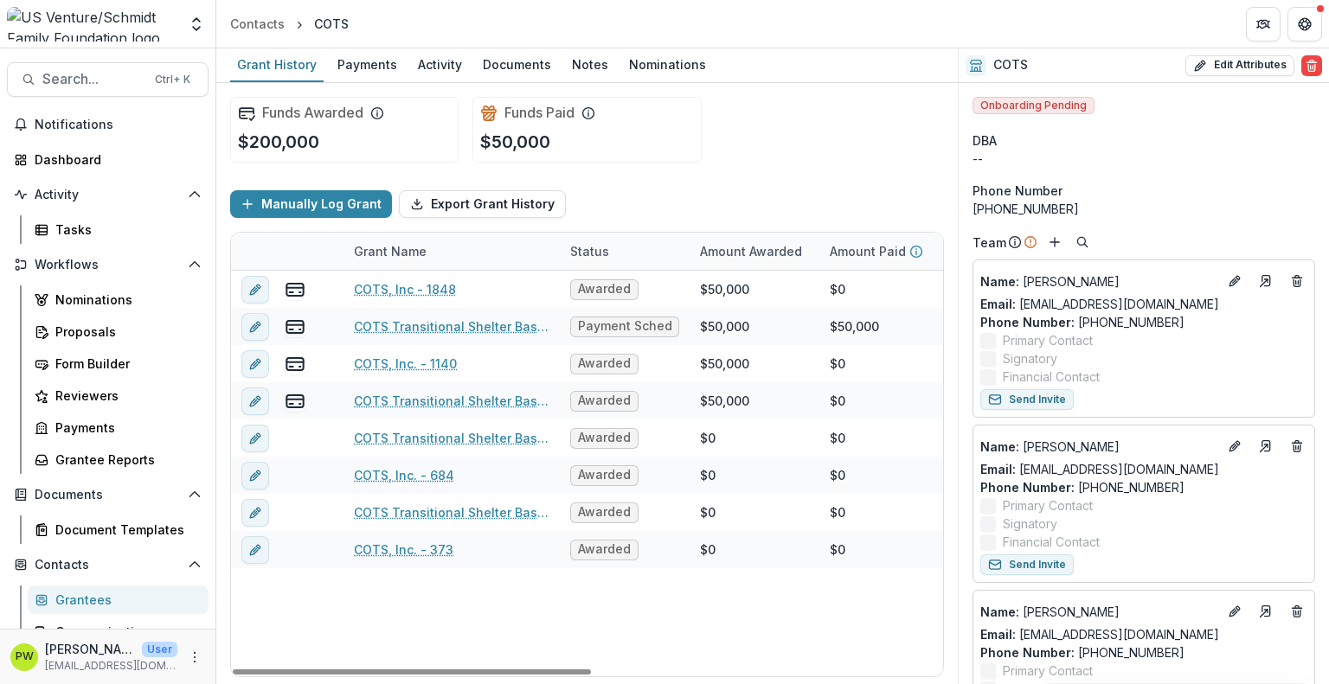
click at [475, 584] on div "COTS, Inc - 1848 Awarded $50,000 $0 $50,000 Sep 1, 2024 Sep 1, 2025 $50,000 Gra…" at bounding box center [936, 474] width 1410 height 406
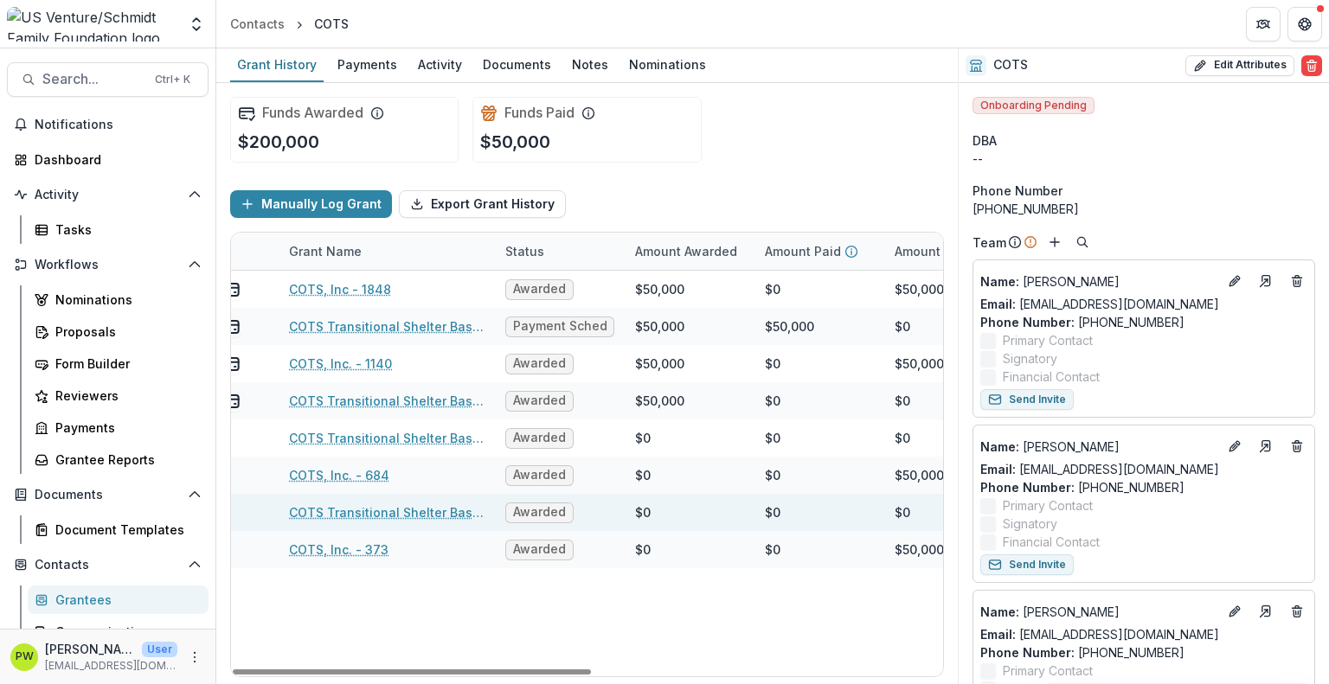
scroll to position [0, 66]
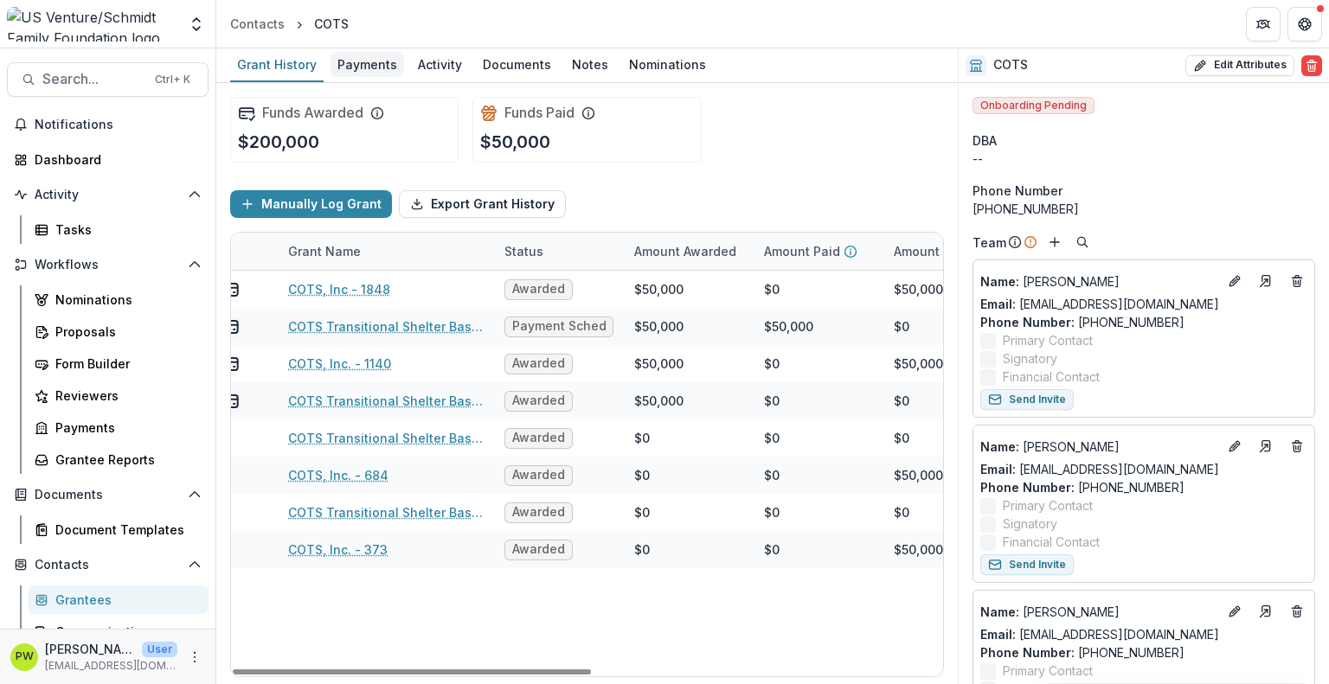
click at [367, 67] on div "Payments" at bounding box center [367, 64] width 74 height 25
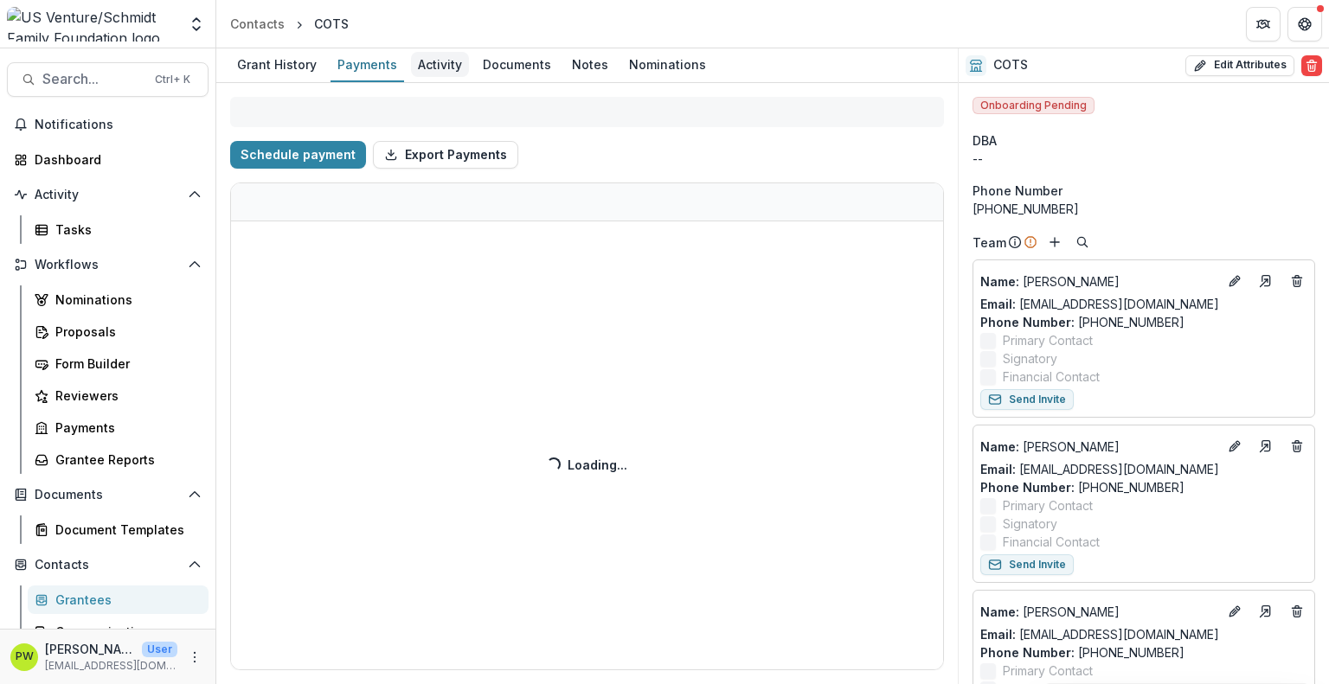
select select "****"
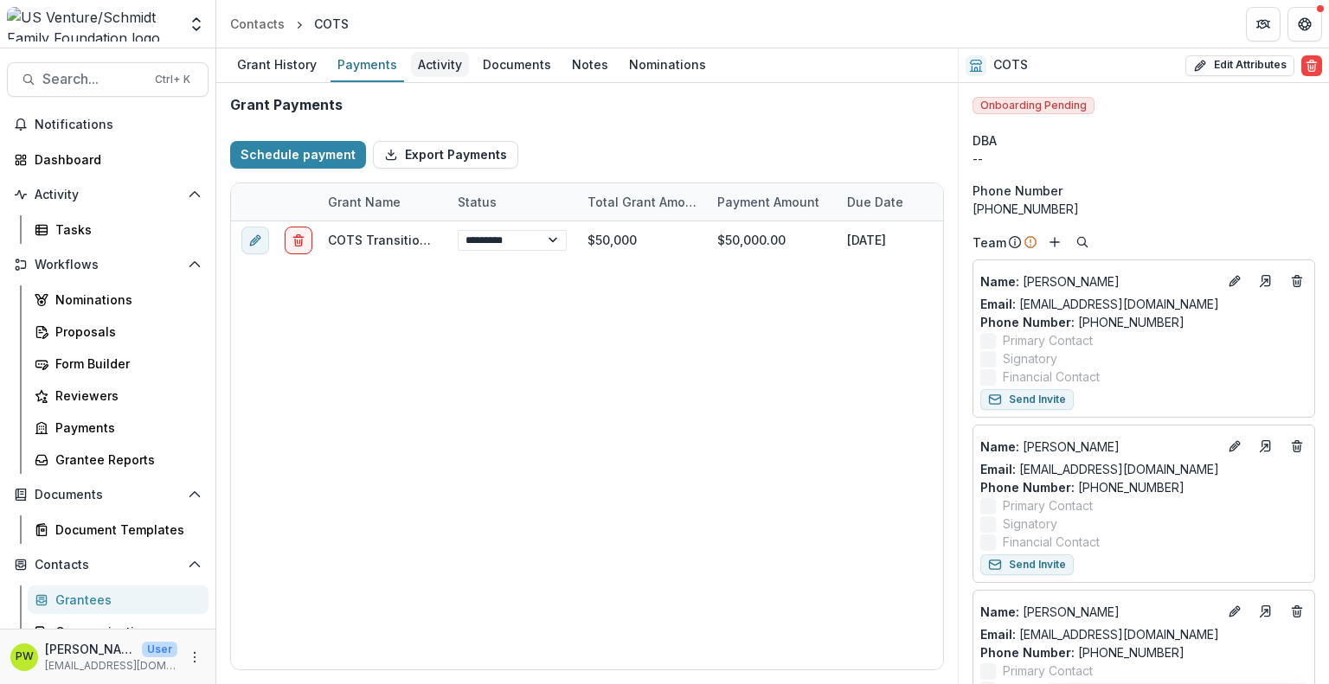
click at [452, 75] on div "Activity" at bounding box center [440, 64] width 58 height 25
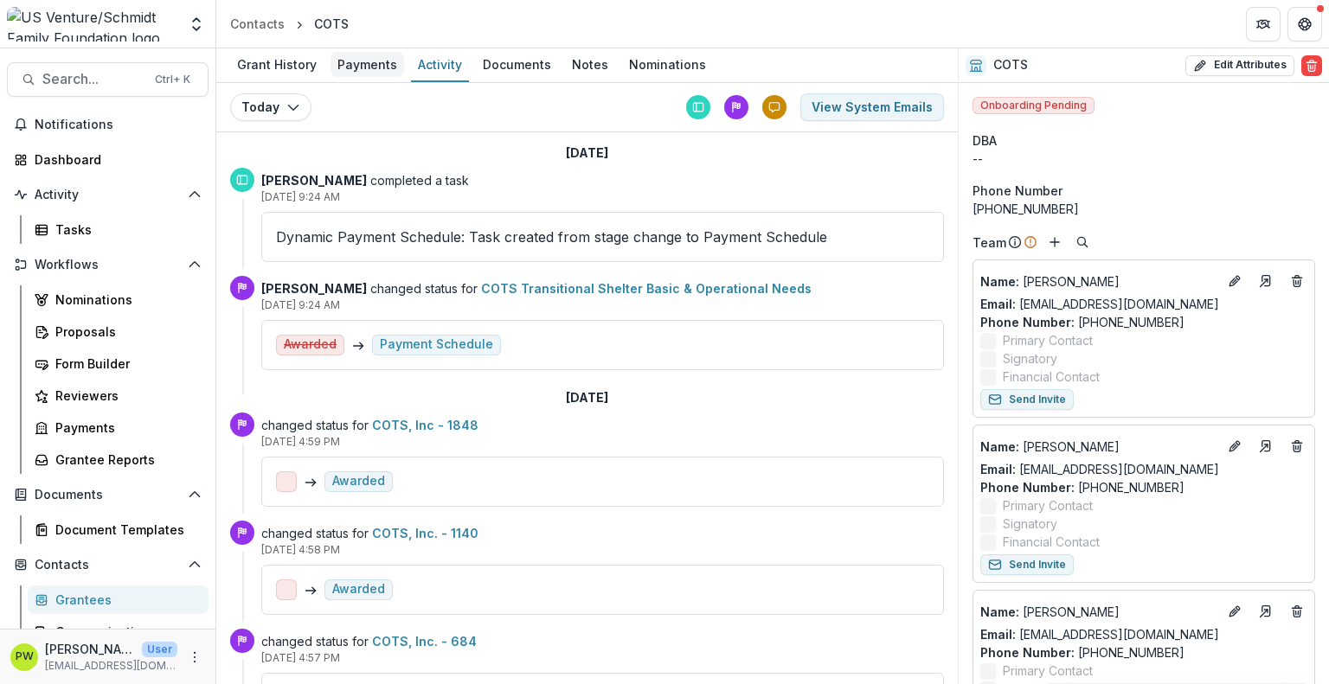
click at [360, 68] on div "Payments" at bounding box center [367, 64] width 74 height 25
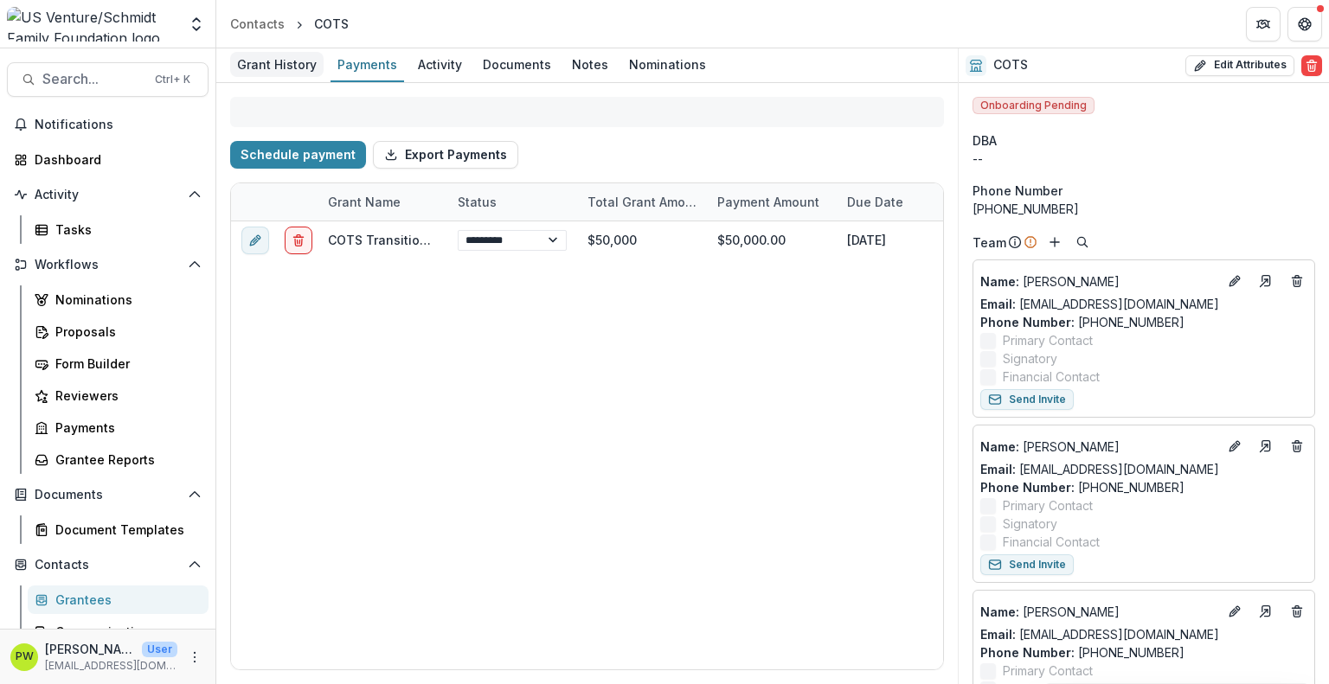
select select "****"
click at [279, 52] on div "Grant History" at bounding box center [276, 64] width 93 height 25
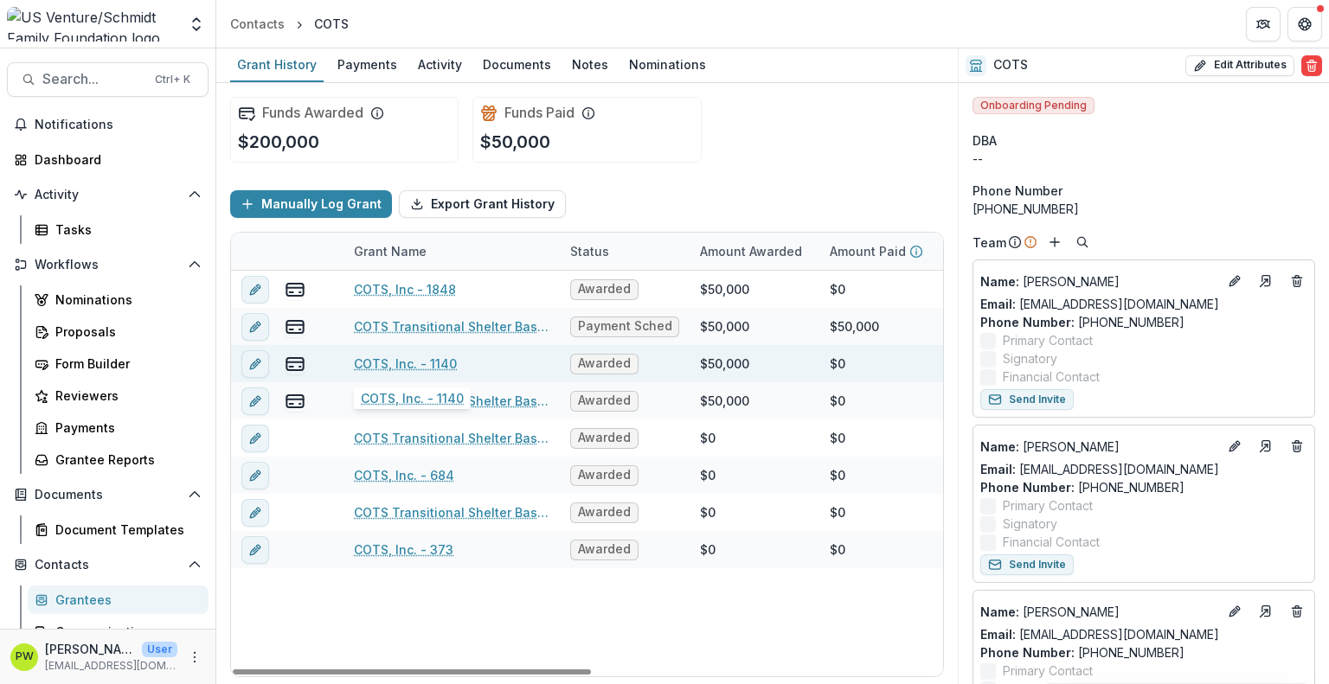
click at [391, 362] on link "COTS, Inc. - 1140" at bounding box center [405, 364] width 103 height 18
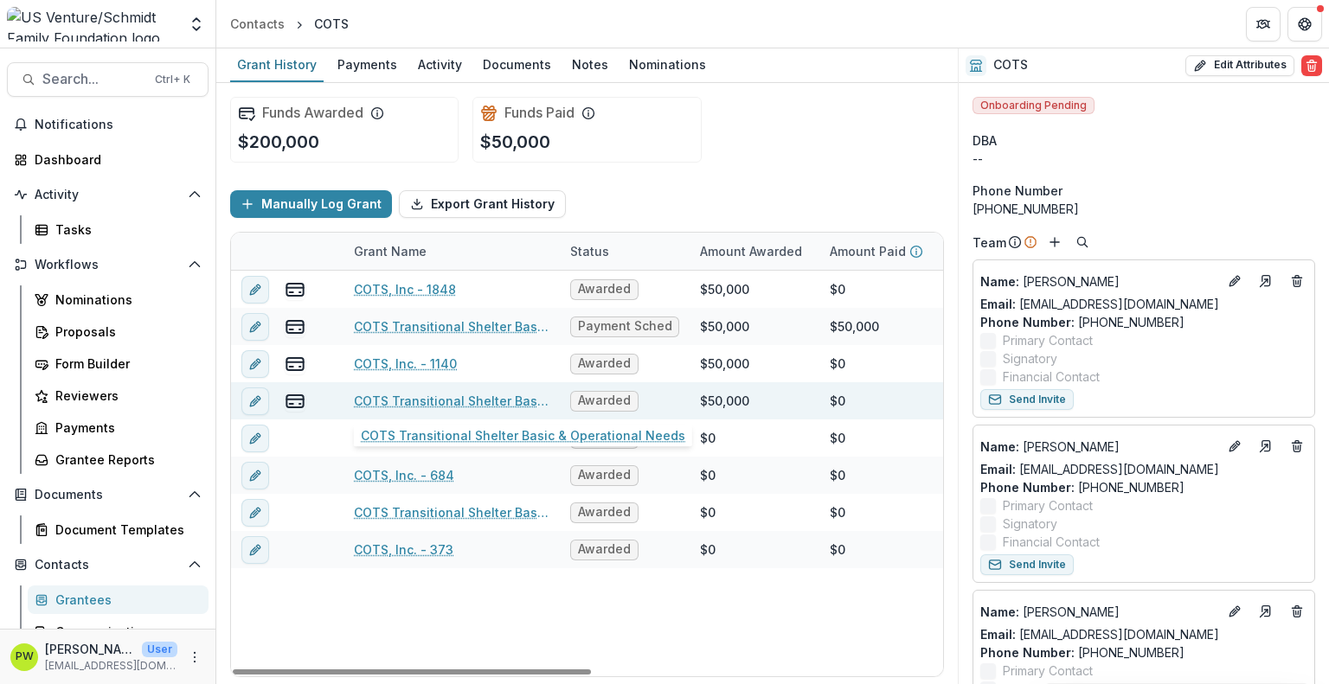
click at [399, 403] on link "COTS Transitional Shelter Basic & Operational Needs" at bounding box center [452, 401] width 196 height 18
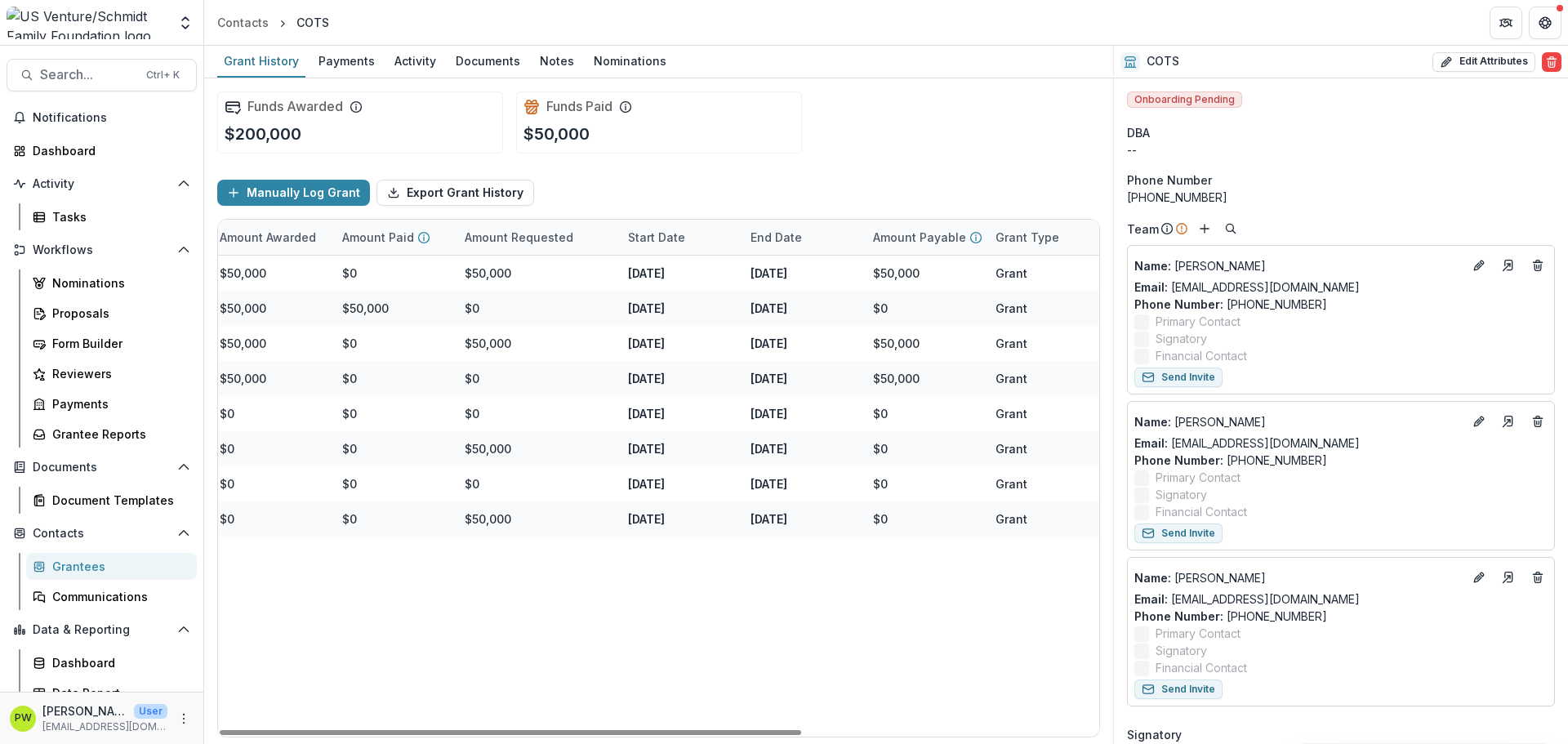
scroll to position [0, 450]
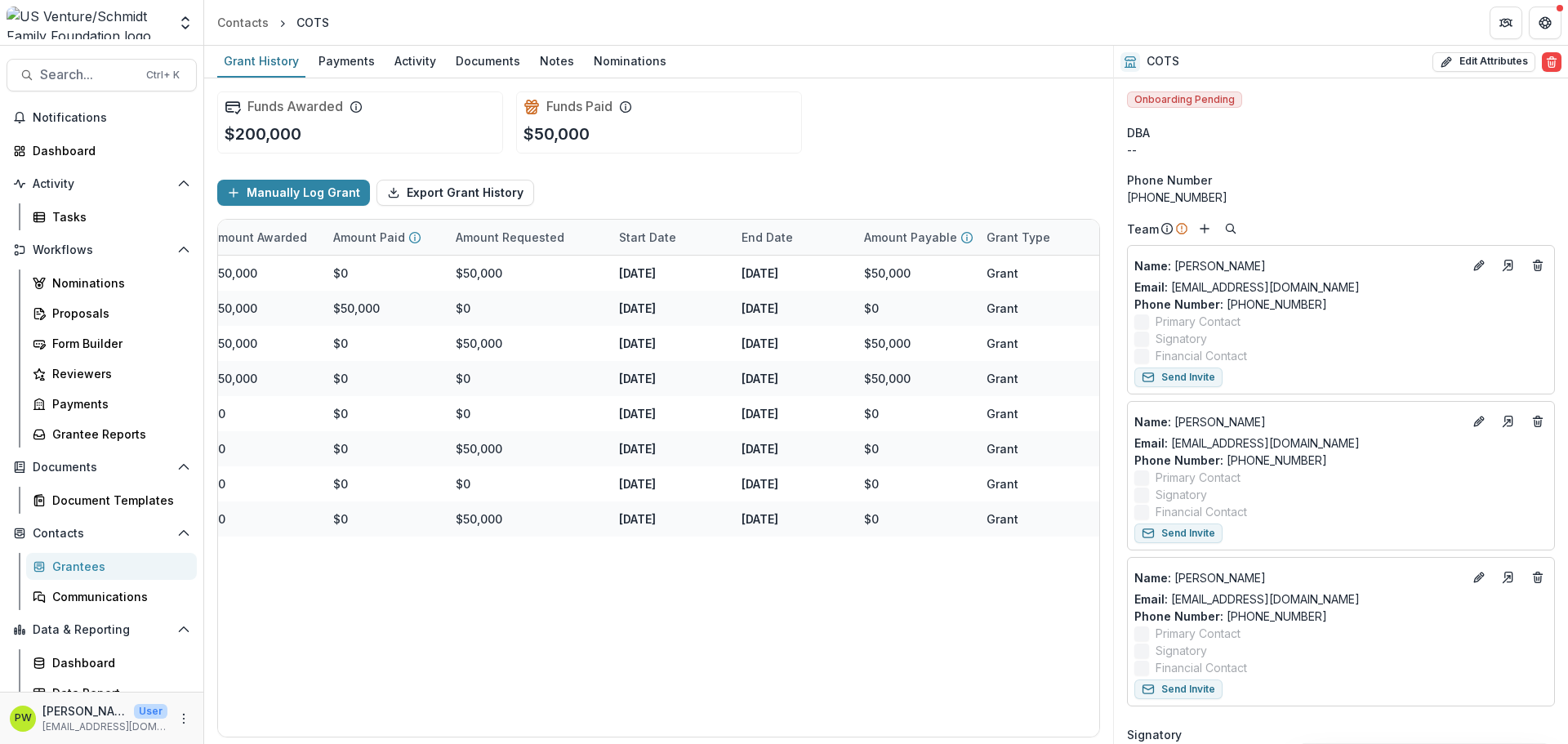
click at [115, 299] on div "Nominations Proposals Form Builder Reviewers Payments Grantee Reports" at bounding box center [111, 358] width 184 height 178
click at [115, 315] on div "Proposals" at bounding box center [117, 313] width 131 height 17
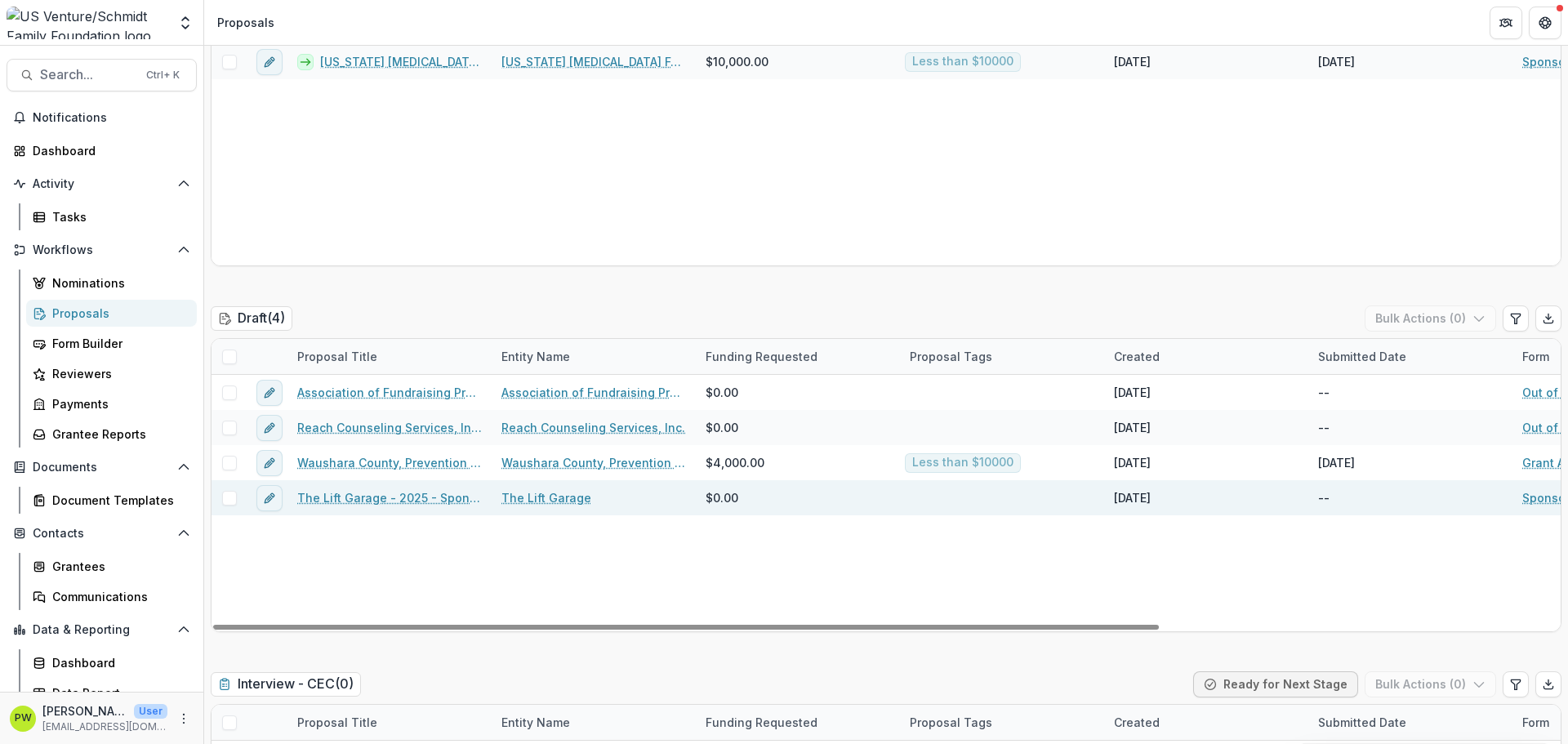
scroll to position [279, 0]
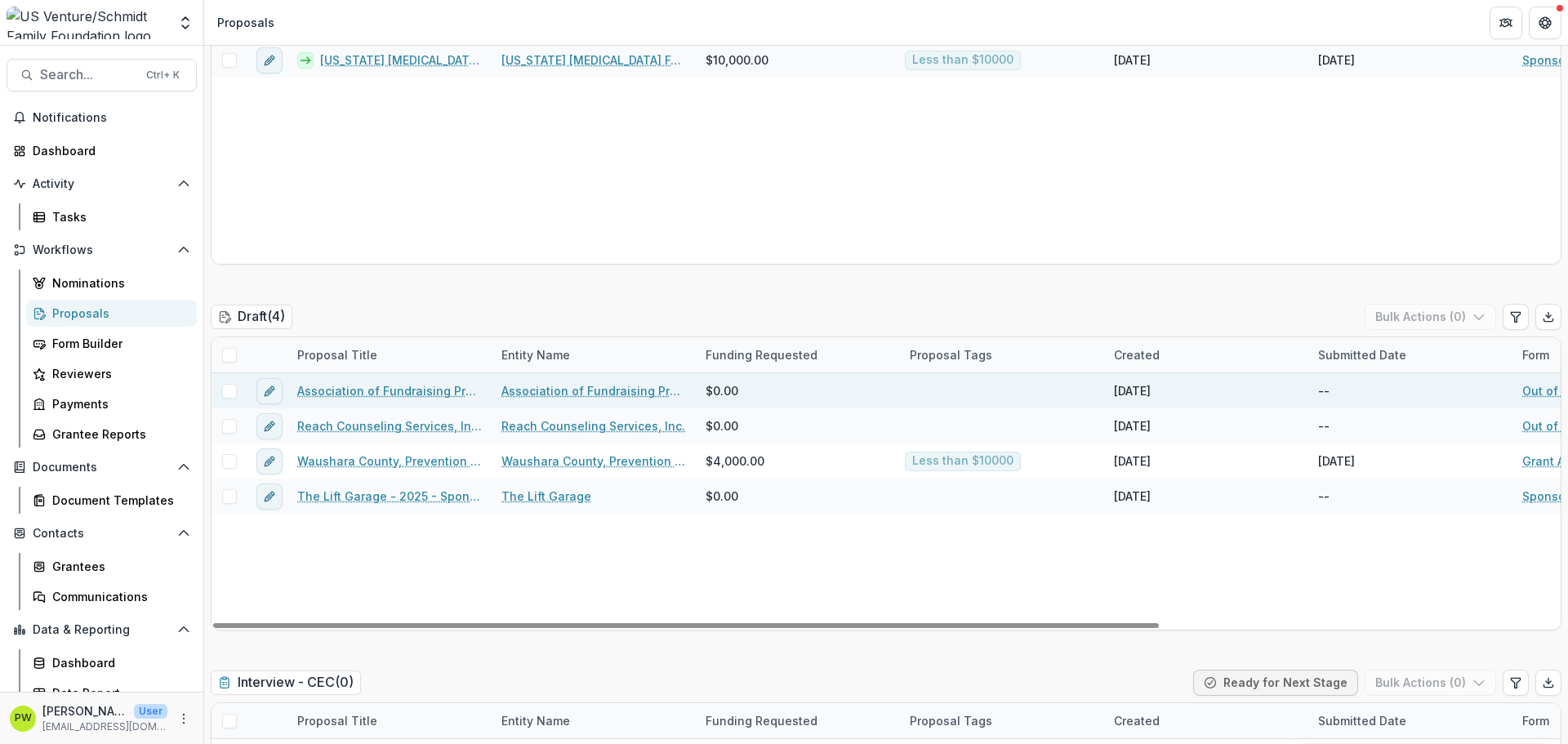
click at [396, 393] on link "Association of Fundraising Professionals - Northeast [US_STATE] Chapter - 2025 …" at bounding box center [390, 391] width 185 height 17
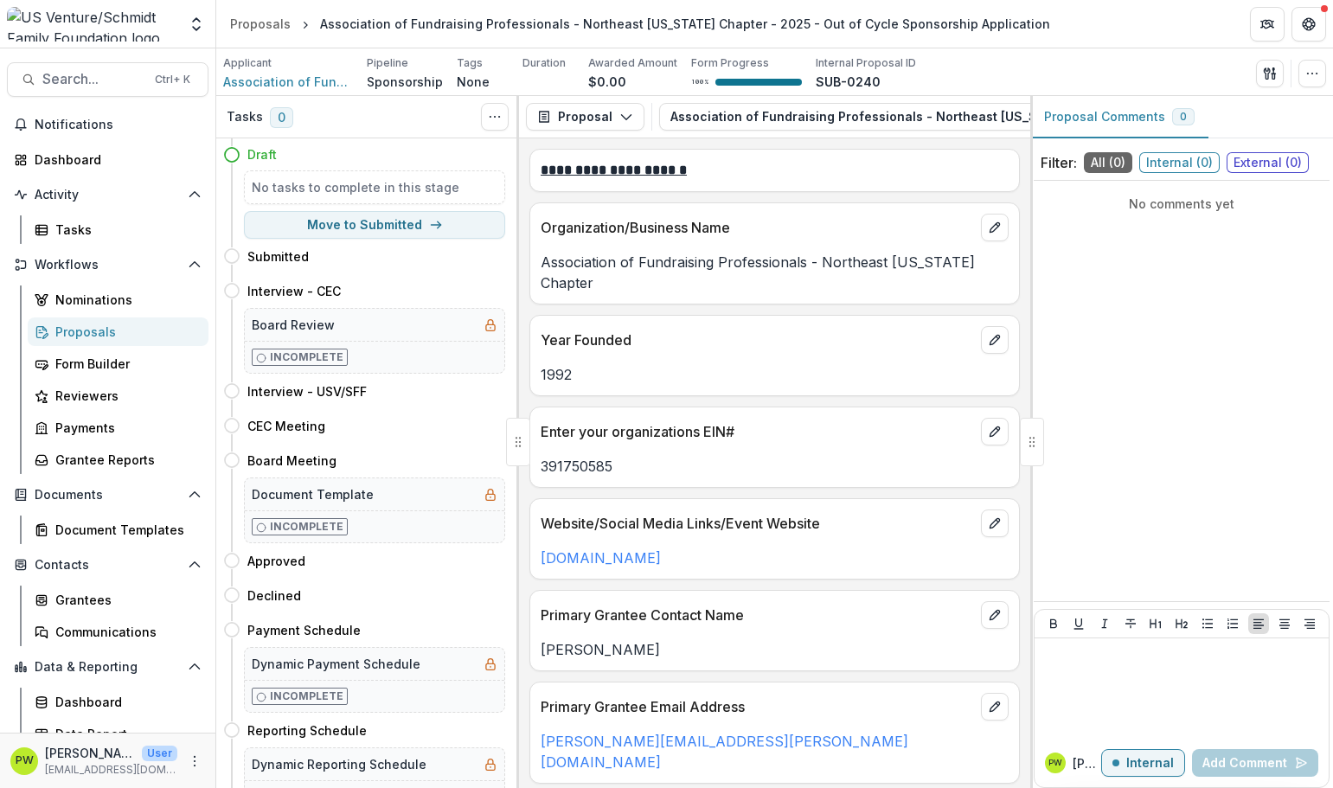
click at [116, 30] on img at bounding box center [92, 24] width 170 height 35
click at [109, 334] on div "Proposals" at bounding box center [124, 332] width 139 height 18
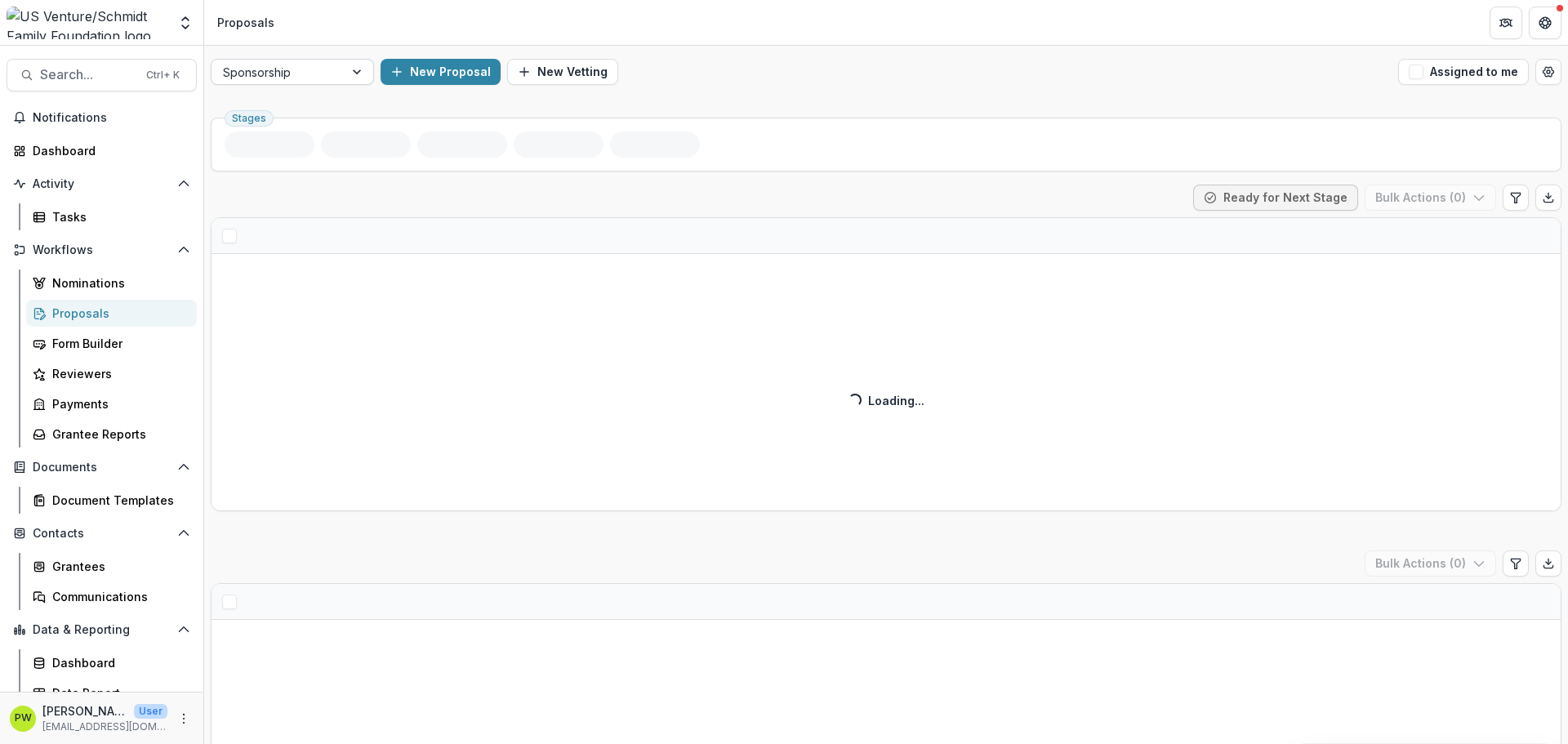
click at [284, 76] on div at bounding box center [278, 73] width 110 height 21
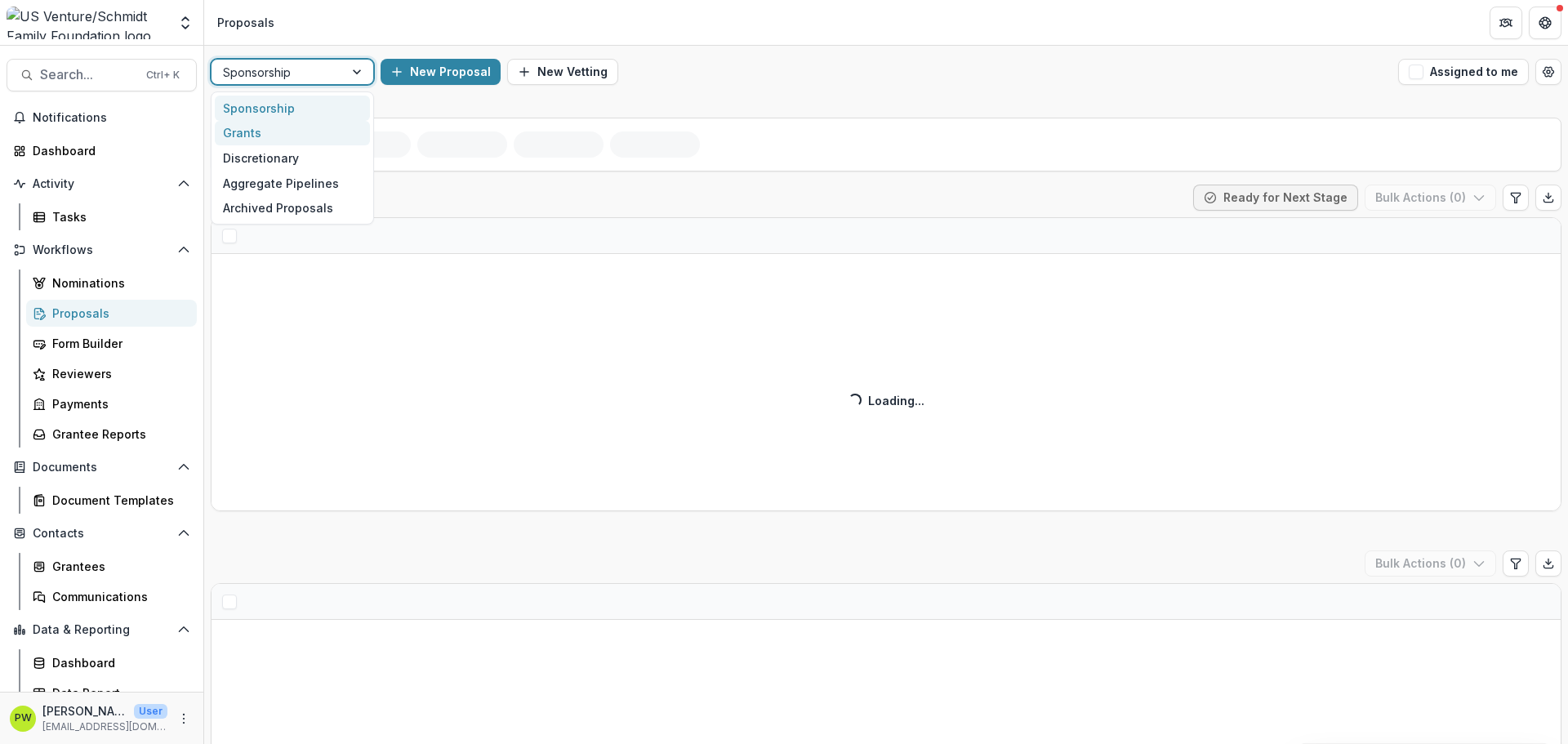
click at [281, 132] on div "Grants" at bounding box center [293, 133] width 155 height 25
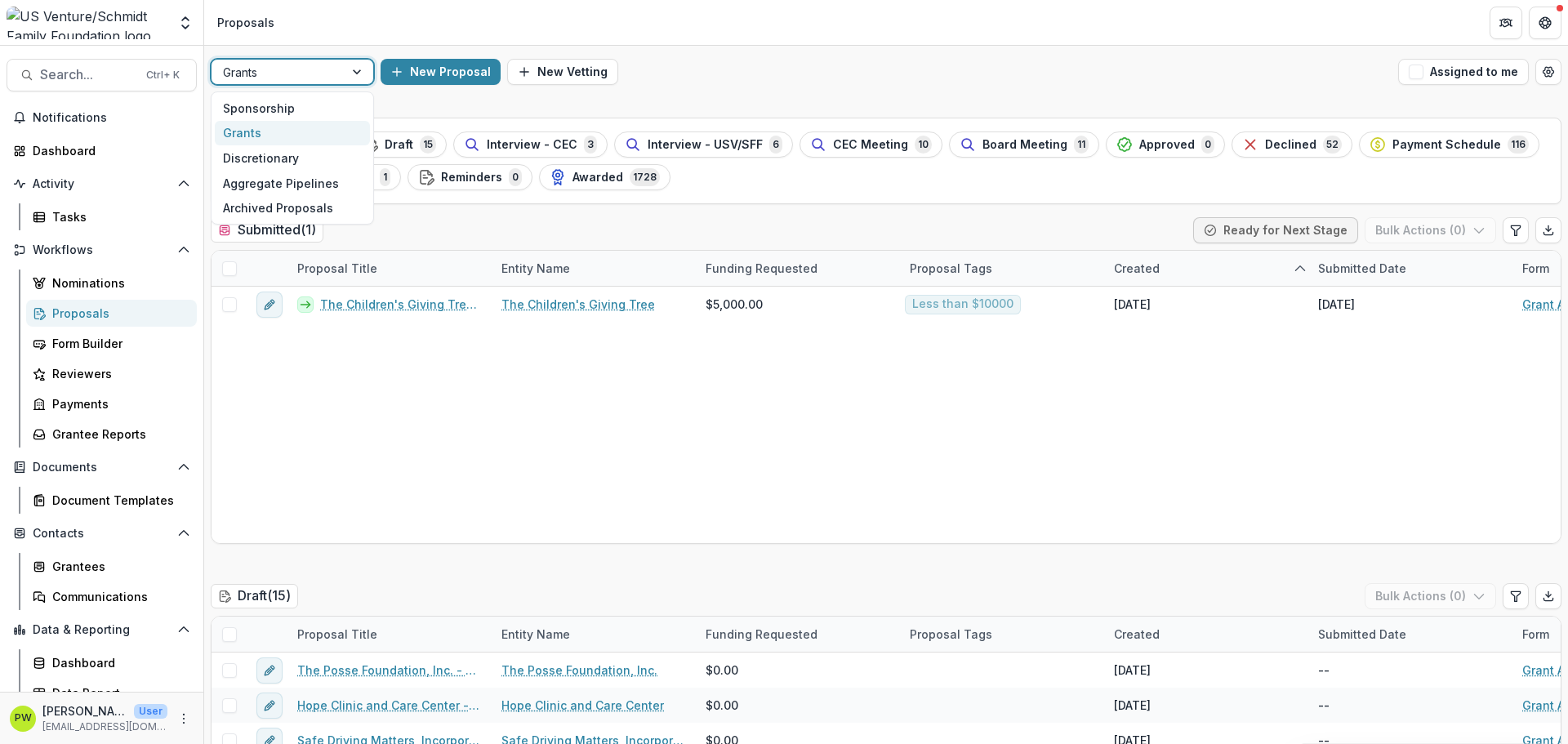
click at [333, 62] on div "Grants" at bounding box center [278, 72] width 132 height 24
click at [335, 112] on div "Sponsorship" at bounding box center [293, 108] width 155 height 25
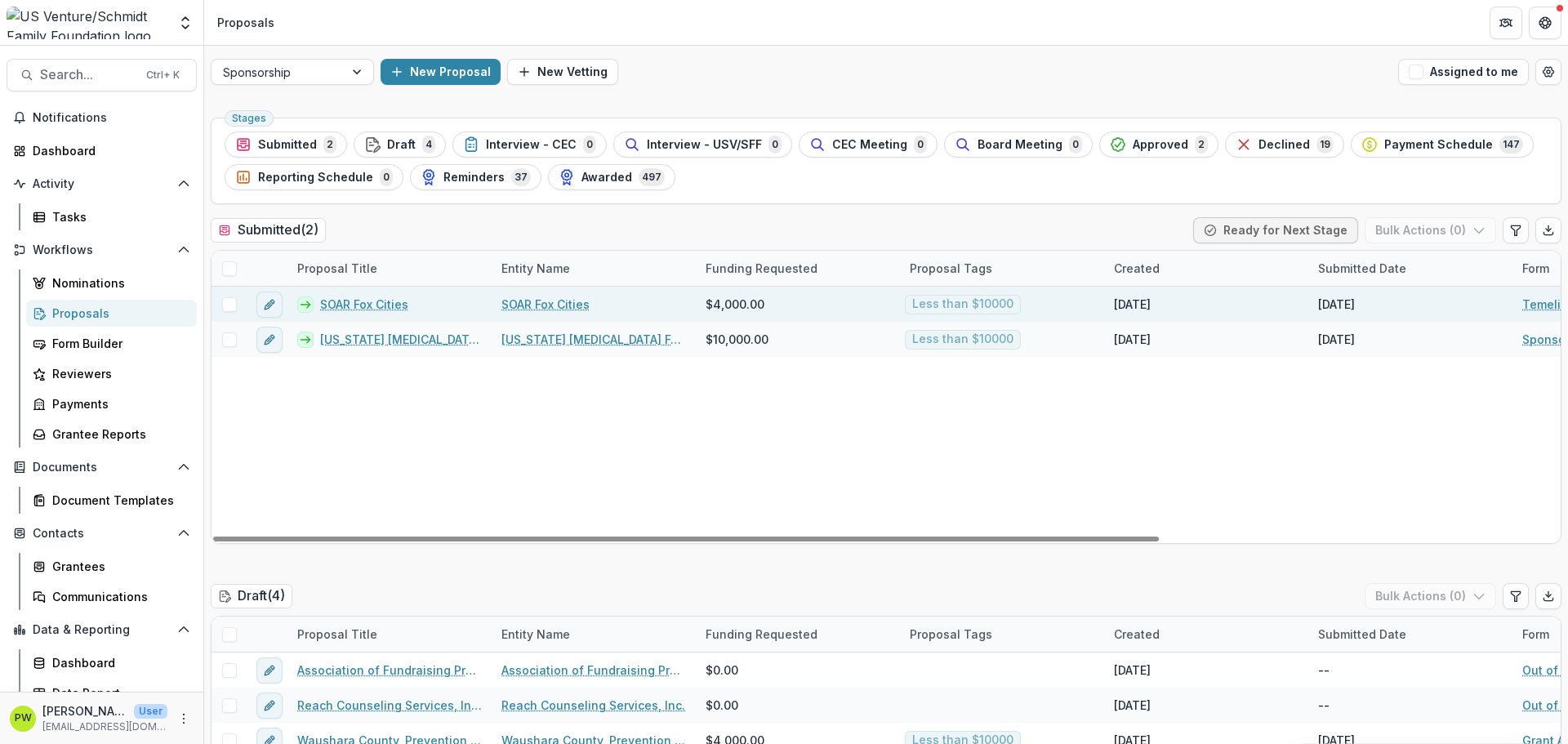
click at [361, 312] on link "SOAR Fox Cities" at bounding box center [363, 304] width 88 height 17
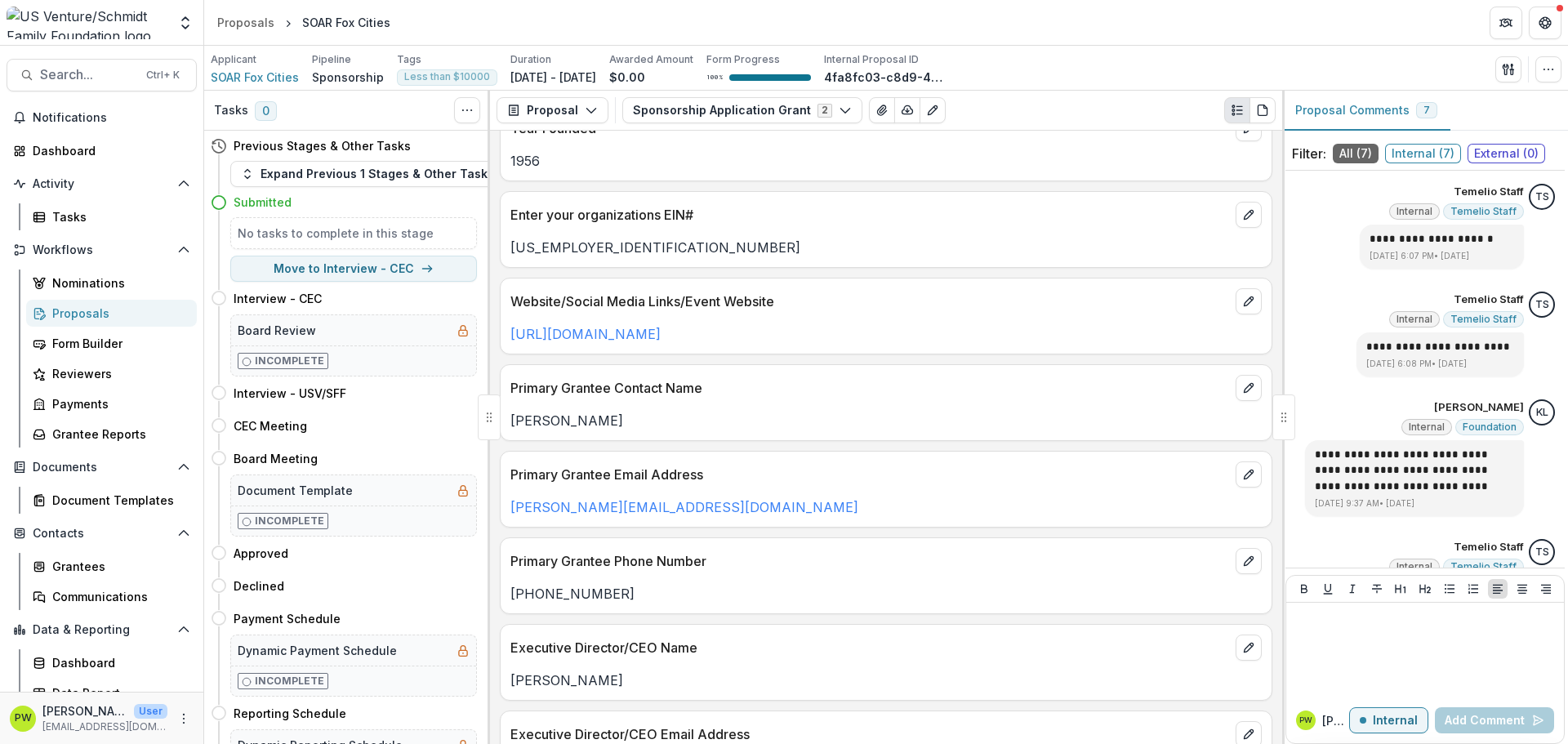
scroll to position [175, 0]
click at [661, 334] on link "https://soarfoxcities.com/amazing-fund-racer/" at bounding box center [585, 331] width 150 height 16
